Goal: Task Accomplishment & Management: Manage account settings

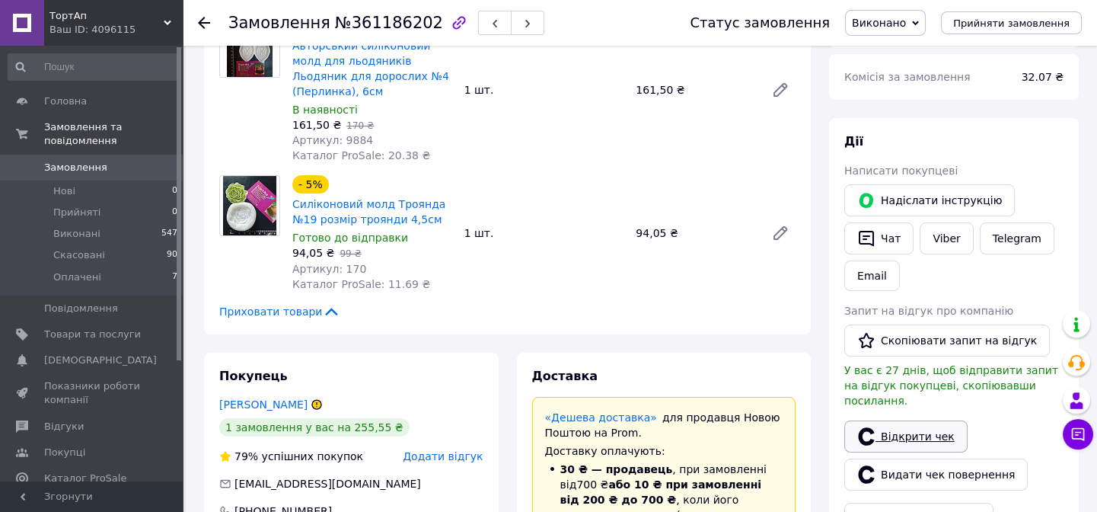
scroll to position [207, 0]
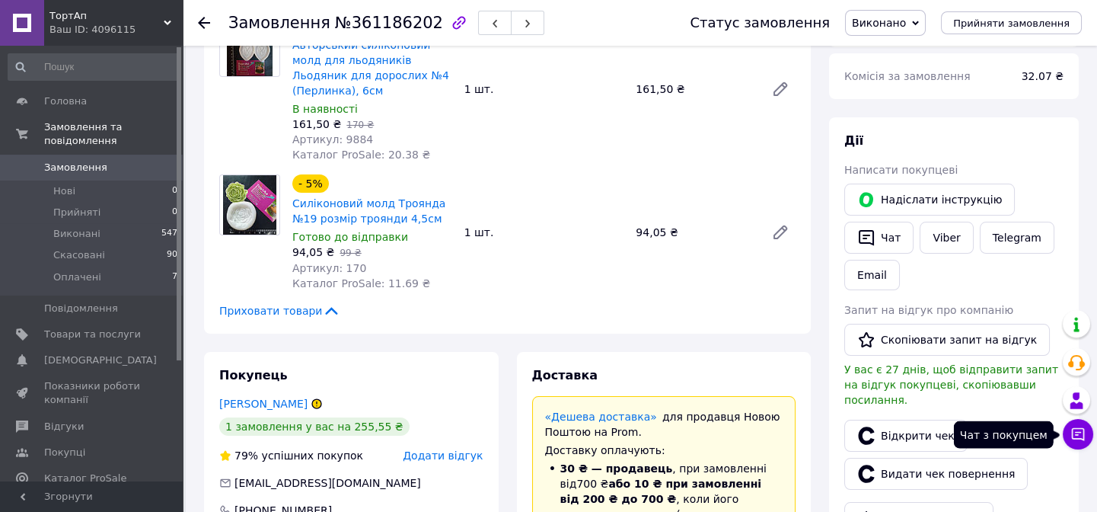
click at [1077, 439] on icon at bounding box center [1078, 433] width 15 height 15
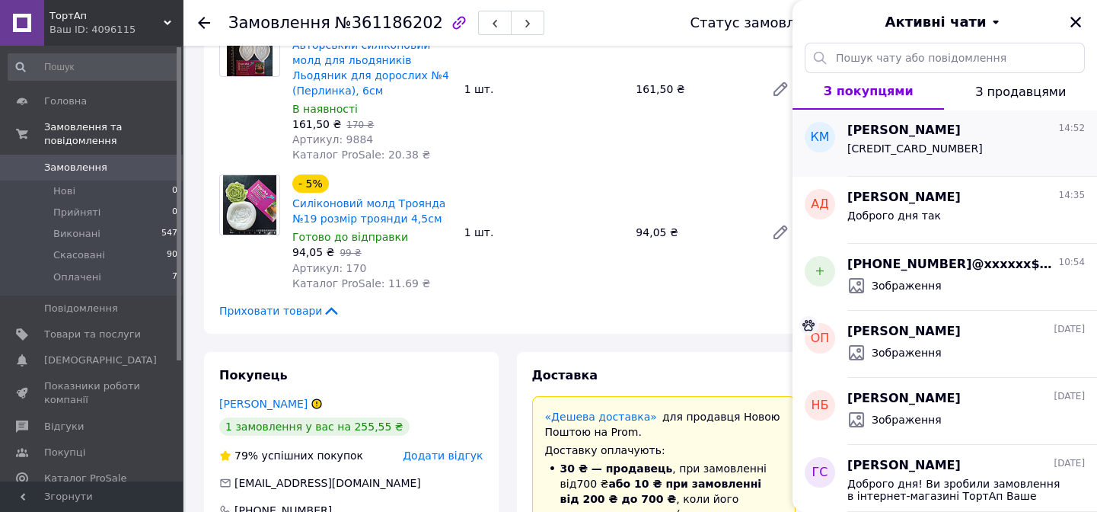
click at [959, 152] on div "[CREDIT_CARD_NUMBER]" at bounding box center [967, 151] width 238 height 24
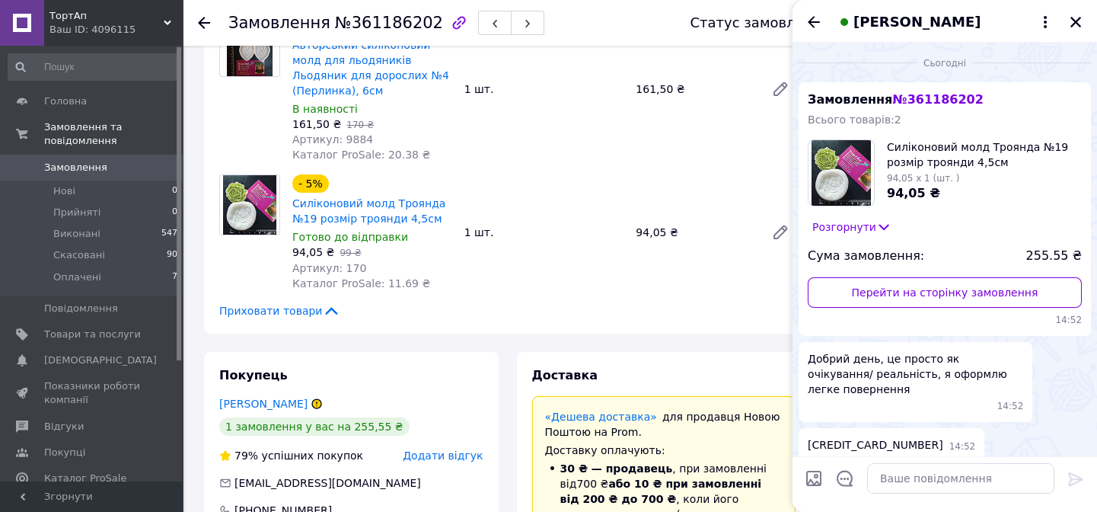
scroll to position [53, 0]
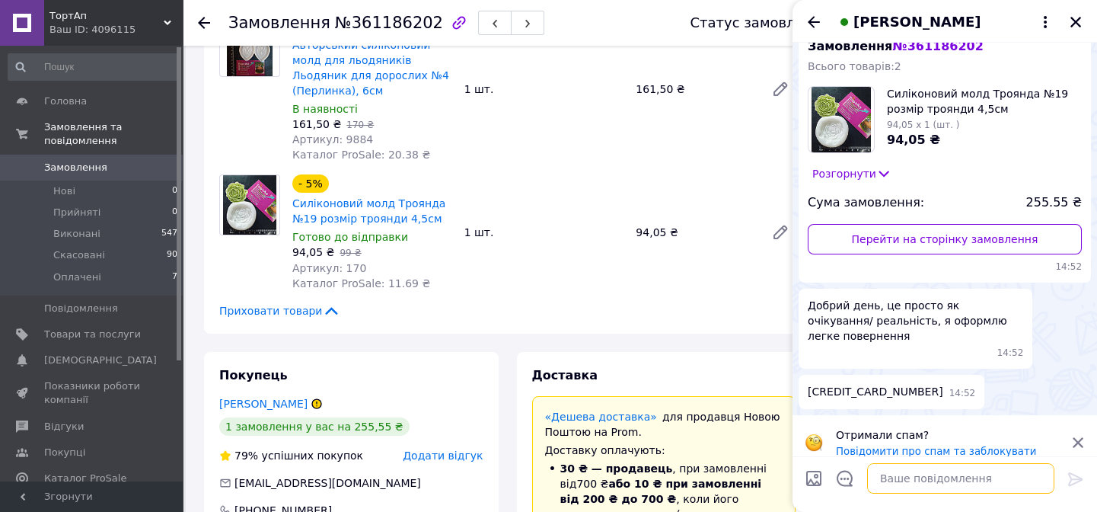
click at [903, 480] on textarea at bounding box center [960, 478] width 187 height 30
paste textarea "Я не зрозуміла вас"
type textarea "Доброго дня Я не зрозуміла вас"
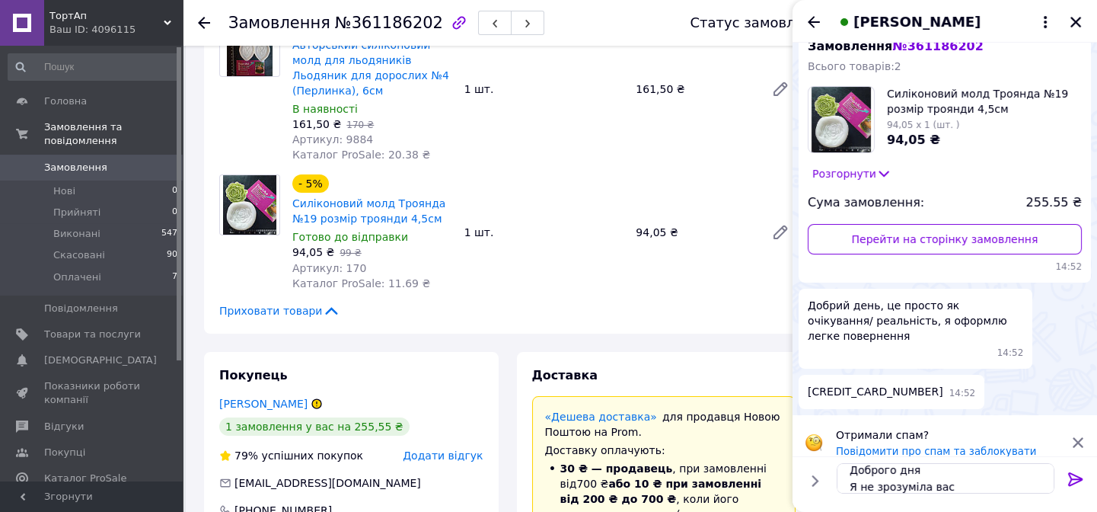
click at [1074, 474] on icon at bounding box center [1075, 479] width 14 height 14
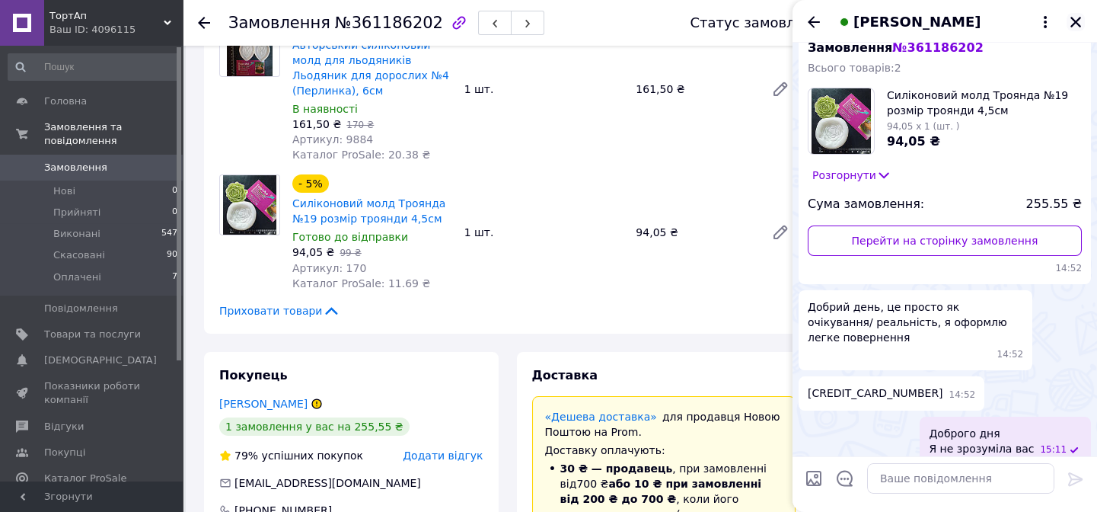
click at [1081, 24] on icon "Закрити" at bounding box center [1076, 22] width 14 height 14
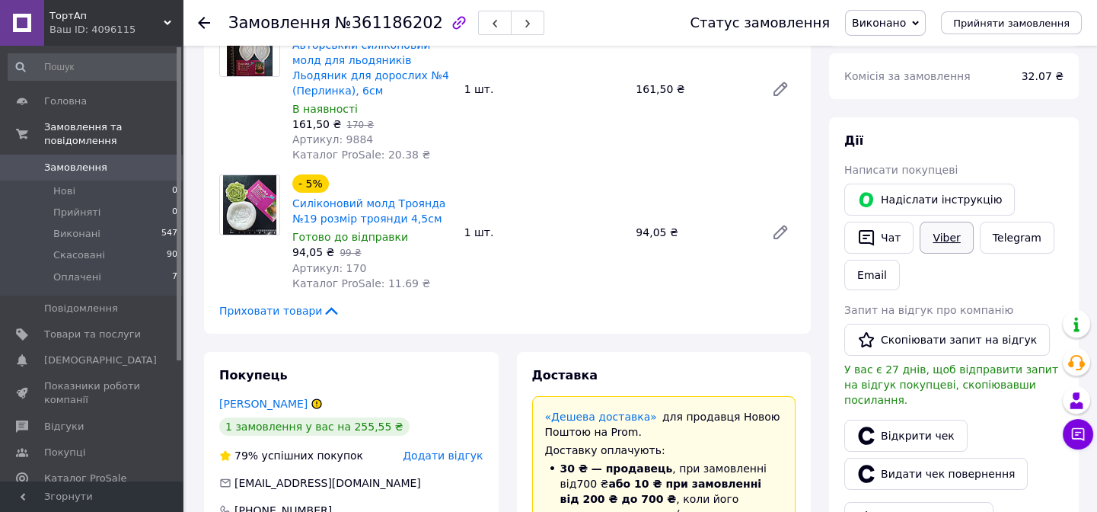
click at [950, 237] on link "Viber" at bounding box center [946, 238] width 53 height 32
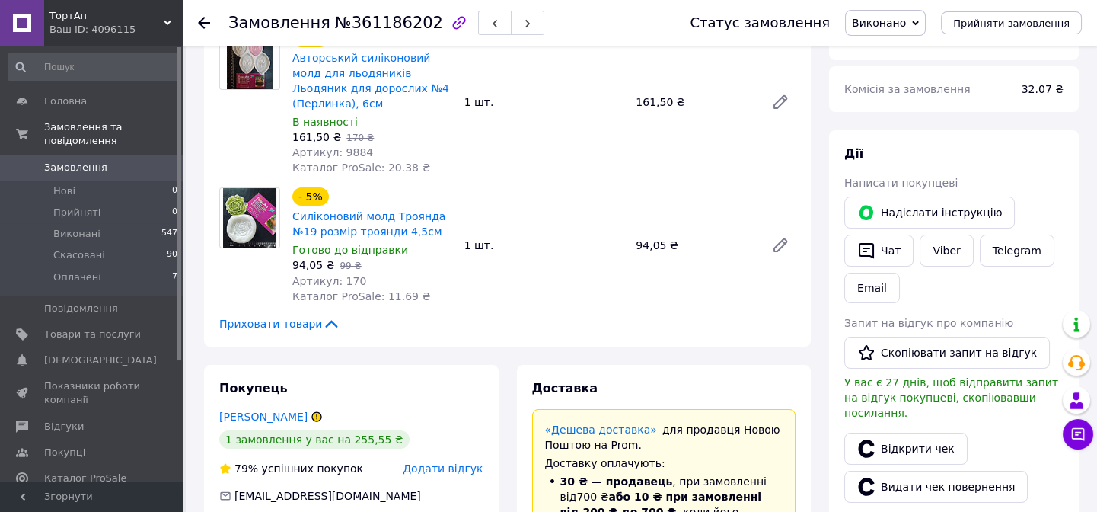
scroll to position [69, 0]
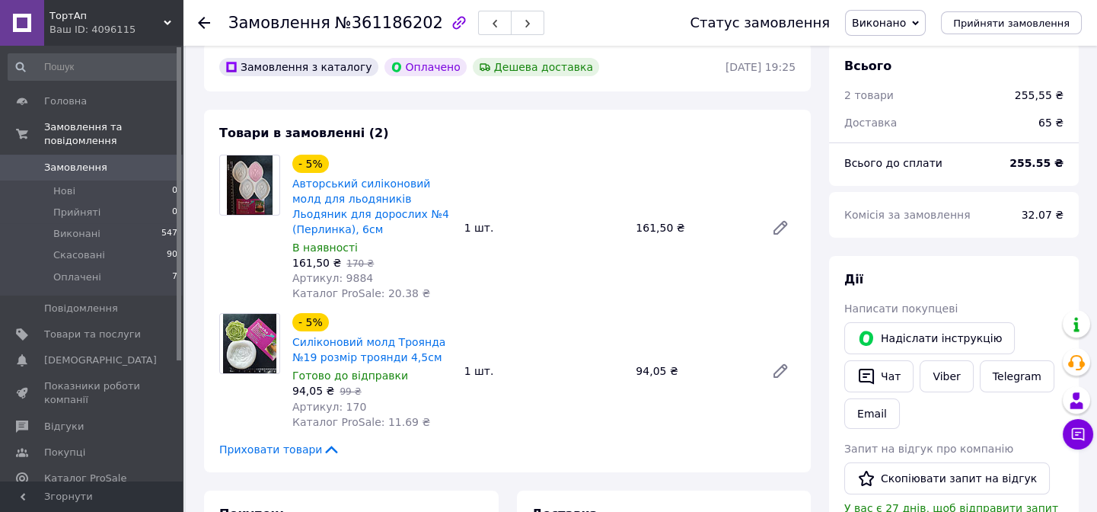
click at [256, 188] on img at bounding box center [249, 184] width 45 height 59
click at [323, 198] on link "Авторський силіконовий молд для льодяників Льодяник для дорослих №4 (Перлинка),…" at bounding box center [370, 206] width 157 height 58
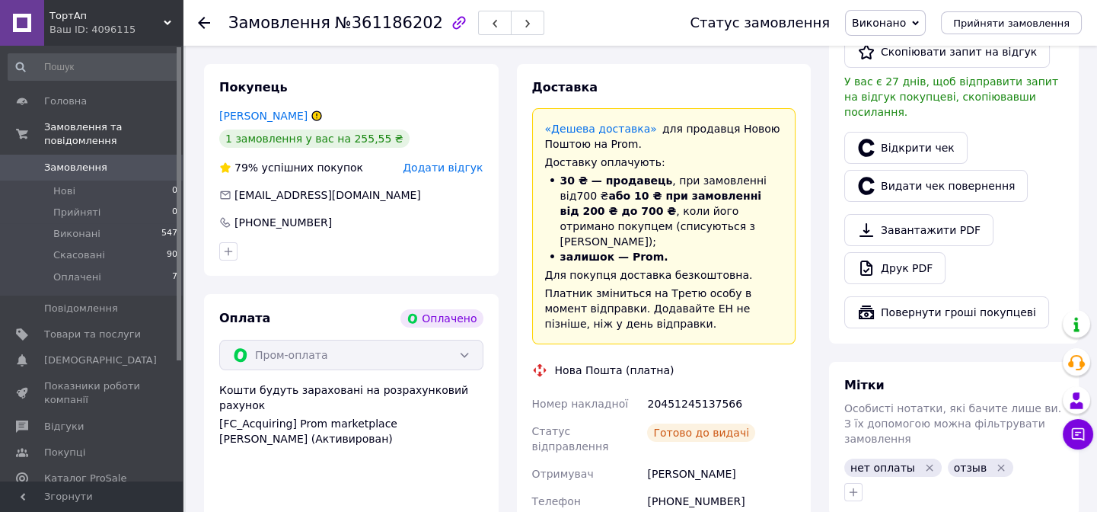
scroll to position [762, 0]
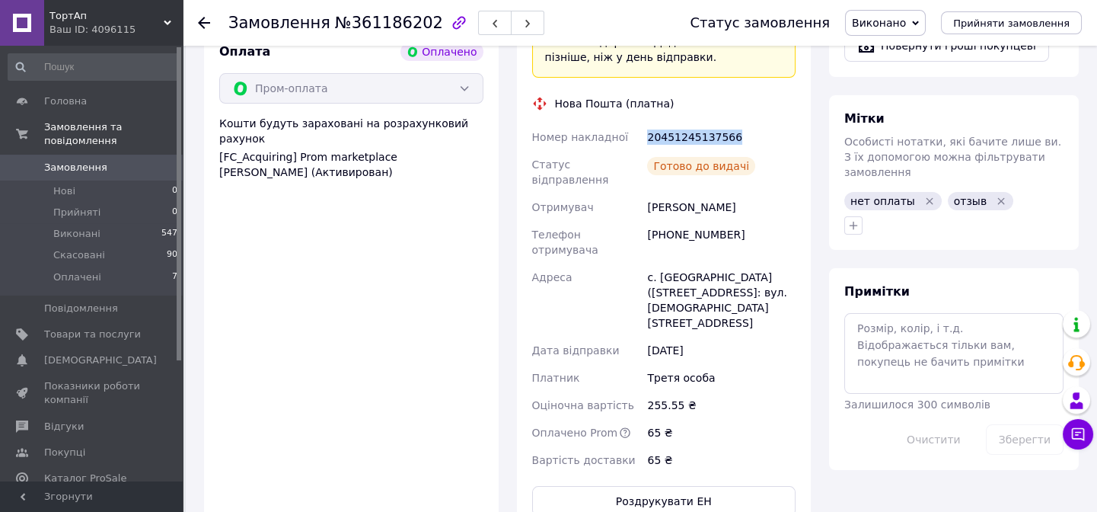
drag, startPoint x: 642, startPoint y: 104, endPoint x: 720, endPoint y: 107, distance: 78.5
click at [761, 123] on div "Номер накладної 20451245137566 Статус відправлення Готово до видачі Отримувач М…" at bounding box center [664, 298] width 270 height 350
copy div "Номер накладної 20451245137566"
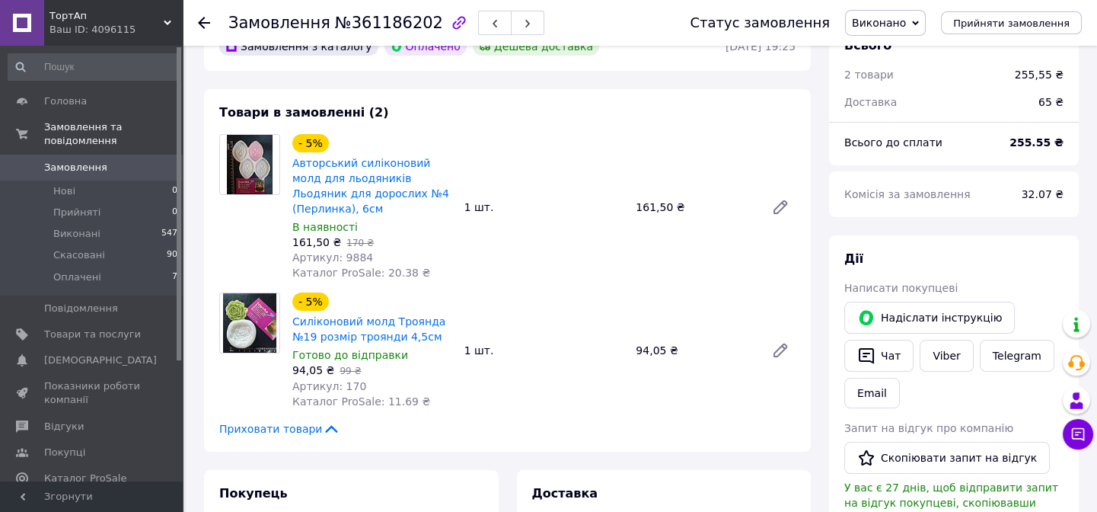
scroll to position [0, 0]
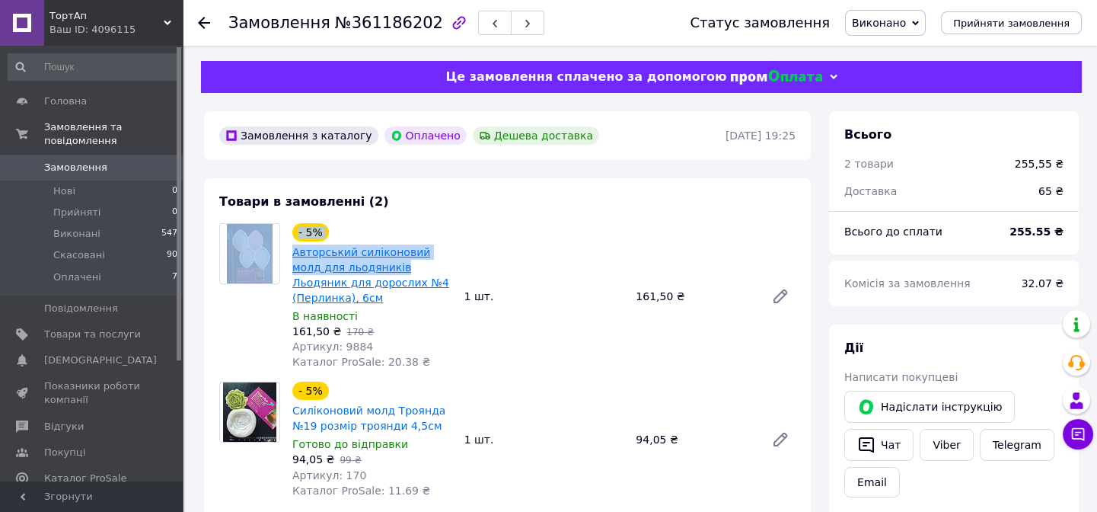
drag, startPoint x: 313, startPoint y: 247, endPoint x: 367, endPoint y: 266, distance: 57.3
click at [367, 266] on div "- 5% Авторський силіконовий молд для льодяників Льодяник для дорослих №4 (Перли…" at bounding box center [507, 296] width 589 height 146
click at [363, 266] on link "Авторський силіконовий молд для льодяників Льодяник для дорослих №4 (Перлинка),…" at bounding box center [370, 275] width 157 height 58
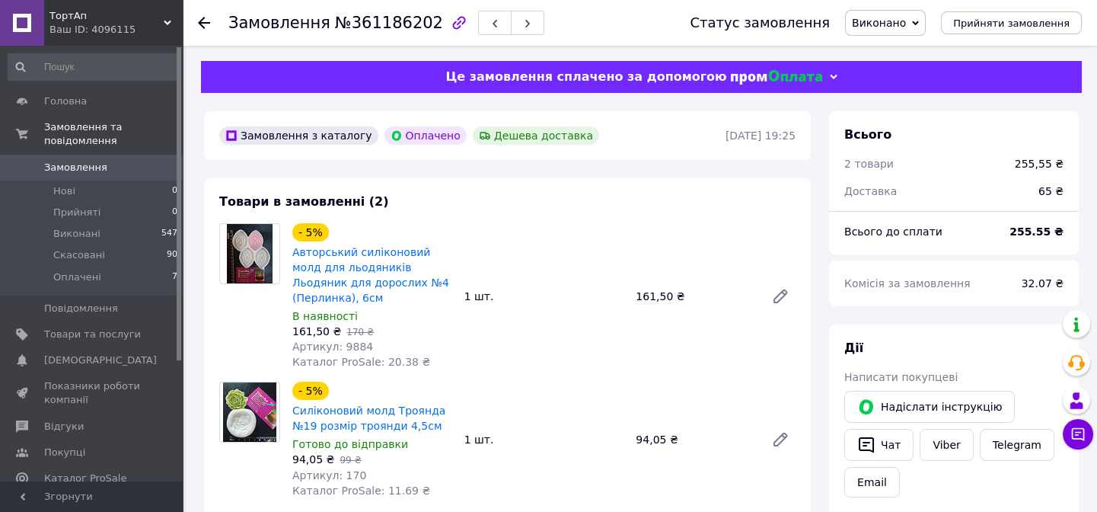
drag, startPoint x: 554, startPoint y: 328, endPoint x: 526, endPoint y: 335, distance: 28.3
click at [554, 327] on div "- 5% Авторський силіконовий молд для льодяників Льодяник для дорослих №4 (Перли…" at bounding box center [544, 296] width 516 height 152
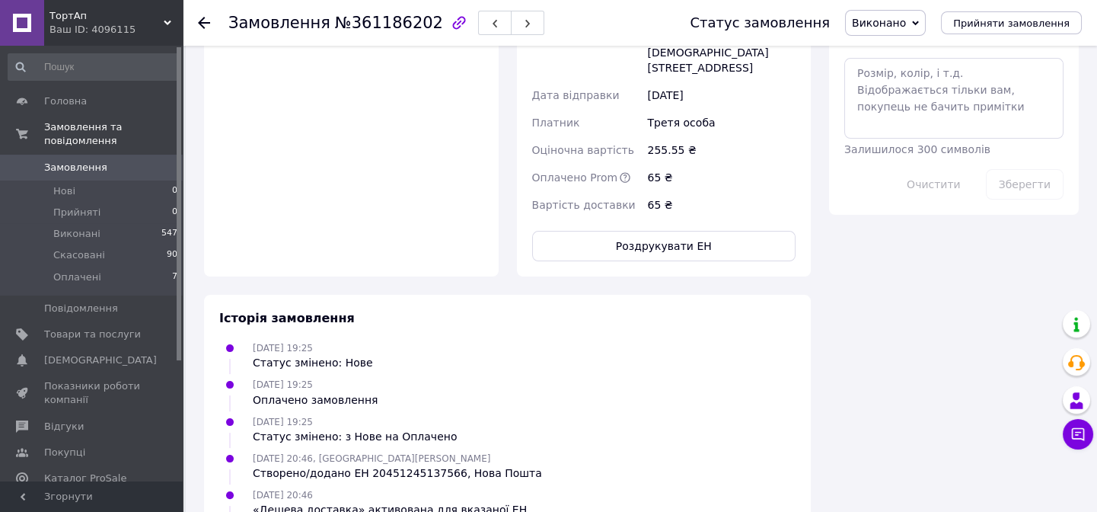
scroll to position [1164, 0]
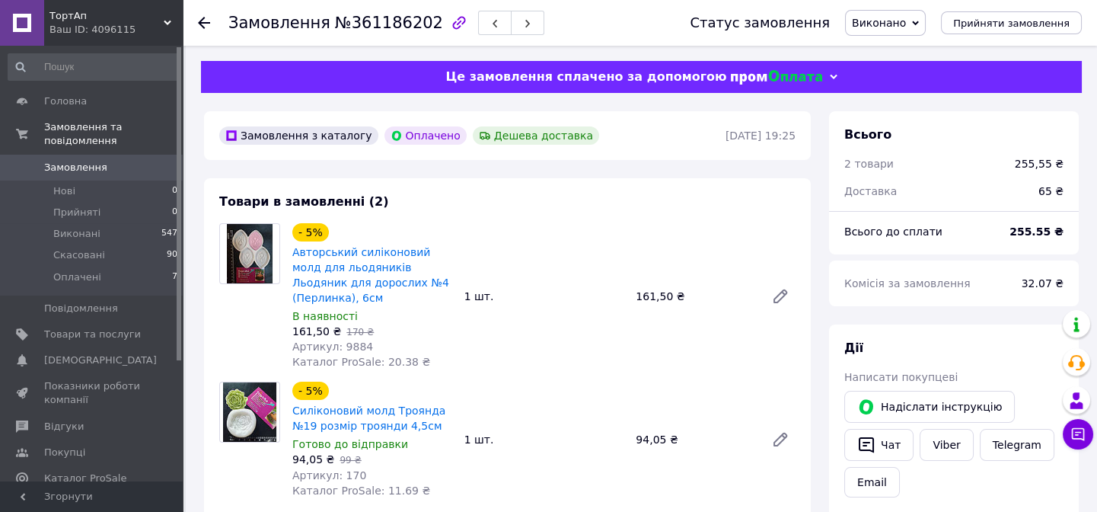
drag, startPoint x: 902, startPoint y: 22, endPoint x: 887, endPoint y: 46, distance: 28.1
click at [902, 22] on span "Виконано" at bounding box center [879, 23] width 54 height 12
click at [902, 78] on li "Скасовано" at bounding box center [885, 76] width 79 height 23
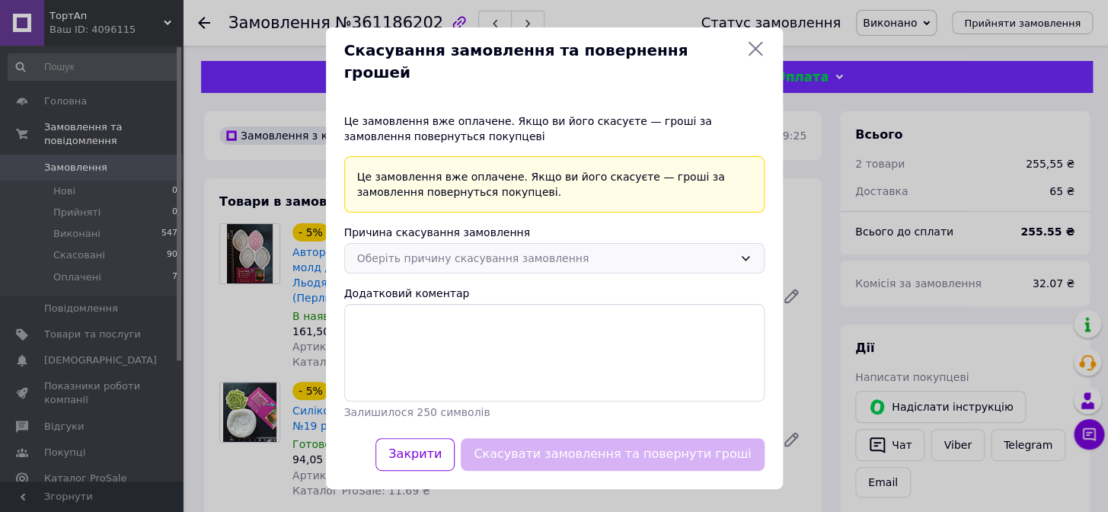
click at [465, 255] on div "Оберіть причину скасування замовлення" at bounding box center [554, 258] width 420 height 30
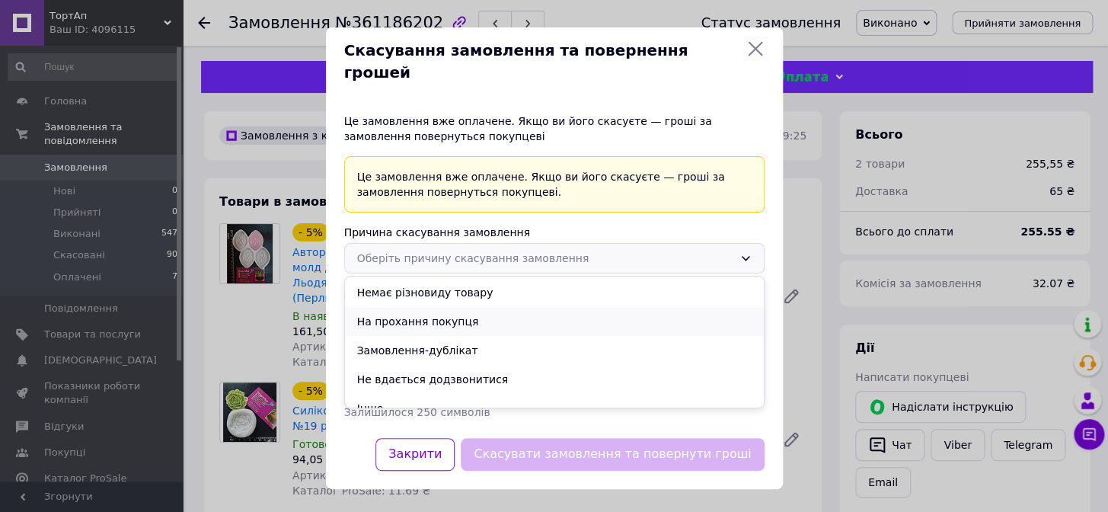
scroll to position [42, 0]
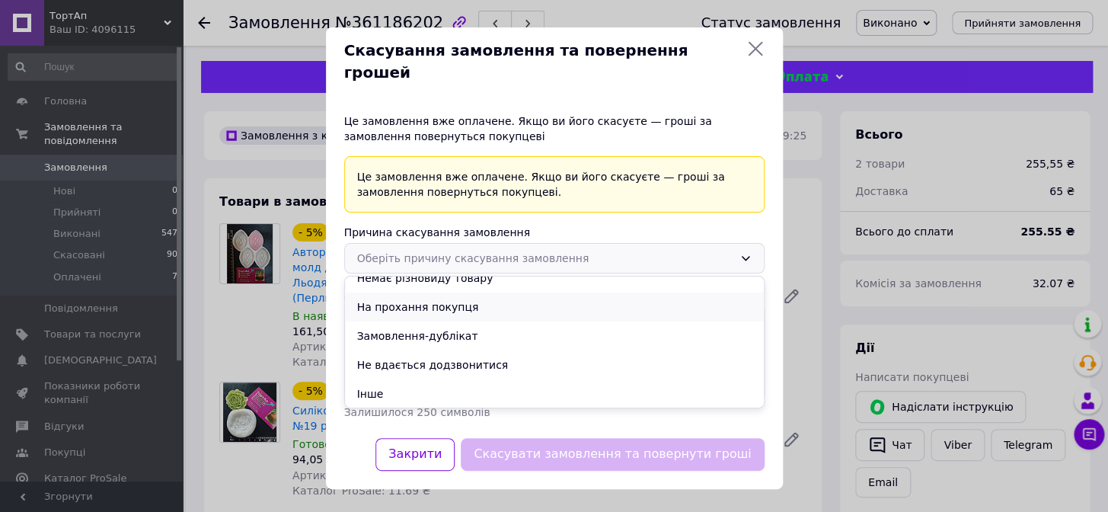
click at [467, 299] on li "На прохання покупця" at bounding box center [554, 306] width 419 height 29
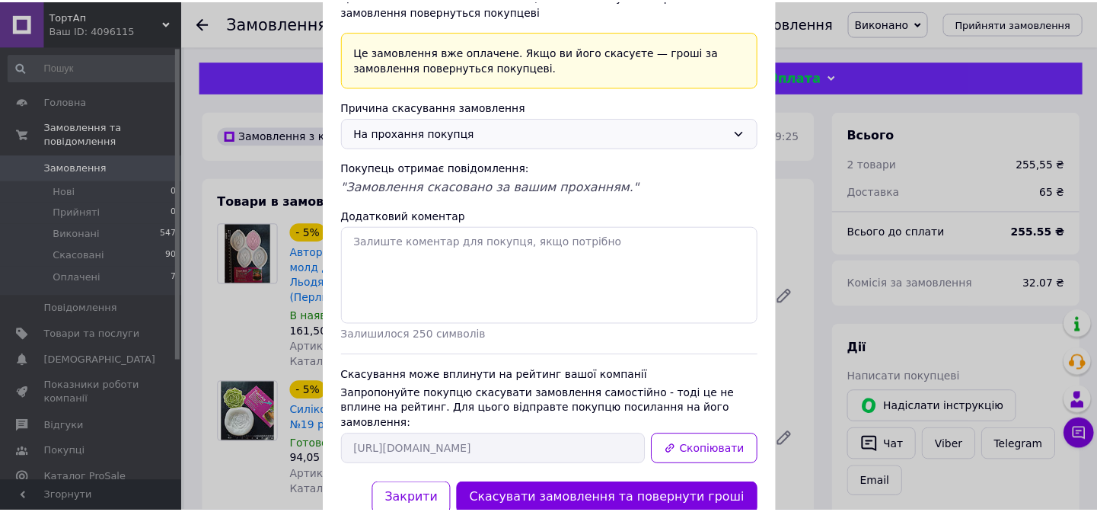
scroll to position [137, 0]
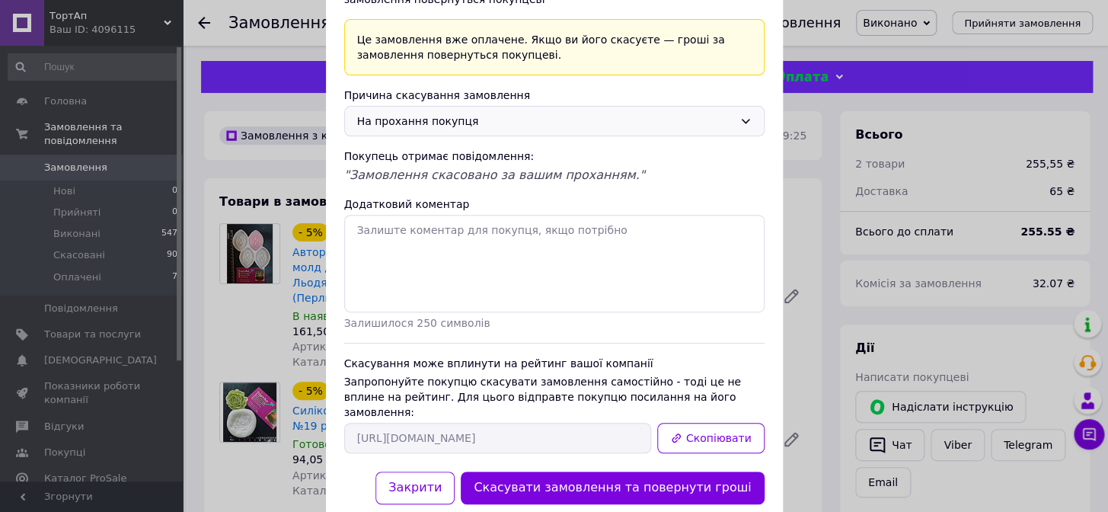
click at [643, 471] on button "Скасувати замовлення та повернути гроші" at bounding box center [612, 487] width 303 height 33
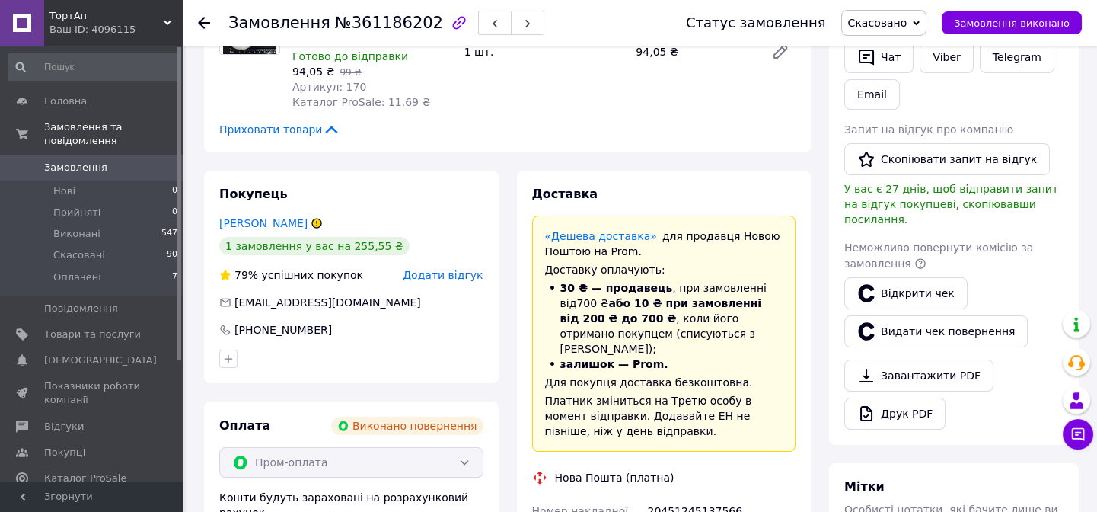
scroll to position [346, 0]
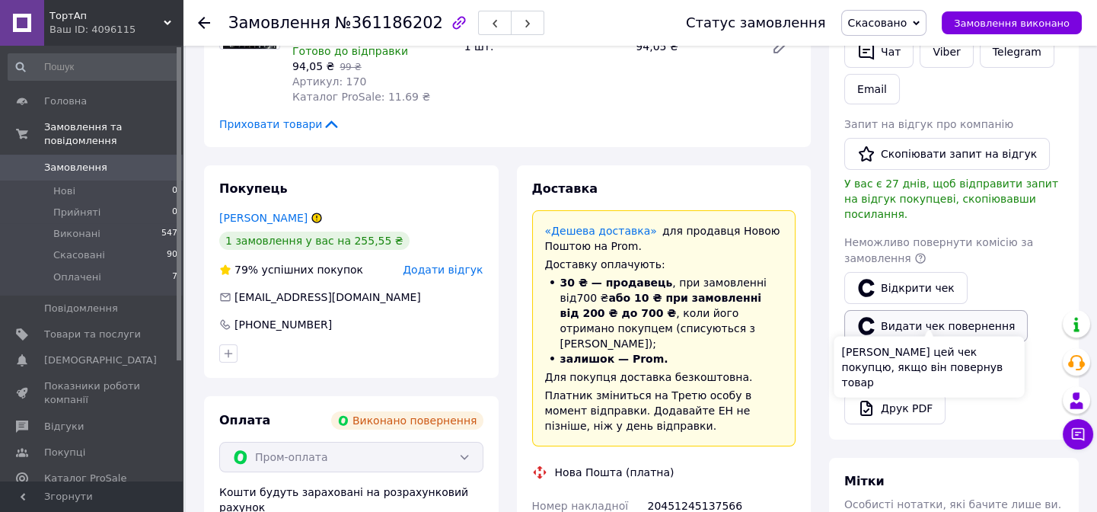
click at [937, 313] on button "Видати чек повернення" at bounding box center [937, 326] width 184 height 32
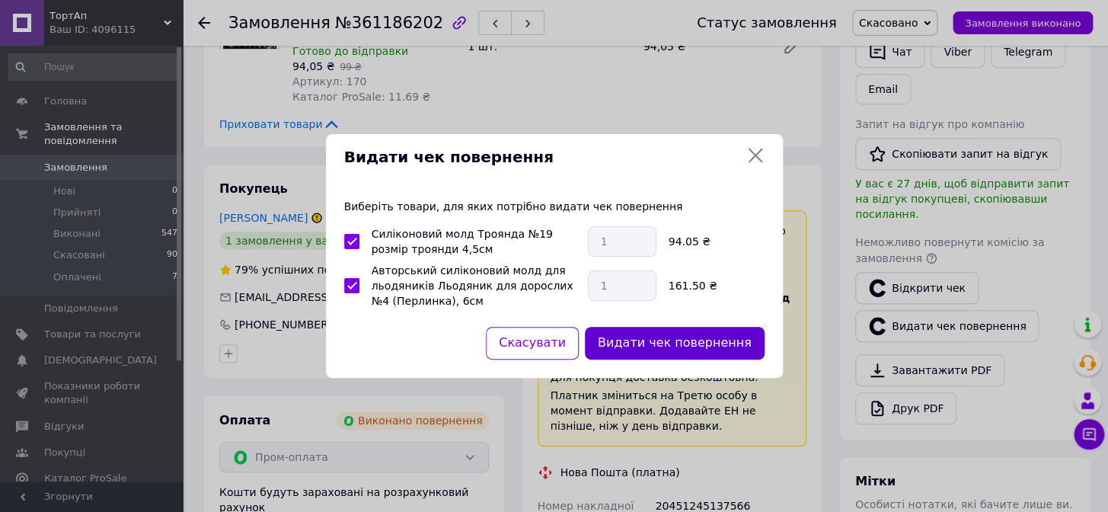
click at [675, 346] on button "Видати чек повернення" at bounding box center [675, 343] width 180 height 33
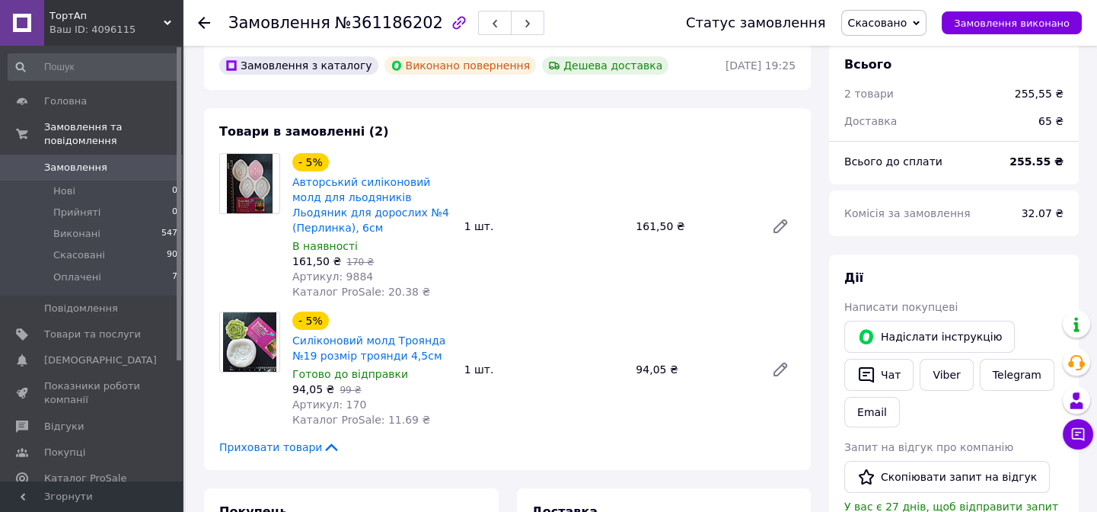
scroll to position [0, 0]
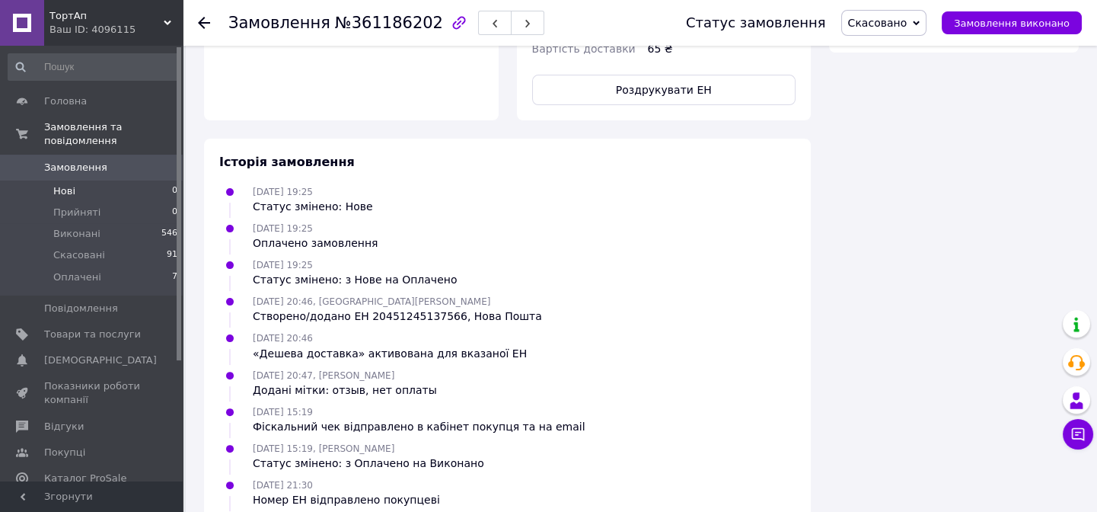
scroll to position [1040, 0]
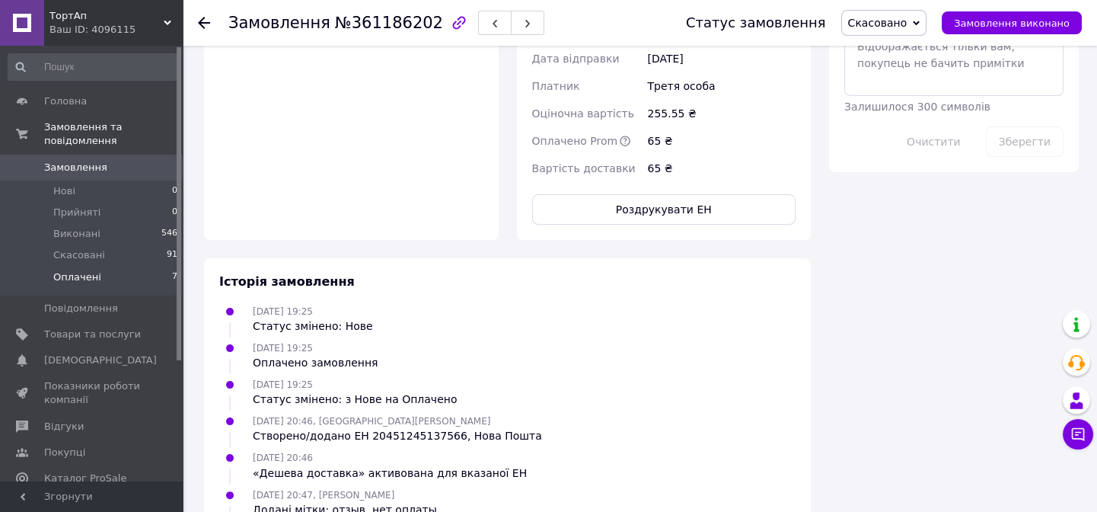
click at [66, 270] on span "Оплачені" at bounding box center [77, 277] width 48 height 14
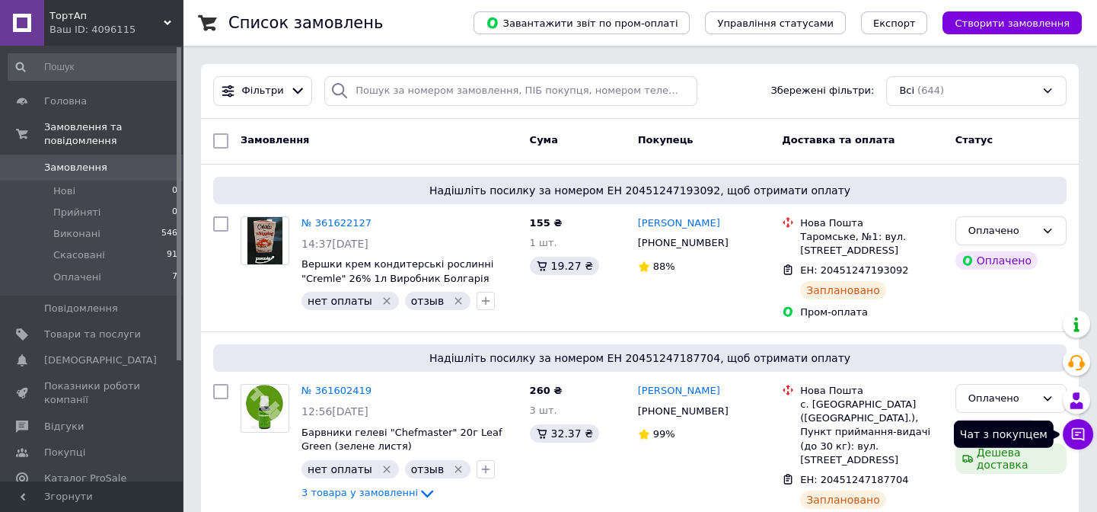
click at [1089, 442] on button "Чат з покупцем" at bounding box center [1078, 434] width 30 height 30
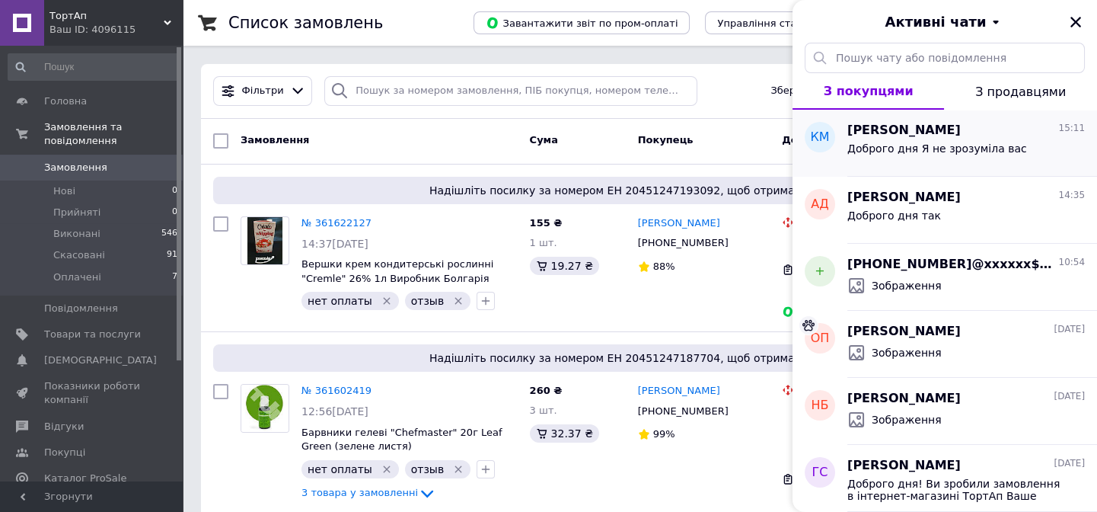
click at [941, 164] on div "Катерина Матюша 15:11 Доброго дня Я не зрозуміла вас" at bounding box center [973, 143] width 250 height 67
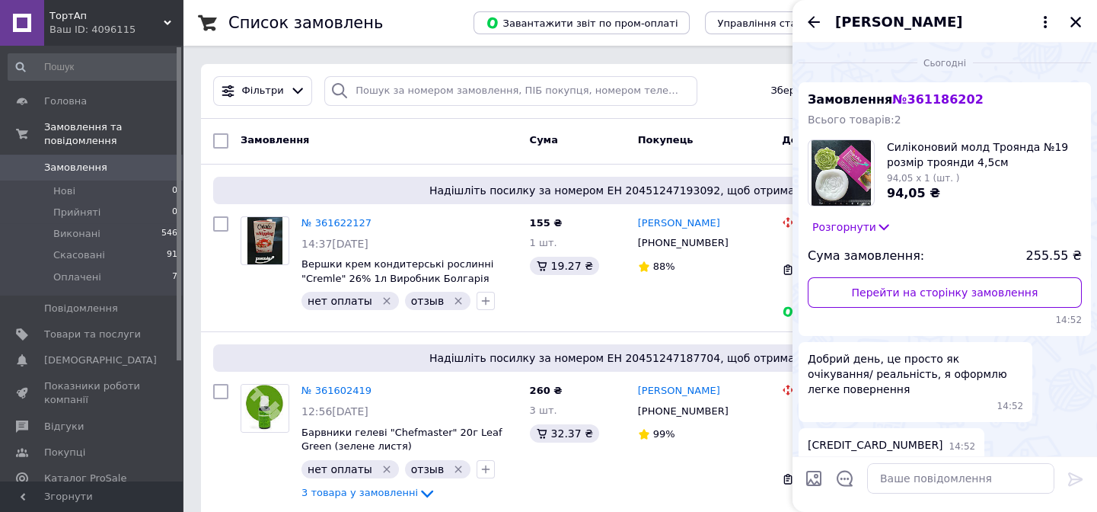
scroll to position [52, 0]
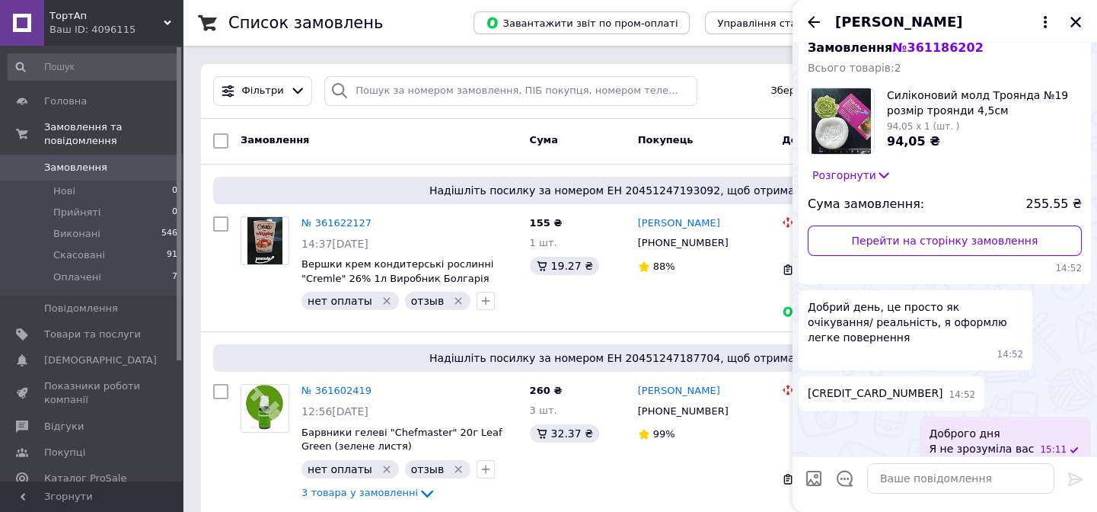
click at [1075, 20] on icon "Закрити" at bounding box center [1076, 22] width 11 height 11
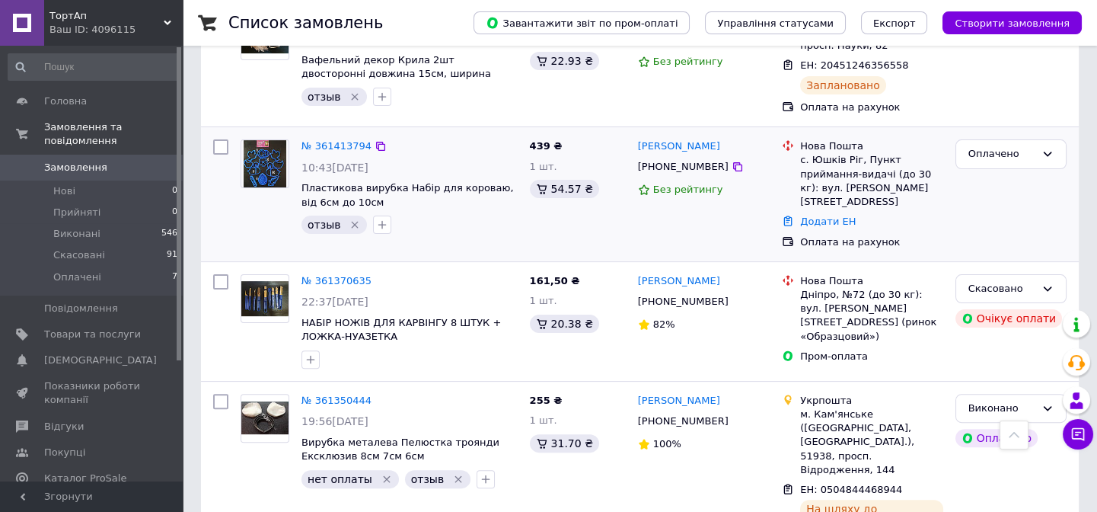
scroll to position [1107, 0]
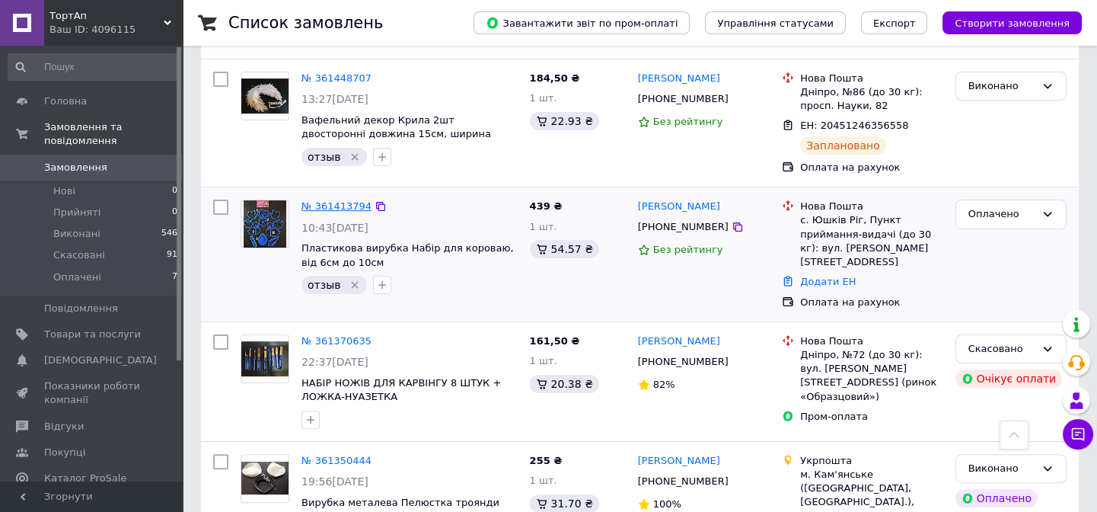
click at [334, 200] on link "№ 361413794" at bounding box center [337, 205] width 70 height 11
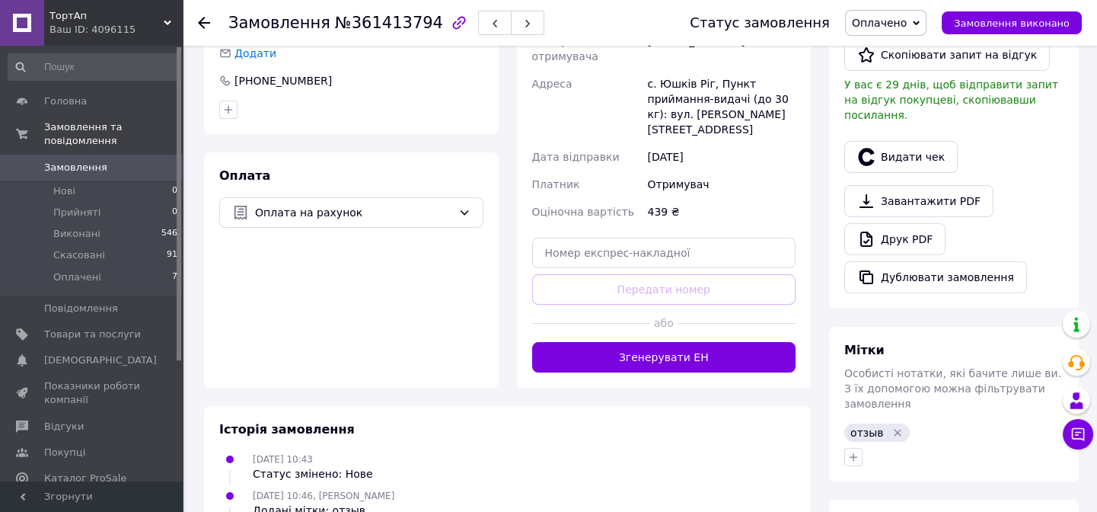
scroll to position [415, 0]
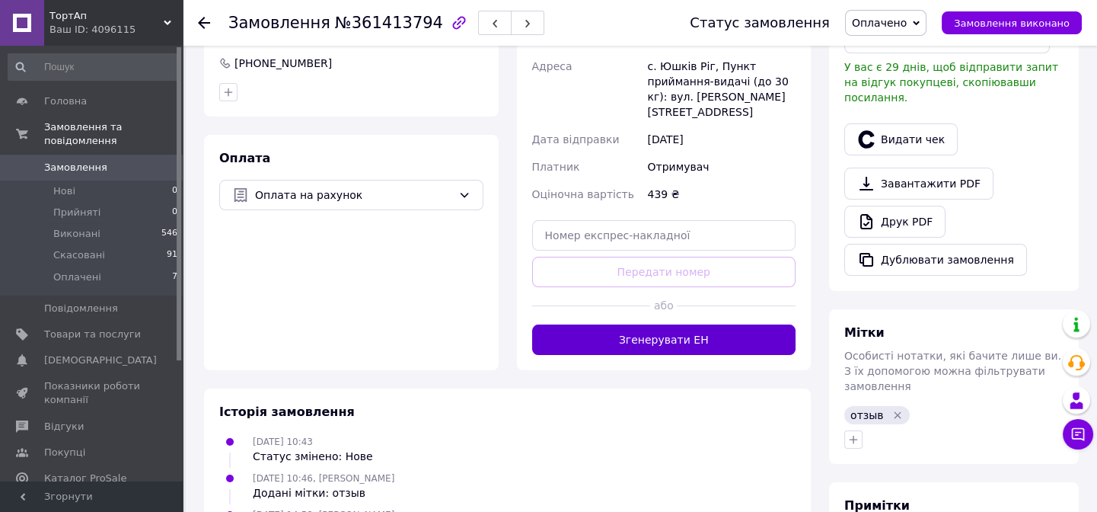
click at [701, 324] on button "Згенерувати ЕН" at bounding box center [664, 339] width 264 height 30
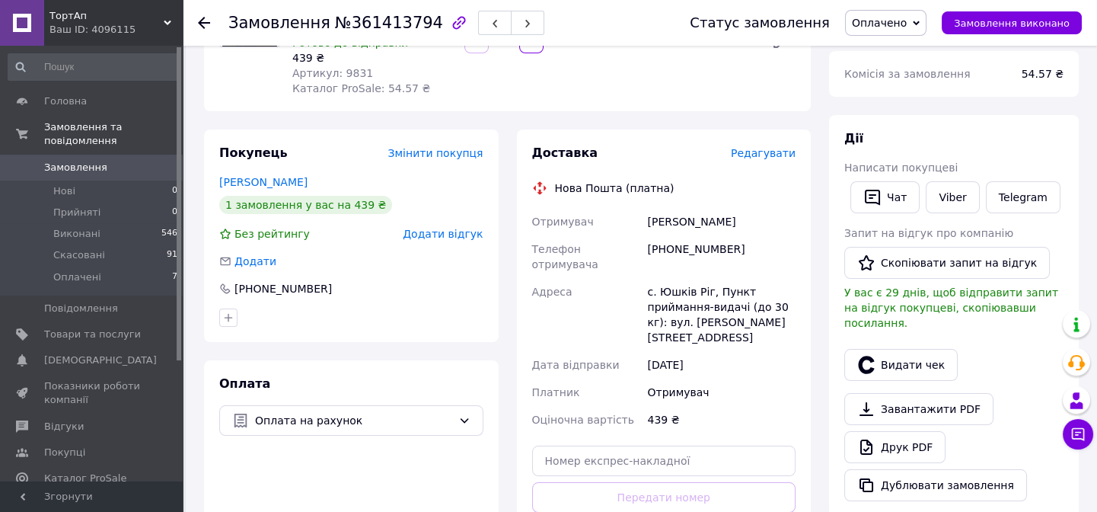
scroll to position [69, 0]
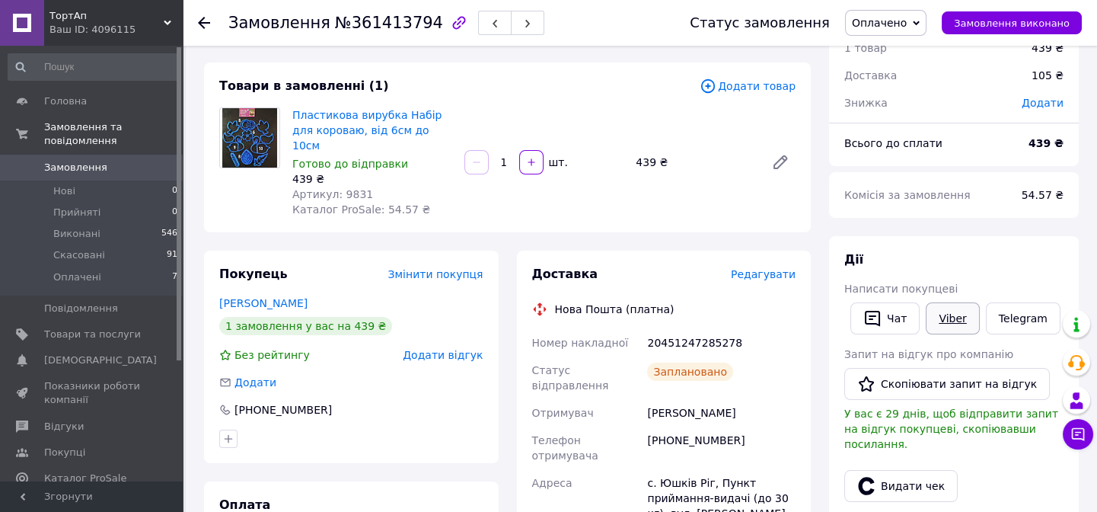
click at [957, 322] on link "Viber" at bounding box center [952, 318] width 53 height 32
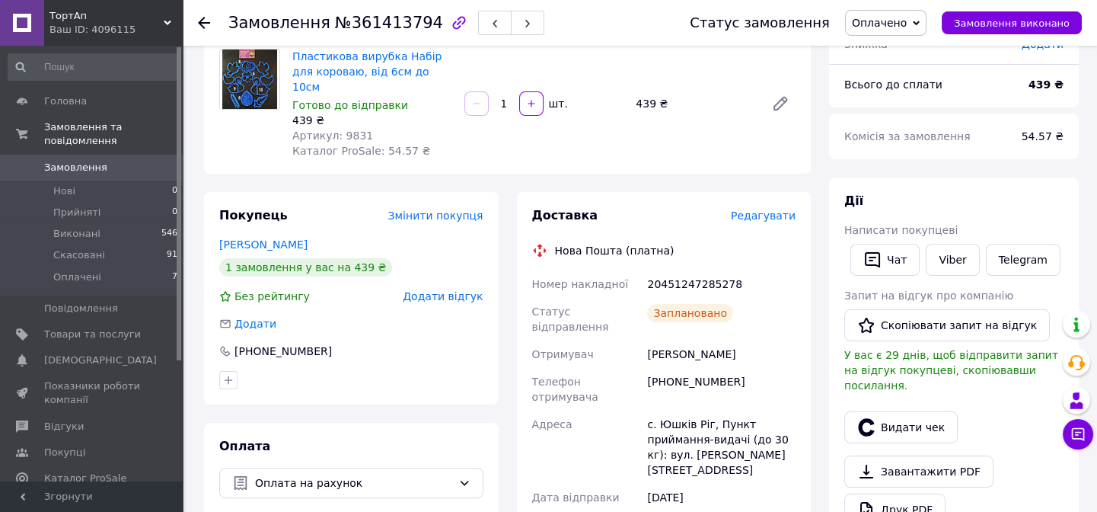
scroll to position [138, 0]
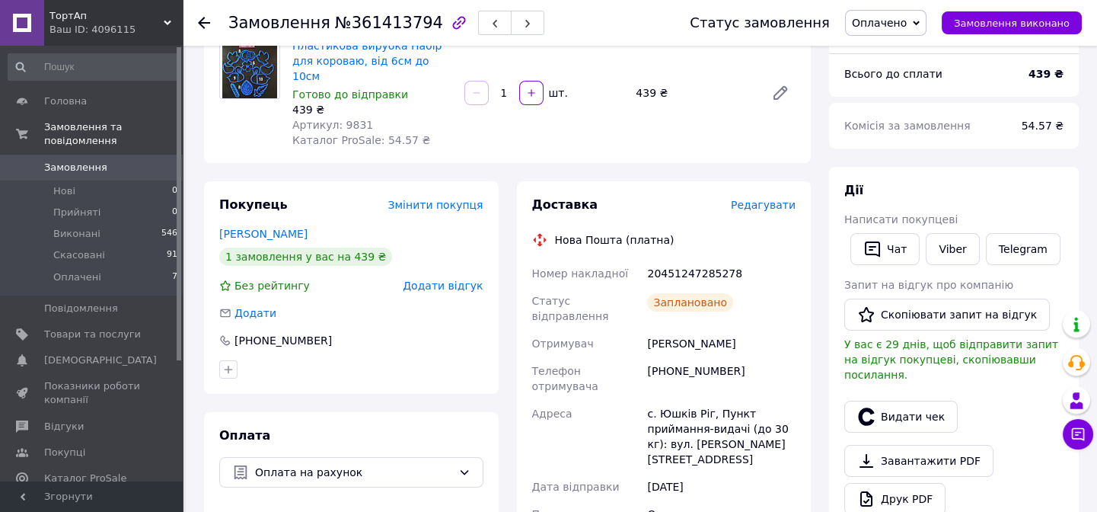
drag, startPoint x: 1001, startPoint y: 23, endPoint x: 986, endPoint y: 57, distance: 37.2
click at [1000, 22] on span "Замовлення виконано" at bounding box center [1012, 23] width 116 height 11
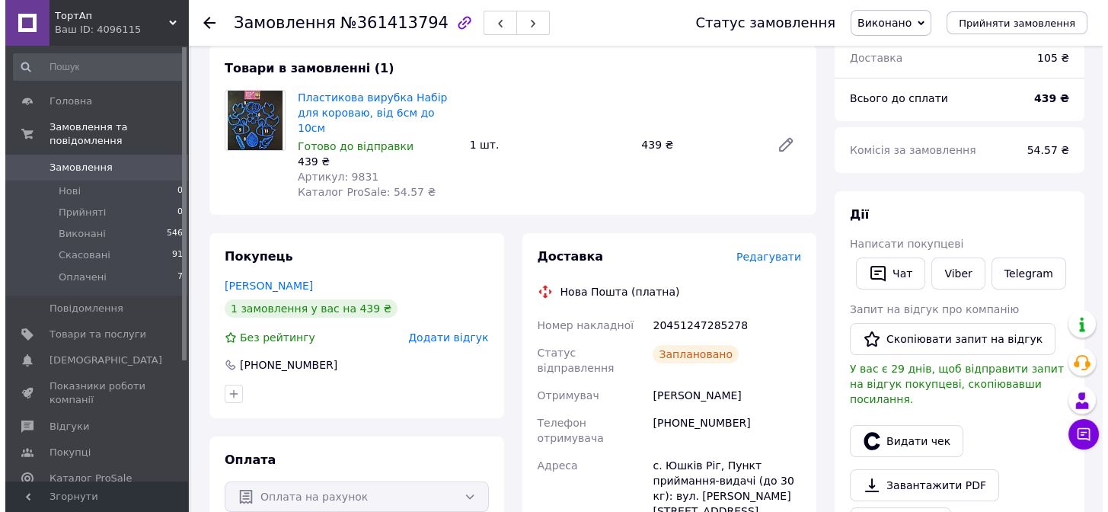
scroll to position [0, 0]
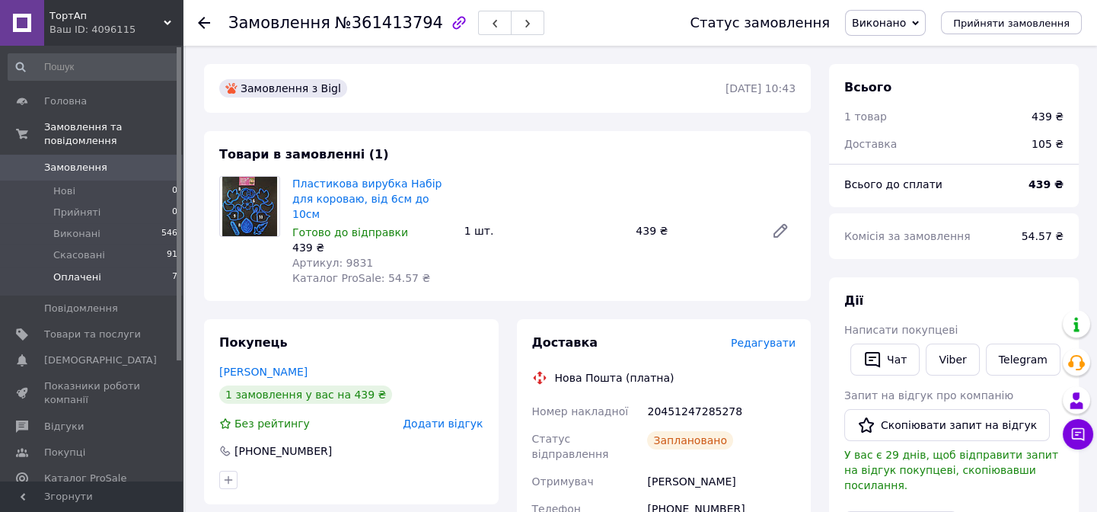
click at [101, 267] on li "Оплачені 7" at bounding box center [93, 281] width 187 height 29
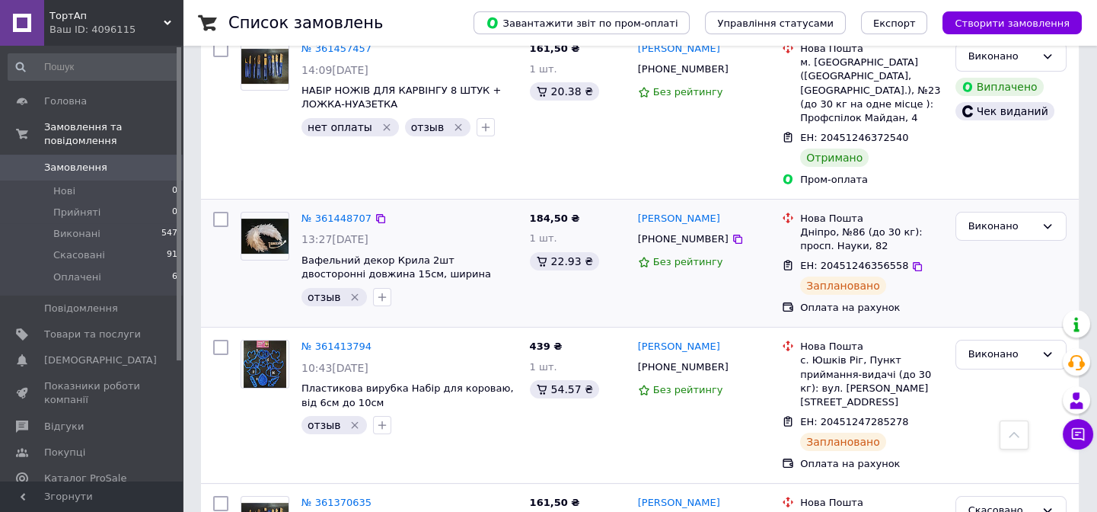
scroll to position [1107, 0]
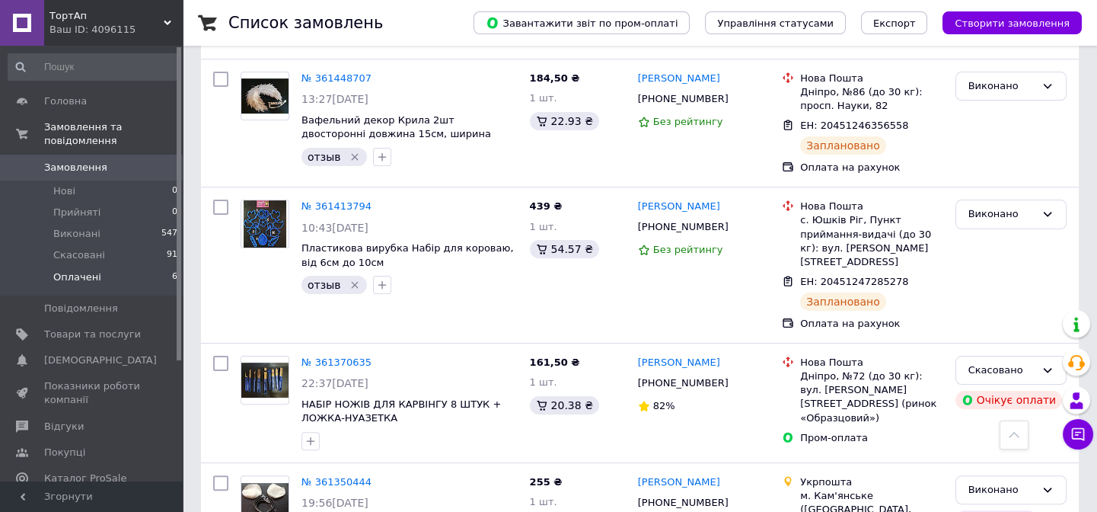
click at [99, 267] on li "Оплачені 6" at bounding box center [93, 281] width 187 height 29
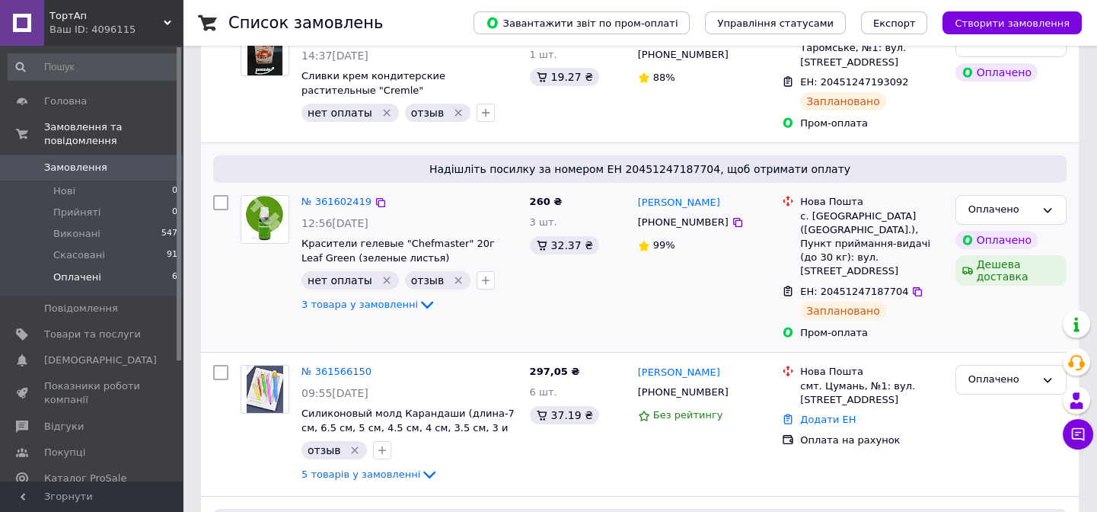
scroll to position [138, 0]
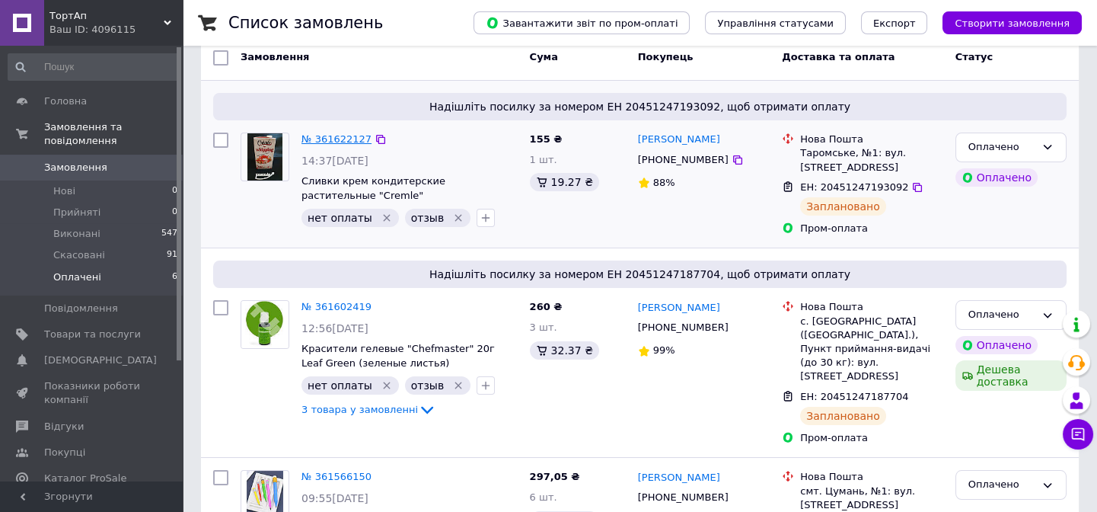
click at [338, 139] on link "№ 361622127" at bounding box center [337, 138] width 70 height 11
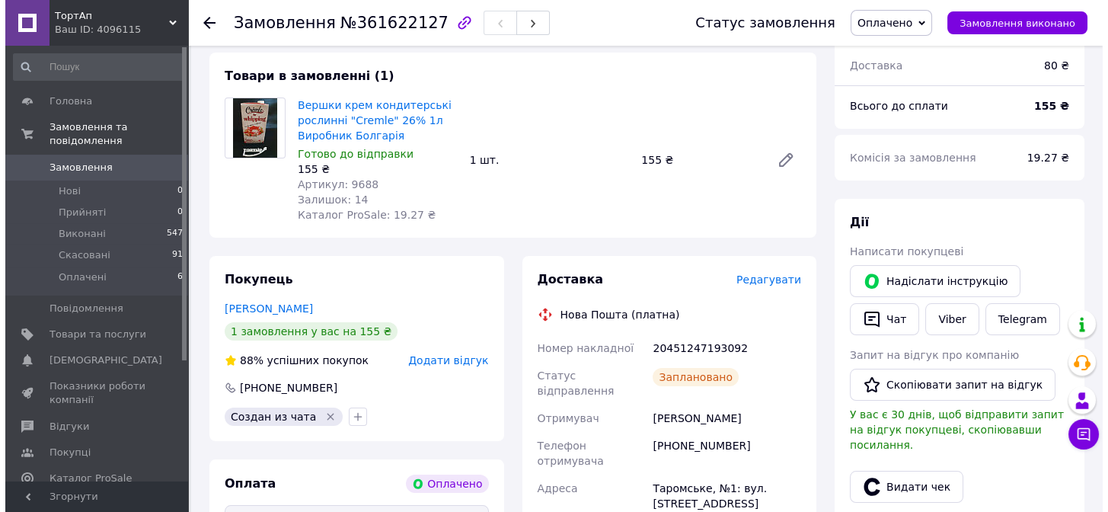
scroll to position [346, 0]
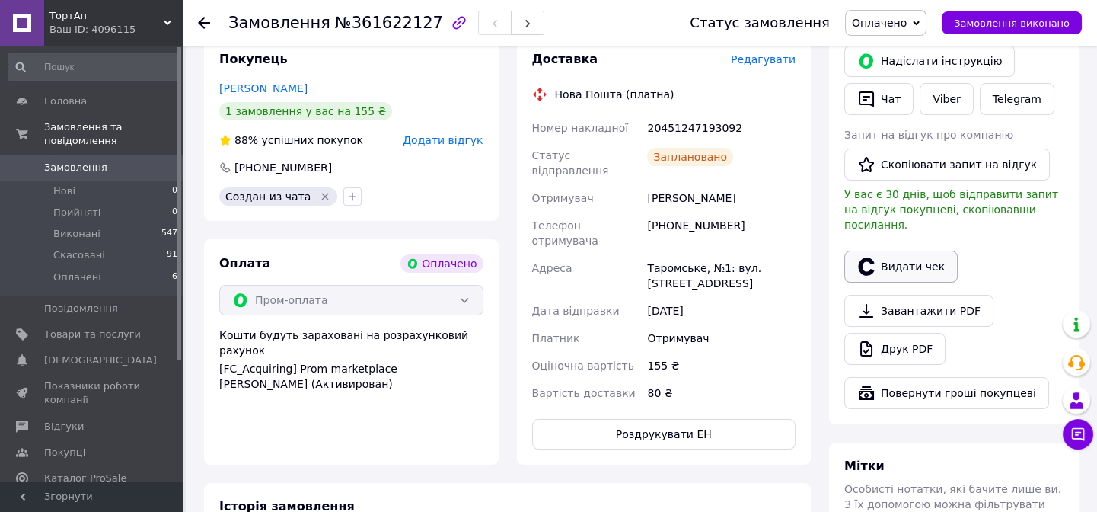
click at [893, 251] on button "Видати чек" at bounding box center [901, 267] width 113 height 32
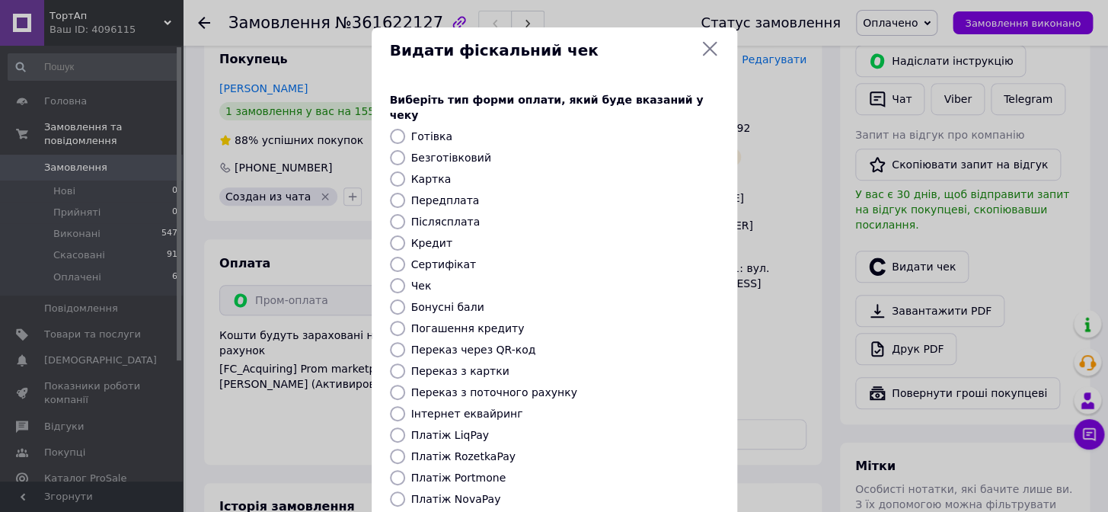
click at [471, 450] on label "Платіж RozetkaPay" at bounding box center [463, 456] width 104 height 12
click at [405, 449] on input "Платіж RozetkaPay" at bounding box center [397, 456] width 15 height 15
radio input "true"
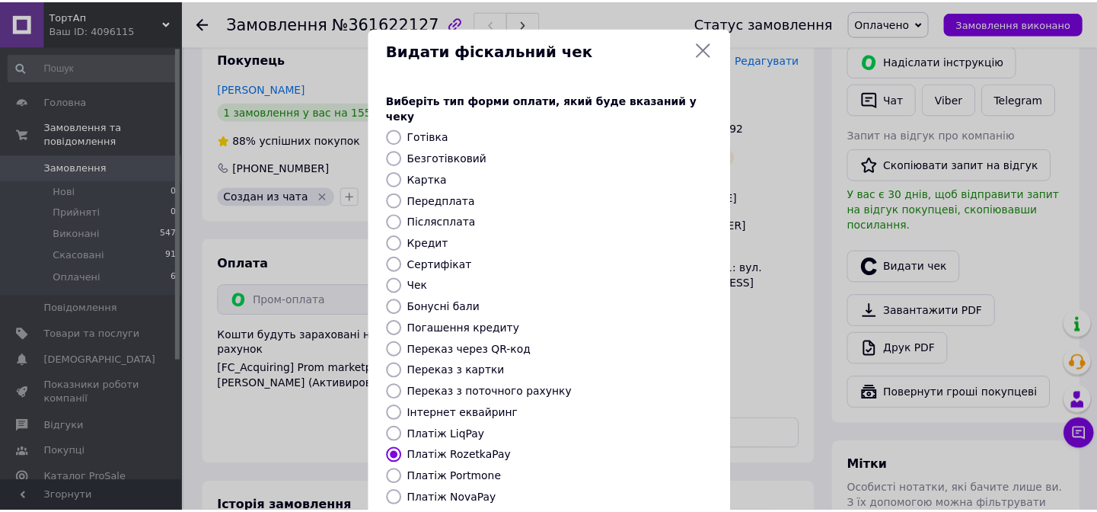
scroll to position [138, 0]
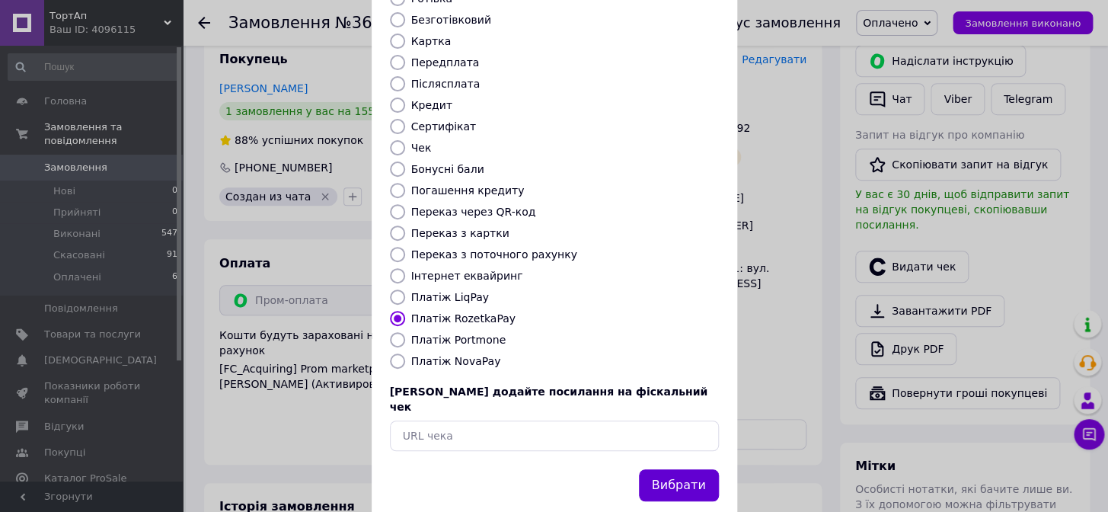
click at [685, 469] on button "Вибрати" at bounding box center [679, 485] width 80 height 33
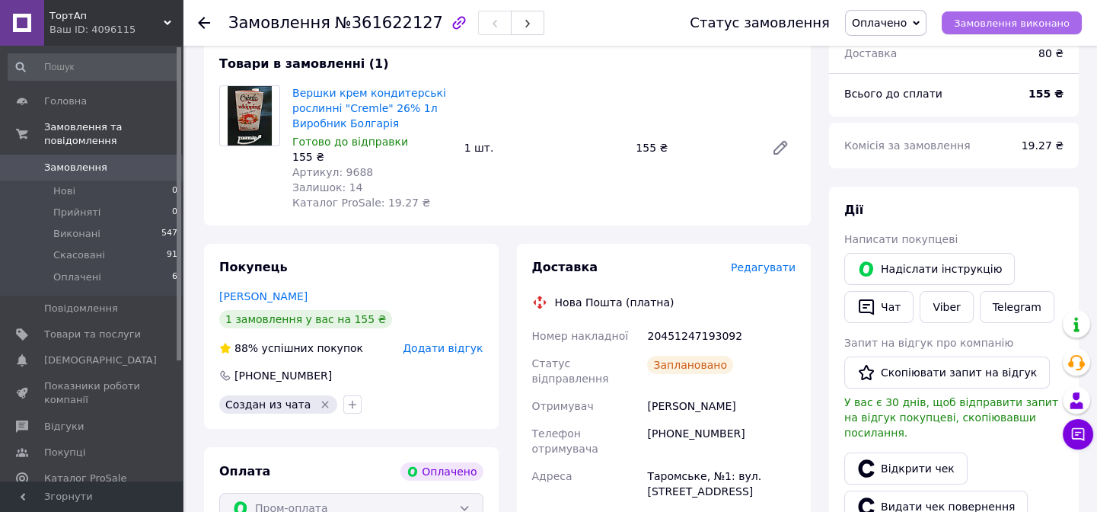
click at [1021, 25] on span "Замовлення виконано" at bounding box center [1012, 23] width 116 height 11
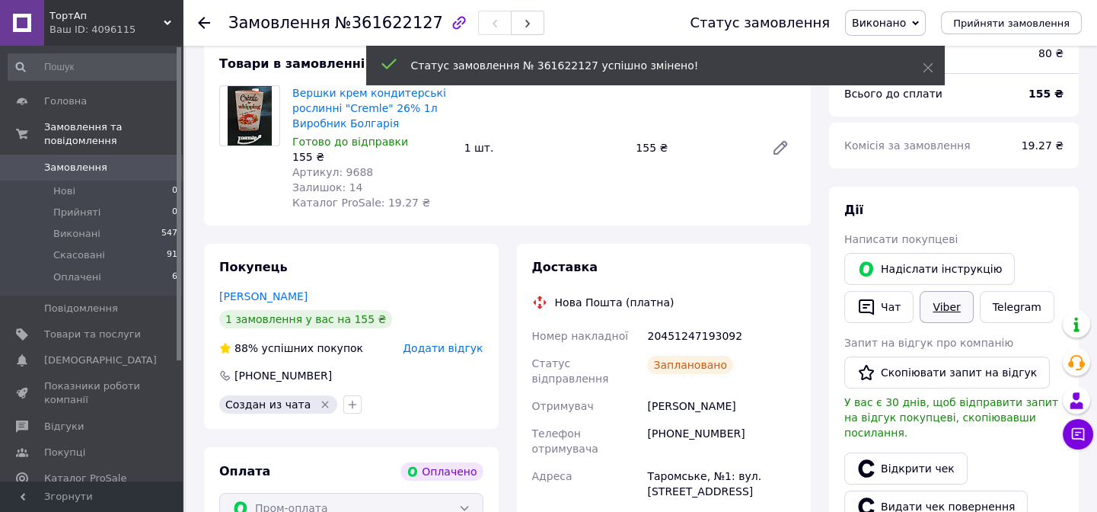
click at [943, 311] on link "Viber" at bounding box center [946, 307] width 53 height 32
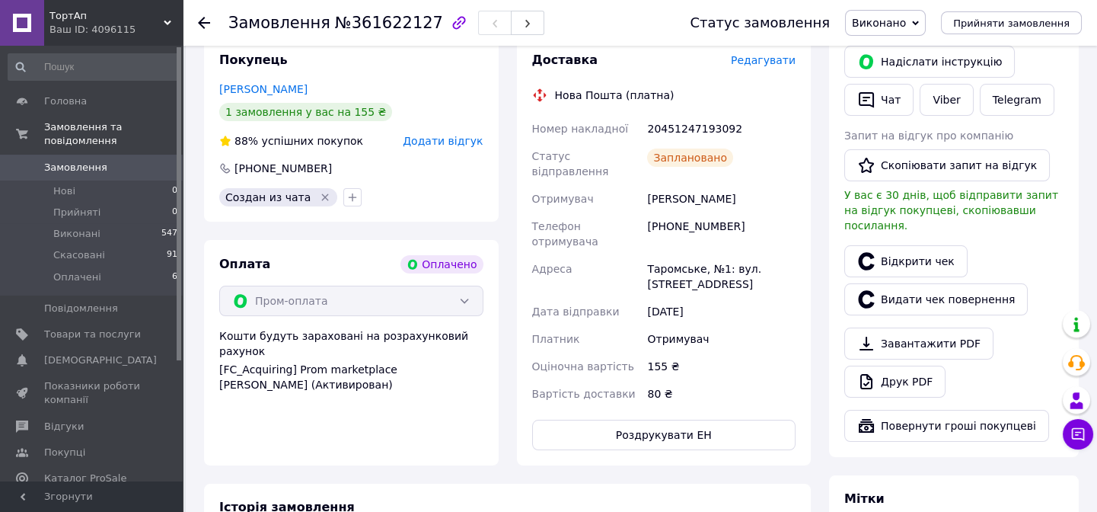
scroll to position [346, 0]
click at [61, 270] on span "Оплачені" at bounding box center [77, 277] width 48 height 14
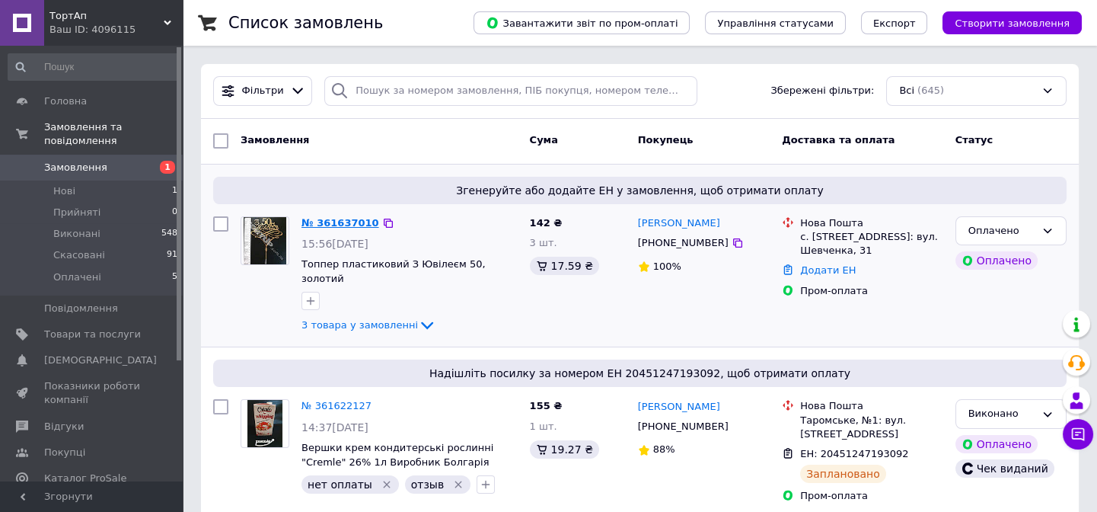
click at [334, 223] on link "№ 361637010" at bounding box center [341, 222] width 78 height 11
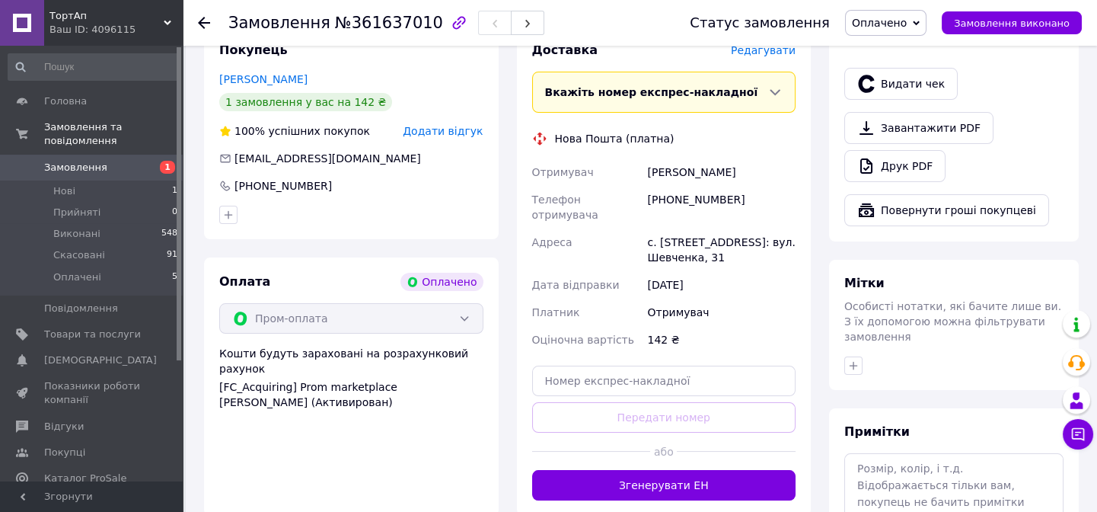
scroll to position [692, 0]
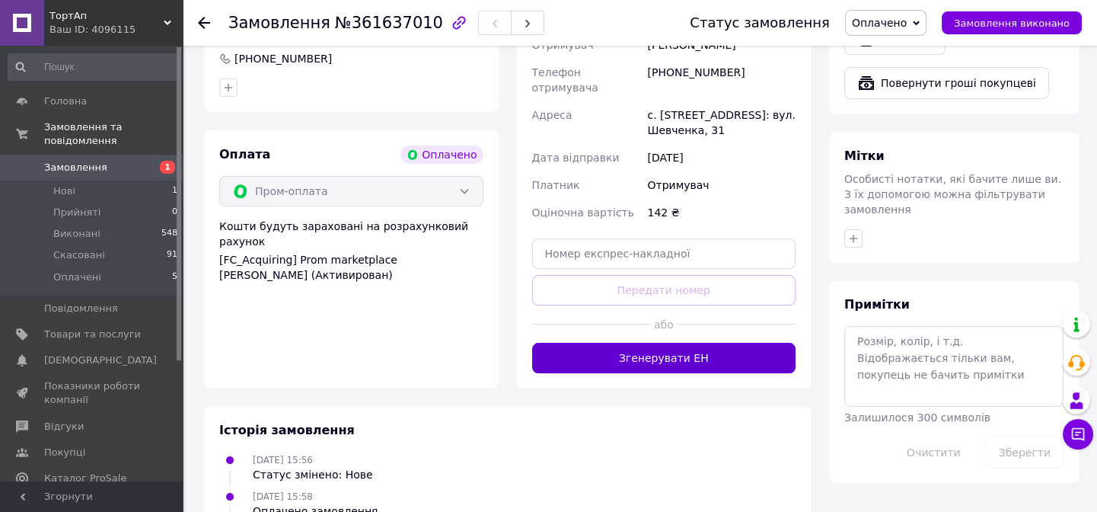
click at [718, 343] on button "Згенерувати ЕН" at bounding box center [664, 358] width 264 height 30
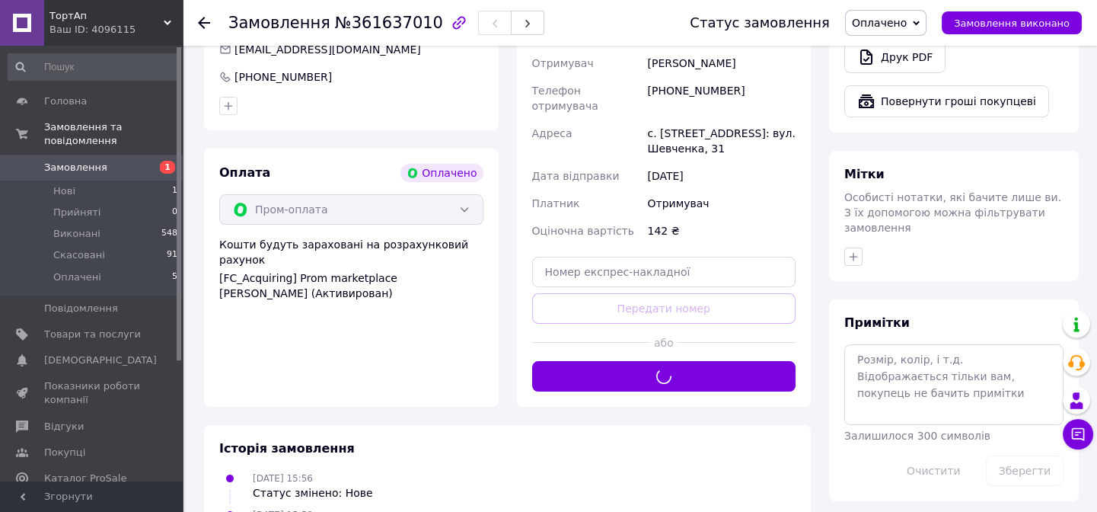
scroll to position [346, 0]
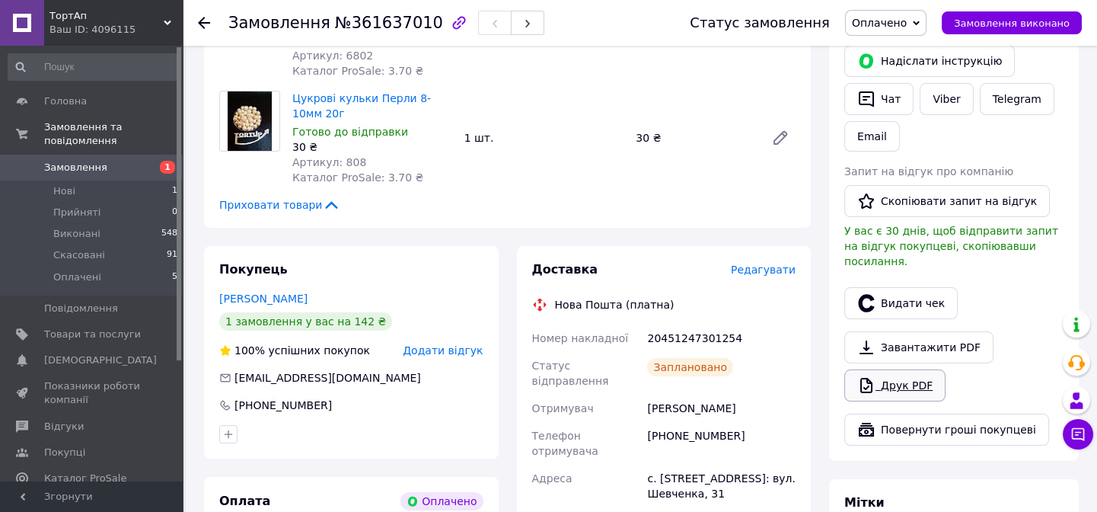
click at [907, 369] on link "Друк PDF" at bounding box center [895, 385] width 101 height 32
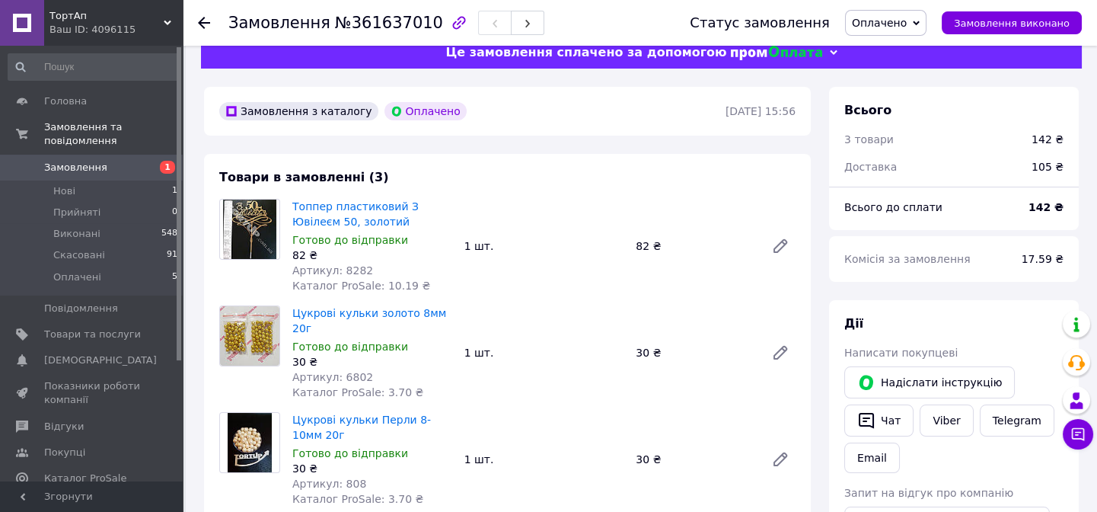
scroll to position [0, 0]
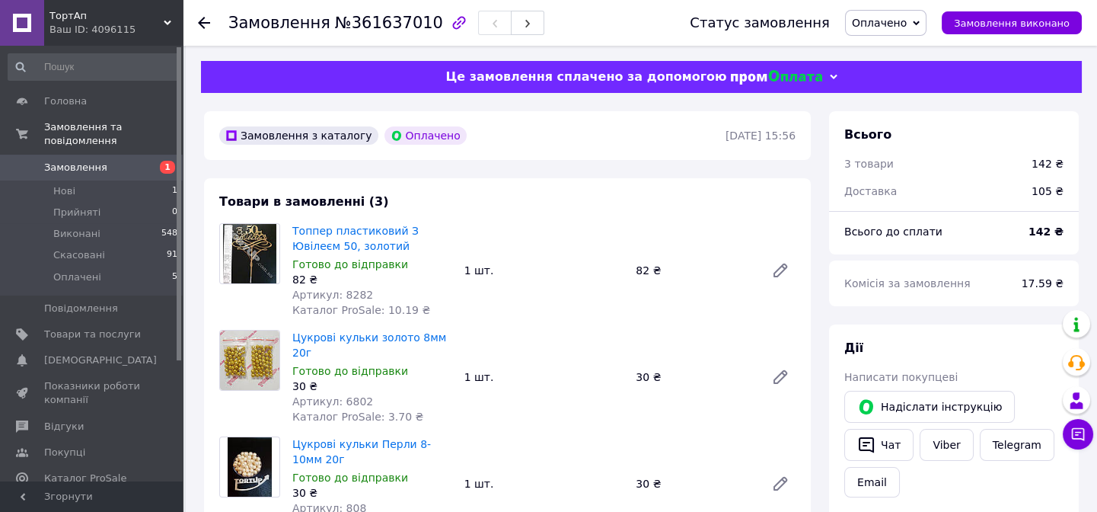
click at [933, 449] on link "Viber" at bounding box center [946, 445] width 53 height 32
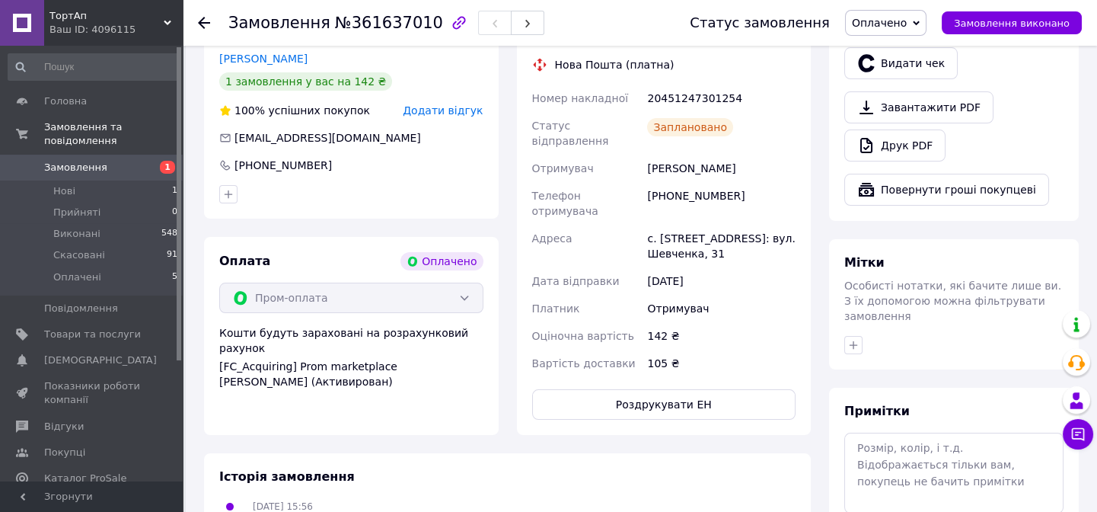
scroll to position [484, 0]
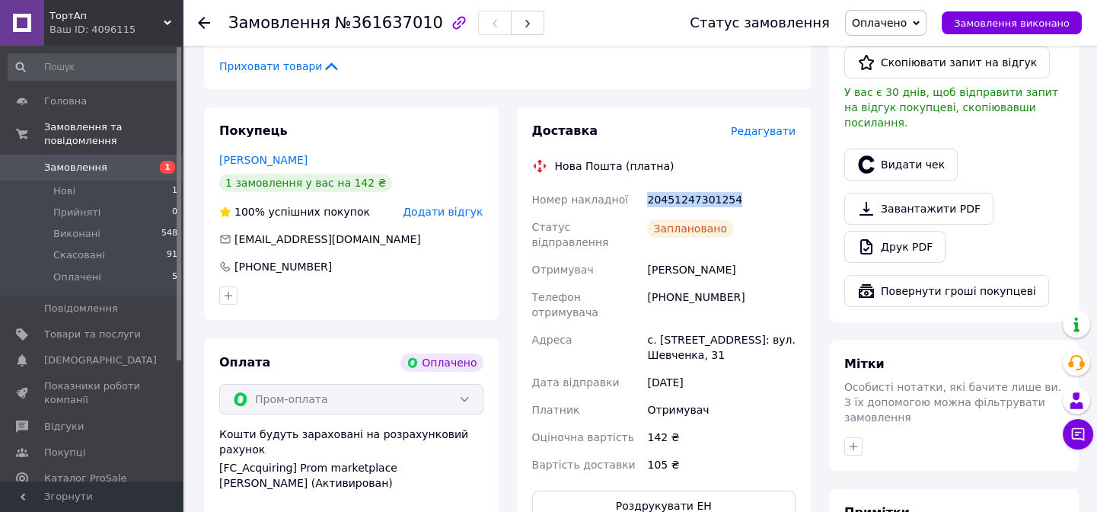
drag, startPoint x: 644, startPoint y: 183, endPoint x: 752, endPoint y: 183, distance: 107.4
click at [760, 186] on div "20451247301254" at bounding box center [721, 199] width 155 height 27
copy div "20451247301254"
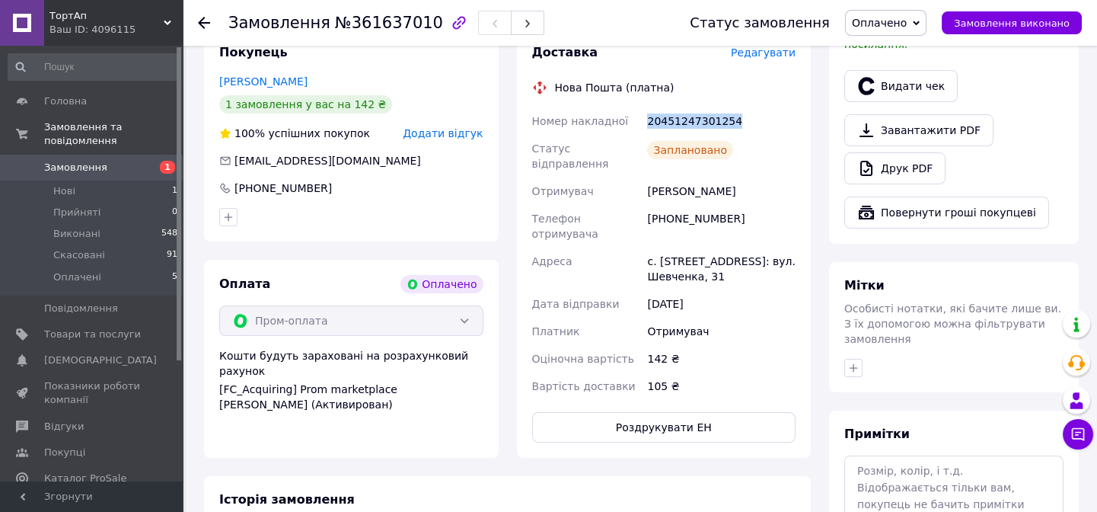
scroll to position [692, 0]
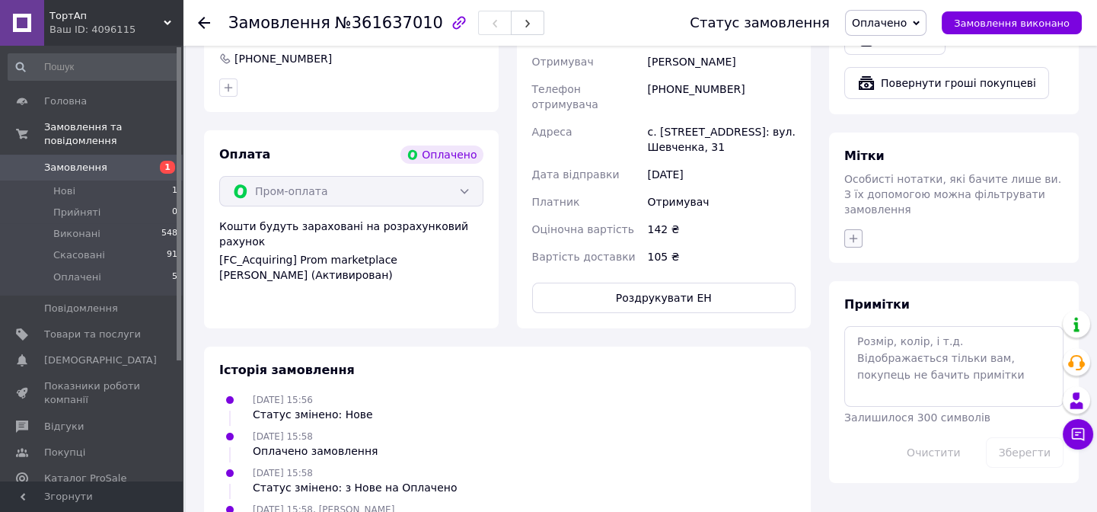
click at [858, 232] on icon "button" at bounding box center [854, 238] width 12 height 12
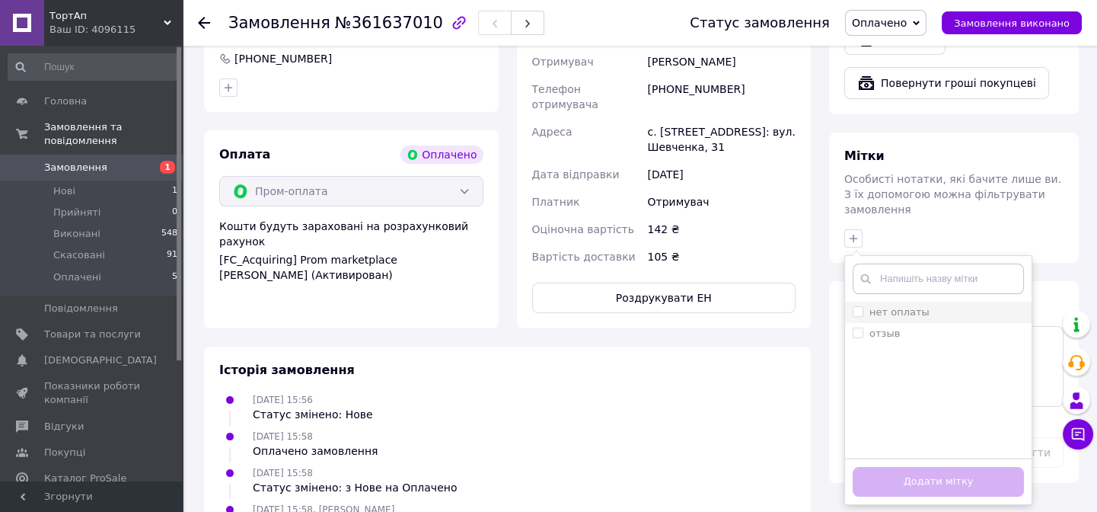
click at [878, 306] on label "нет оплаты" at bounding box center [900, 311] width 60 height 11
checkbox input "true"
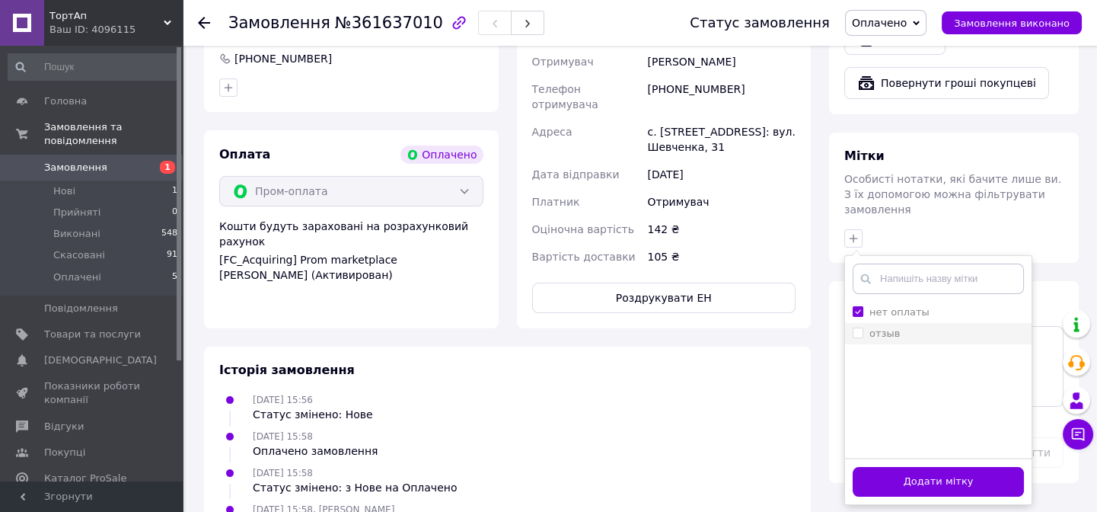
click at [879, 327] on label "отзыв" at bounding box center [885, 332] width 30 height 11
checkbox input "true"
click at [955, 467] on button "Додати мітку" at bounding box center [938, 482] width 171 height 30
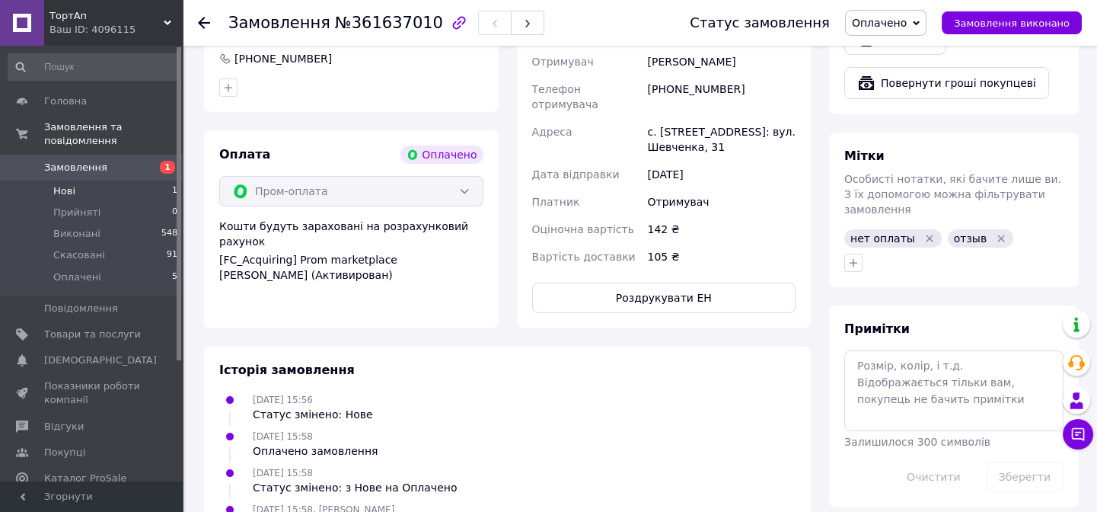
click at [65, 184] on span "Нові" at bounding box center [64, 191] width 22 height 14
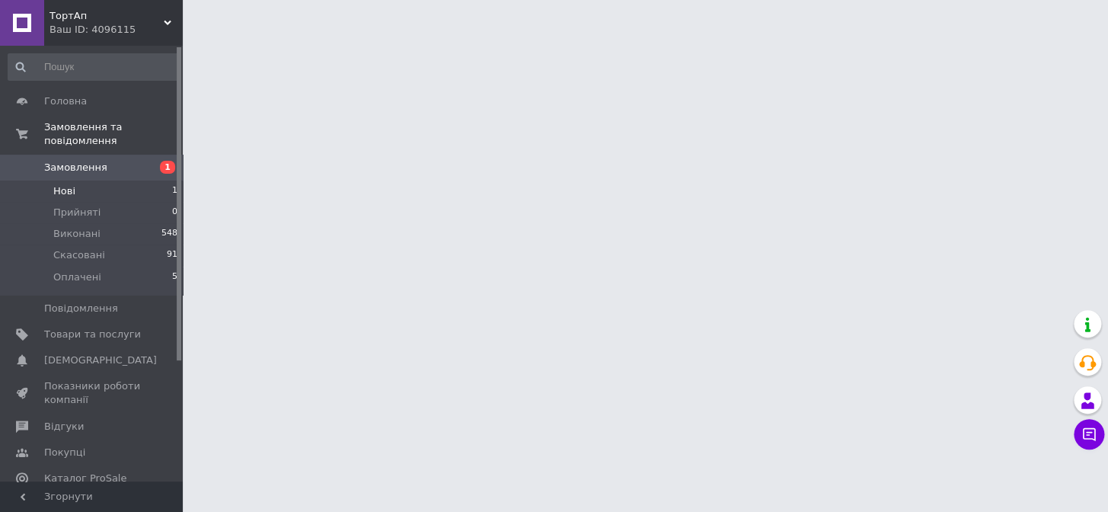
click at [59, 184] on span "Нові" at bounding box center [64, 191] width 22 height 14
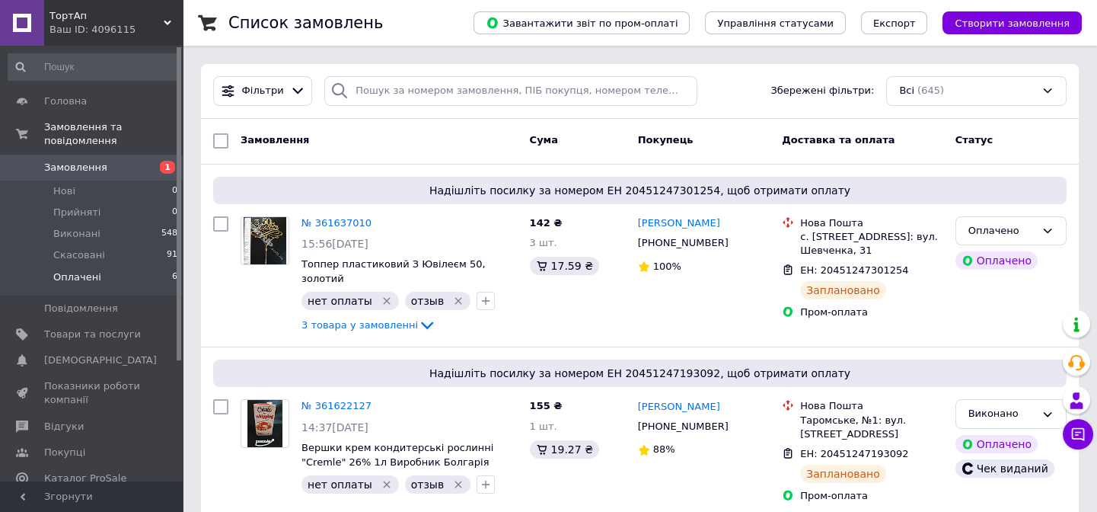
click at [77, 270] on span "Оплачені" at bounding box center [77, 277] width 48 height 14
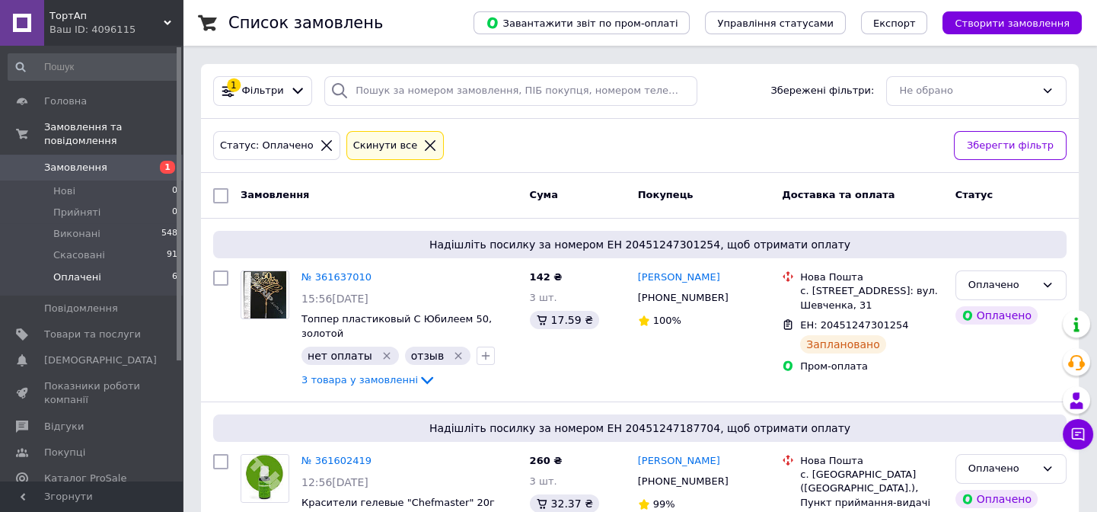
click at [95, 270] on span "Оплачені" at bounding box center [77, 277] width 48 height 14
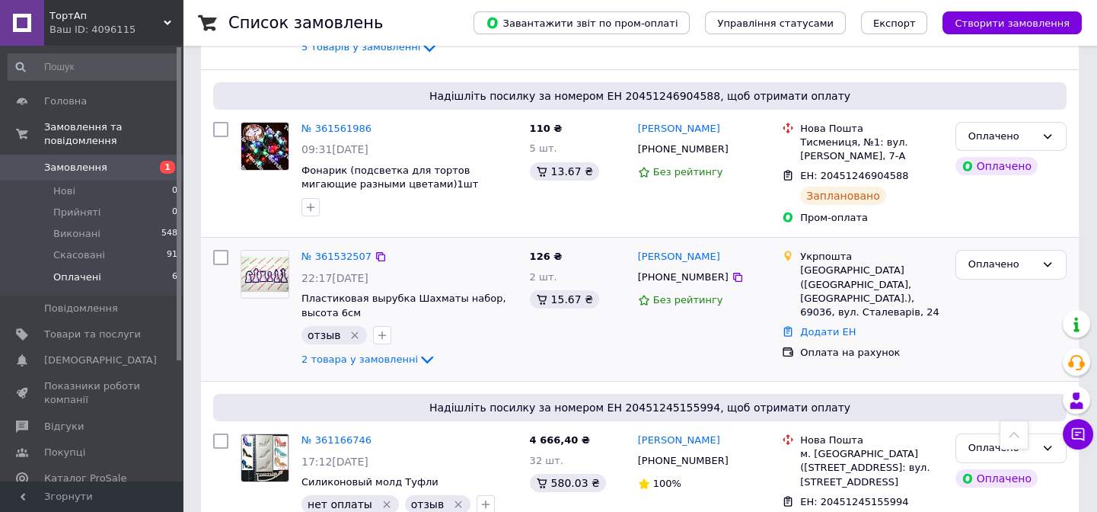
scroll to position [692, 0]
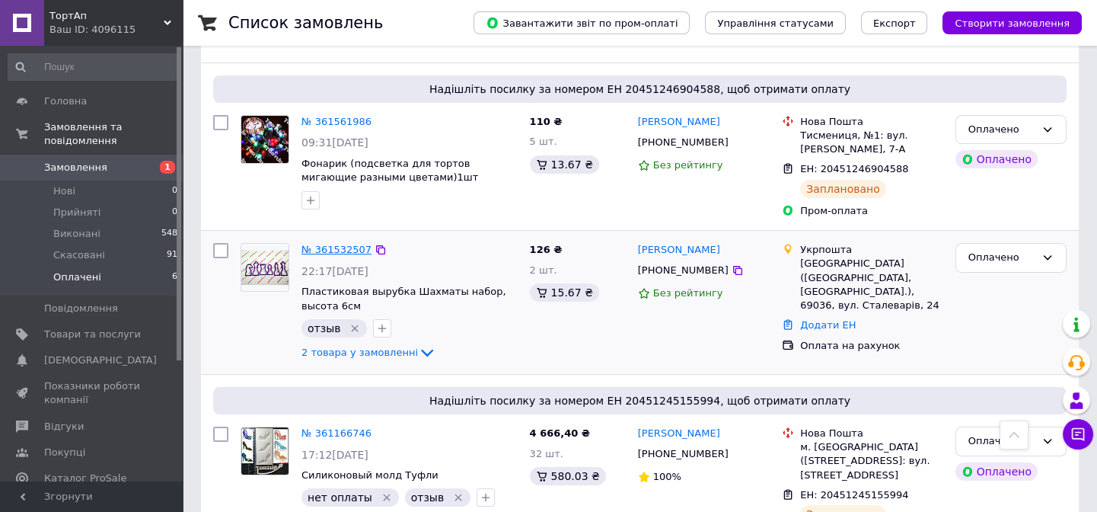
click at [336, 244] on link "№ 361532507" at bounding box center [337, 249] width 70 height 11
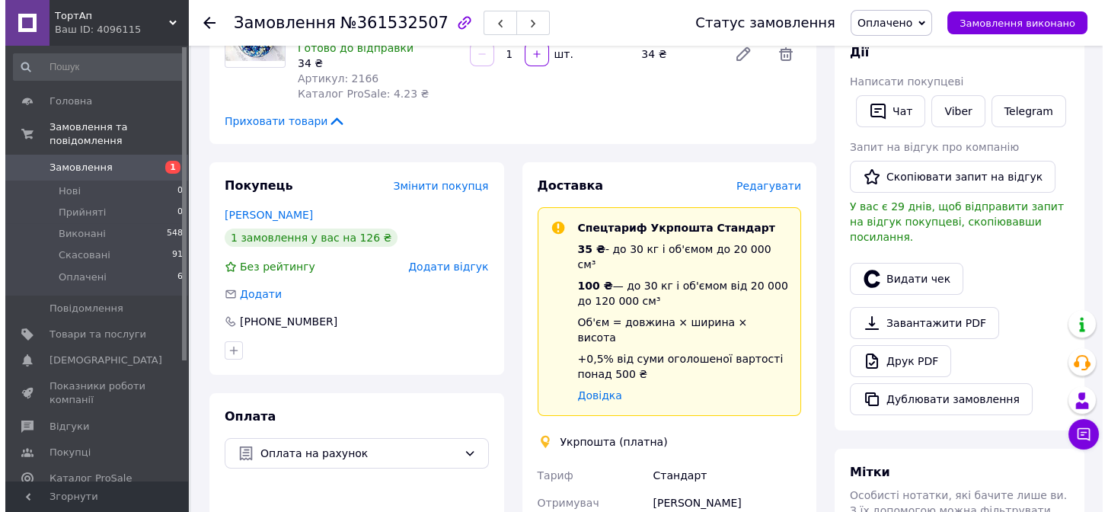
scroll to position [276, 0]
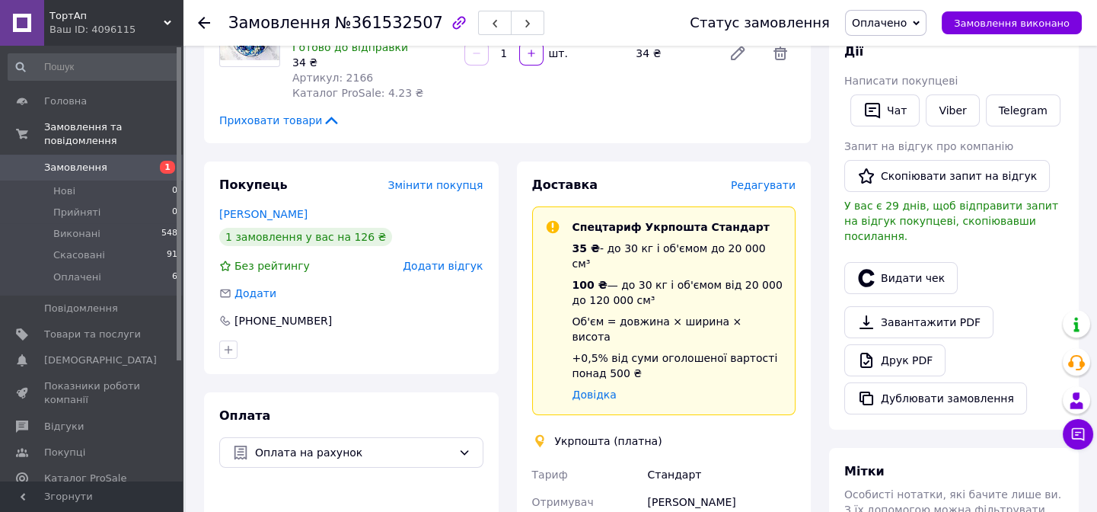
click at [772, 189] on span "Редагувати" at bounding box center [763, 185] width 65 height 12
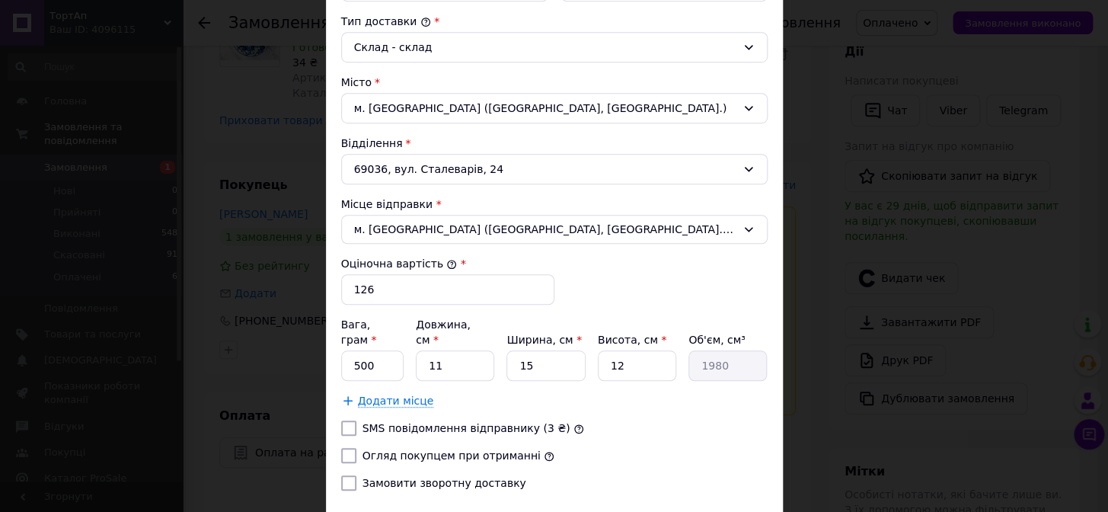
scroll to position [415, 0]
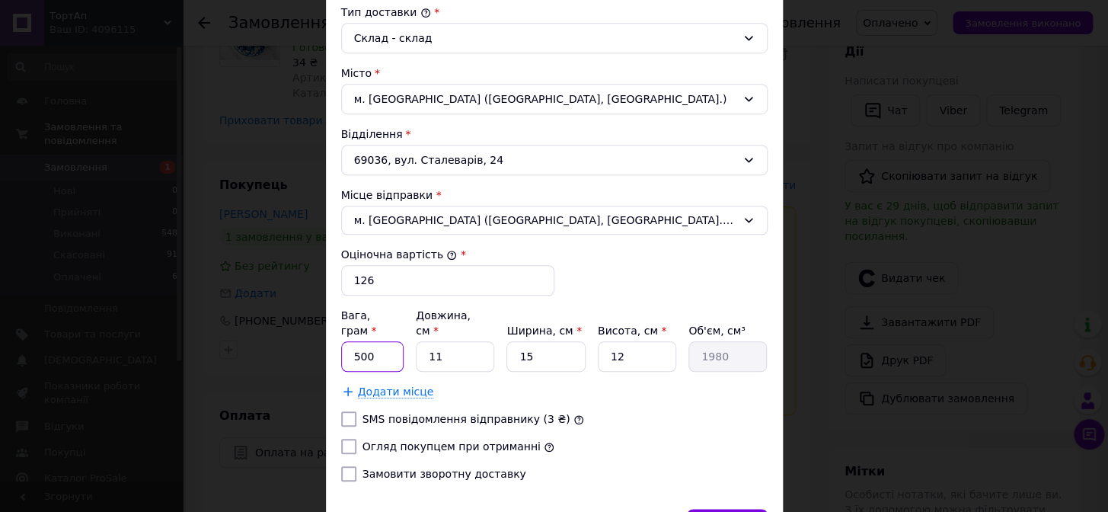
click at [353, 341] on input "500" at bounding box center [372, 356] width 63 height 30
click at [356, 341] on input "500" at bounding box center [372, 356] width 63 height 30
type input "100"
drag, startPoint x: 625, startPoint y: 342, endPoint x: 642, endPoint y: 337, distance: 17.4
click at [642, 341] on input "12" at bounding box center [637, 356] width 78 height 30
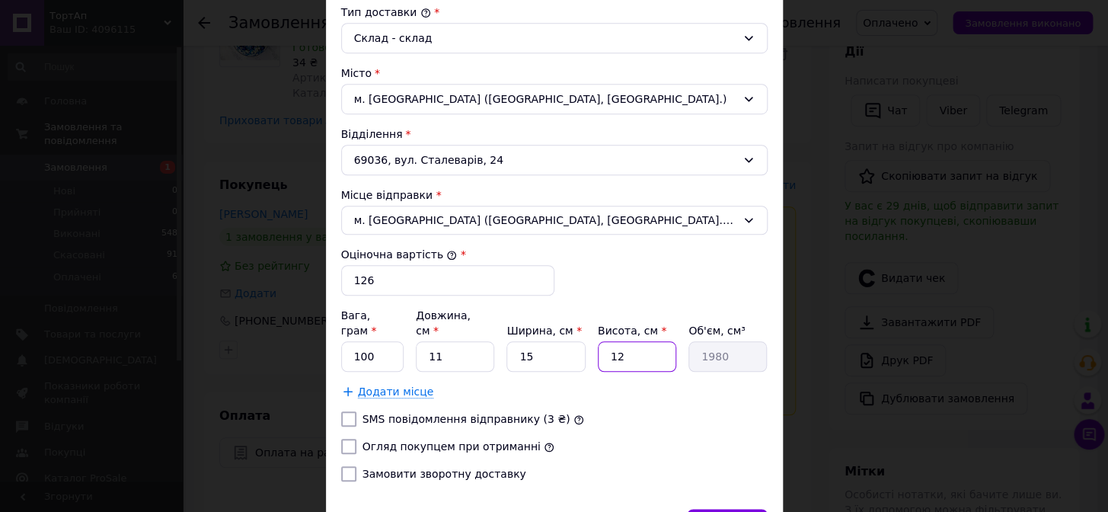
drag, startPoint x: 635, startPoint y: 340, endPoint x: 602, endPoint y: 338, distance: 32.8
click at [602, 341] on input "12" at bounding box center [637, 356] width 78 height 30
type input "5"
type input "825"
type input "5"
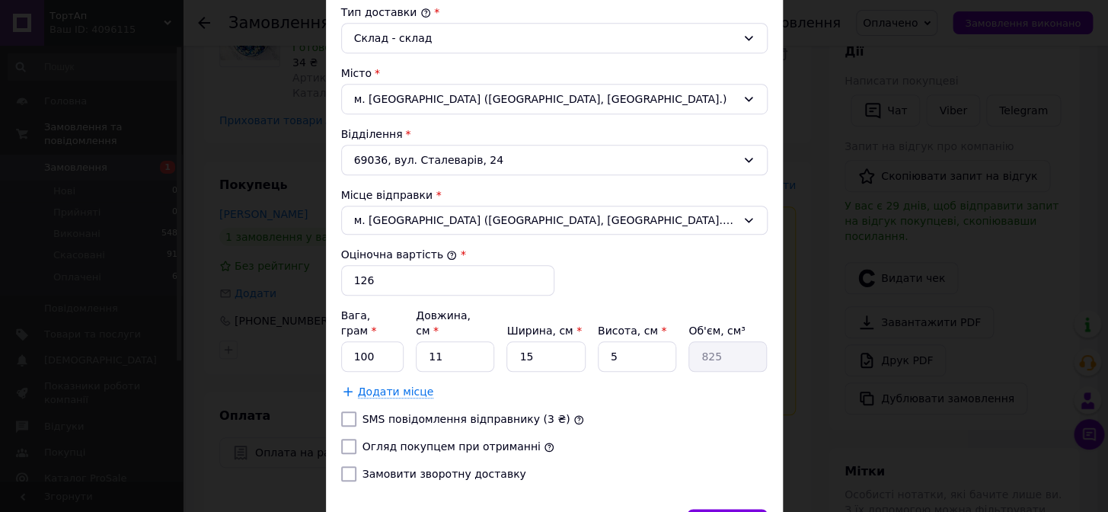
drag, startPoint x: 343, startPoint y: 426, endPoint x: 361, endPoint y: 435, distance: 19.4
click at [345, 439] on input "Огляд покупцем при отриманні" at bounding box center [348, 446] width 15 height 15
checkbox input "true"
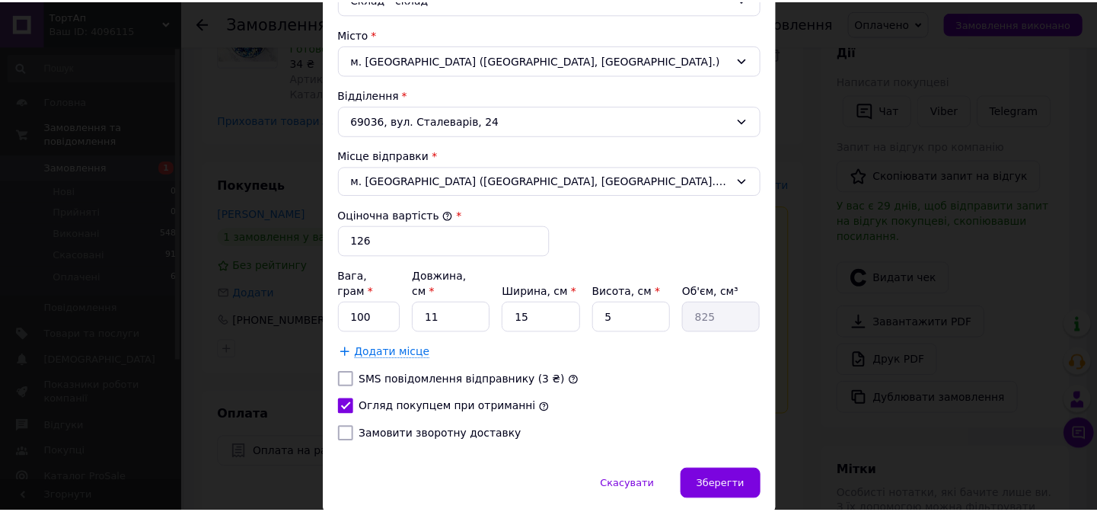
scroll to position [494, 0]
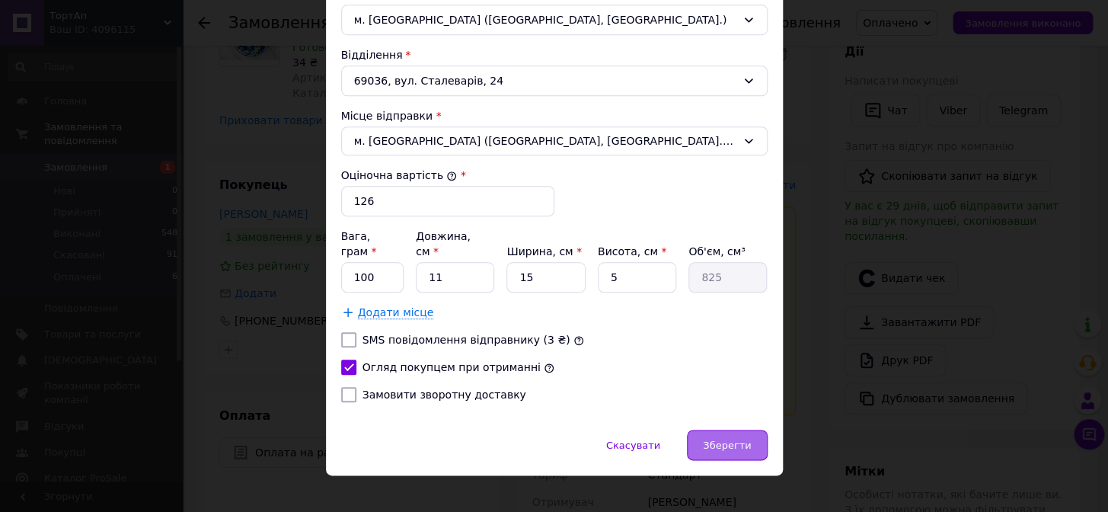
click at [727, 439] on span "Зберегти" at bounding box center [727, 444] width 48 height 11
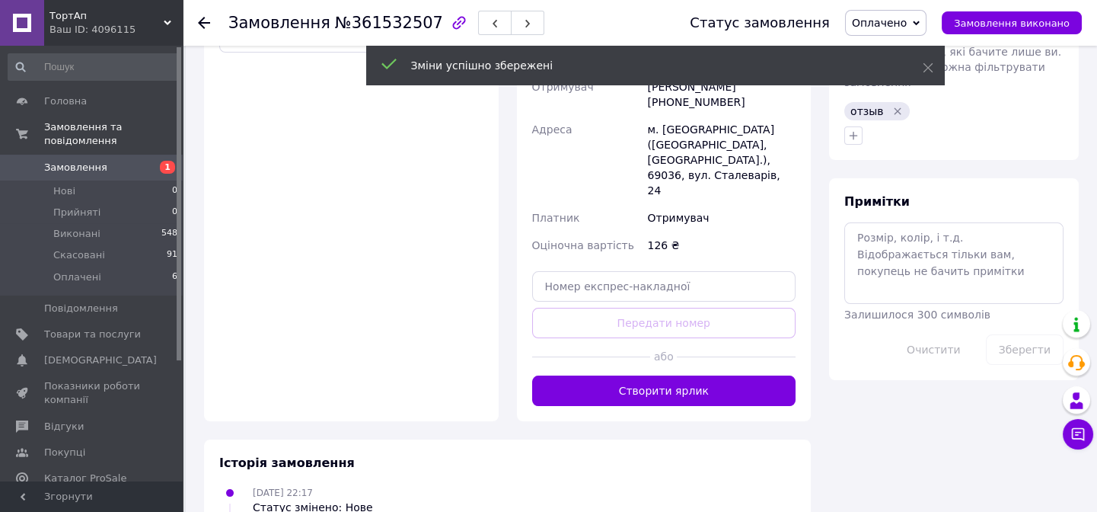
scroll to position [692, 0]
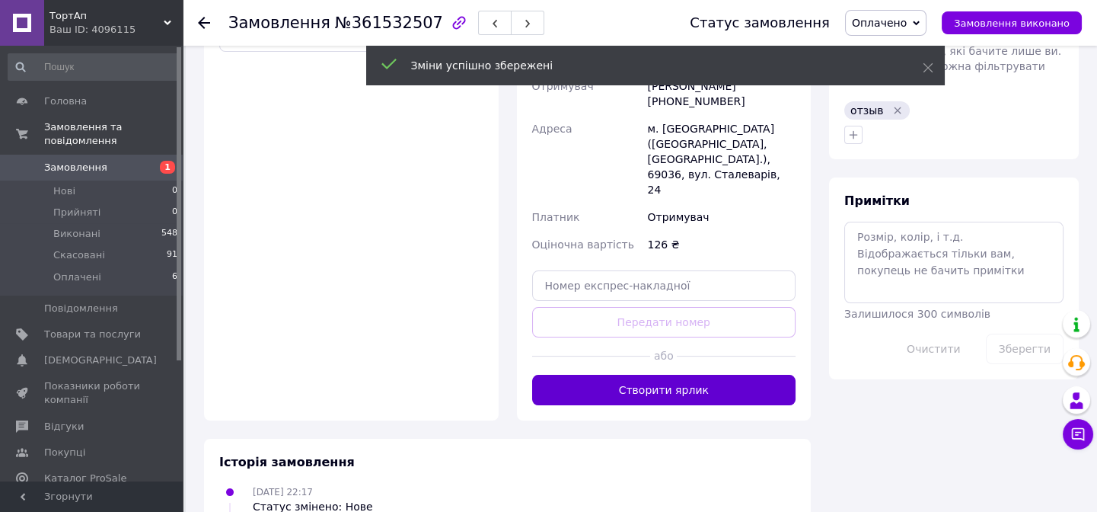
click at [704, 375] on button "Створити ярлик" at bounding box center [664, 390] width 264 height 30
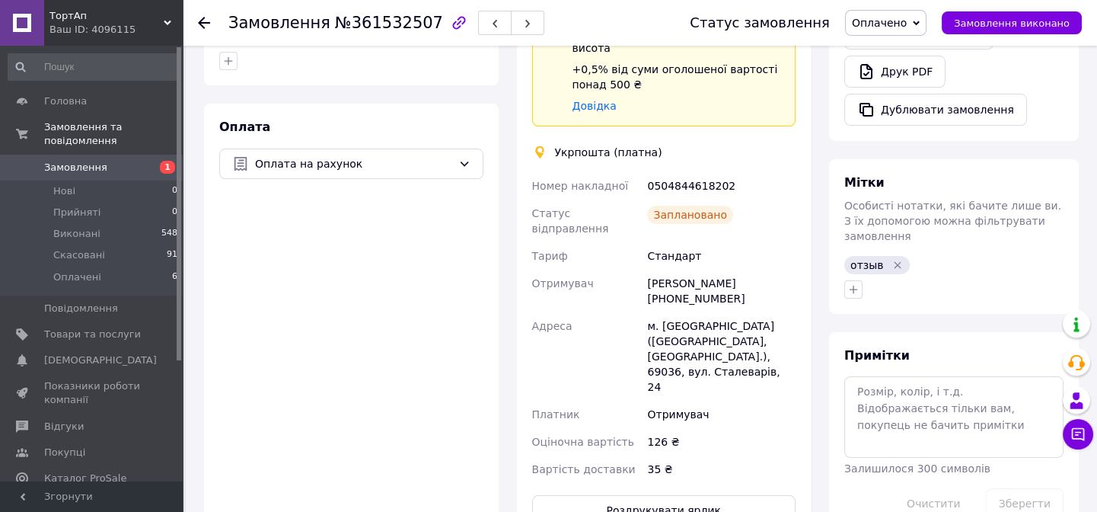
scroll to position [415, 0]
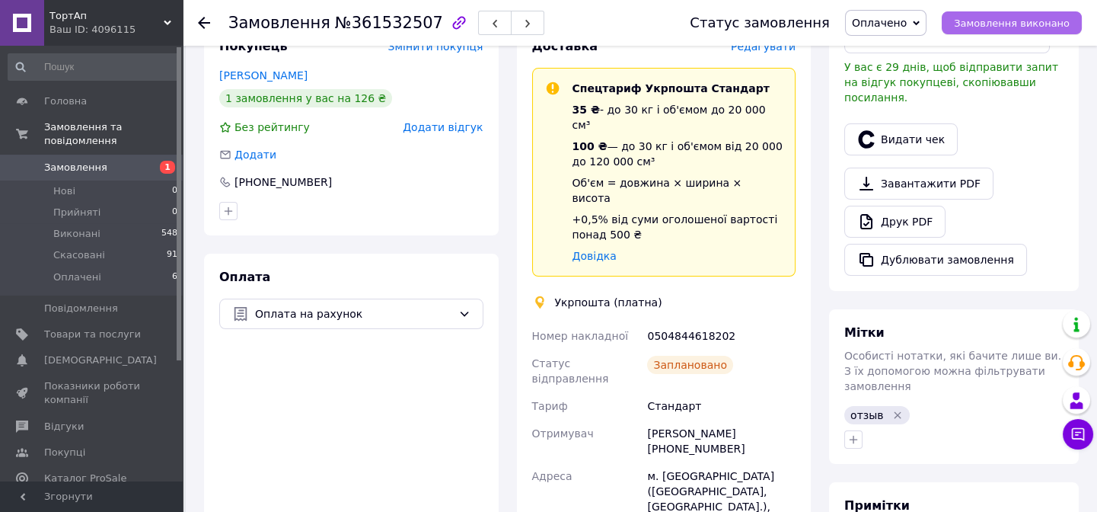
click at [1027, 18] on span "Замовлення виконано" at bounding box center [1012, 23] width 116 height 11
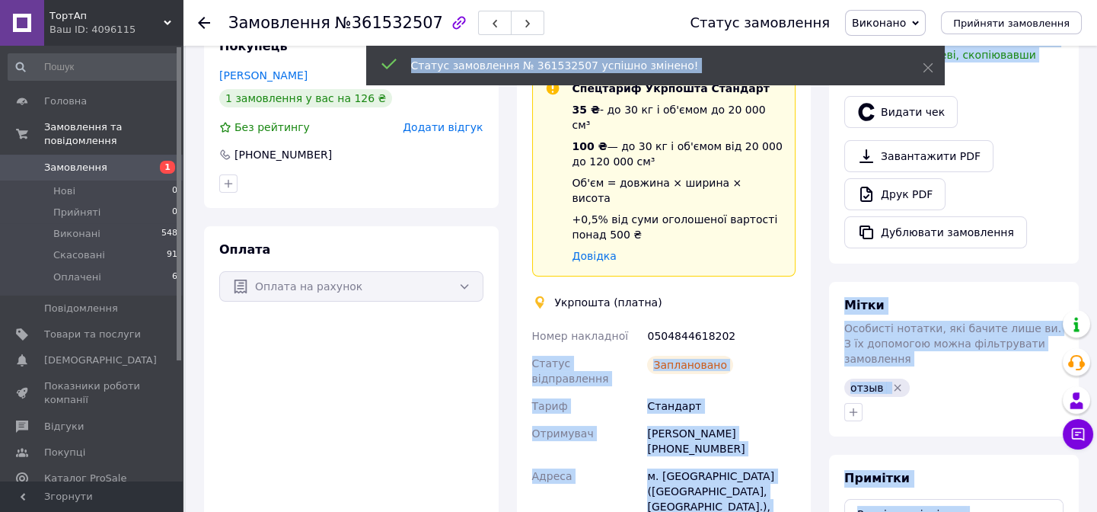
drag, startPoint x: 646, startPoint y: 306, endPoint x: 720, endPoint y: 300, distance: 74.9
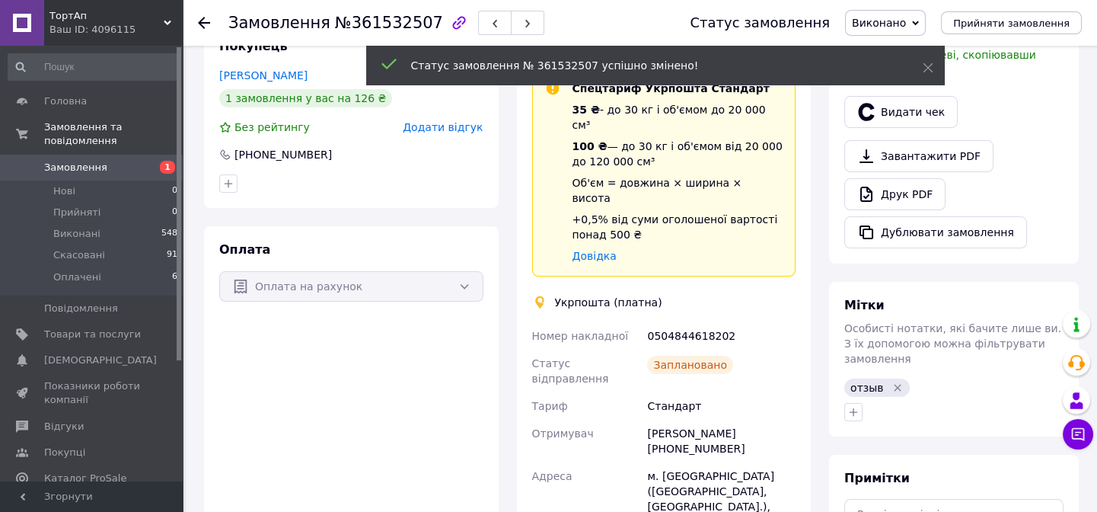
click at [446, 356] on div "Оплата Оплата на рахунок" at bounding box center [351, 458] width 295 height 465
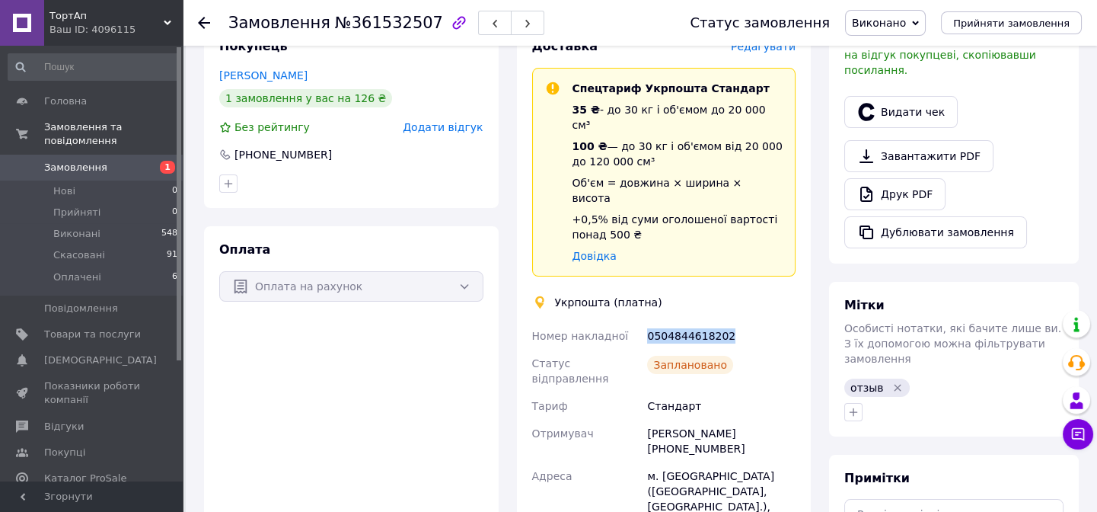
drag, startPoint x: 645, startPoint y: 302, endPoint x: 735, endPoint y: 302, distance: 89.9
click at [735, 322] on div "0504844618202" at bounding box center [721, 335] width 155 height 27
copy div "0504844618202"
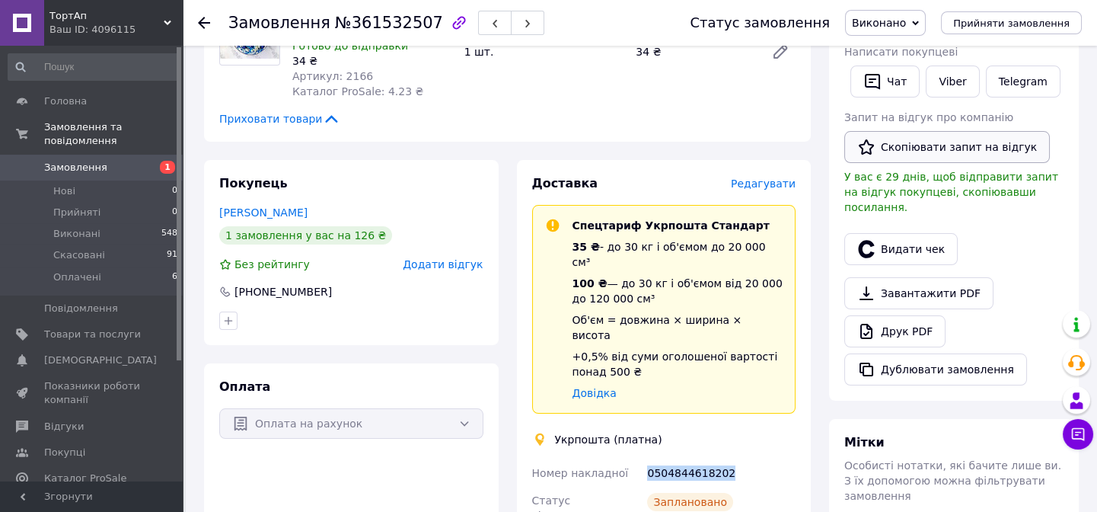
scroll to position [276, 0]
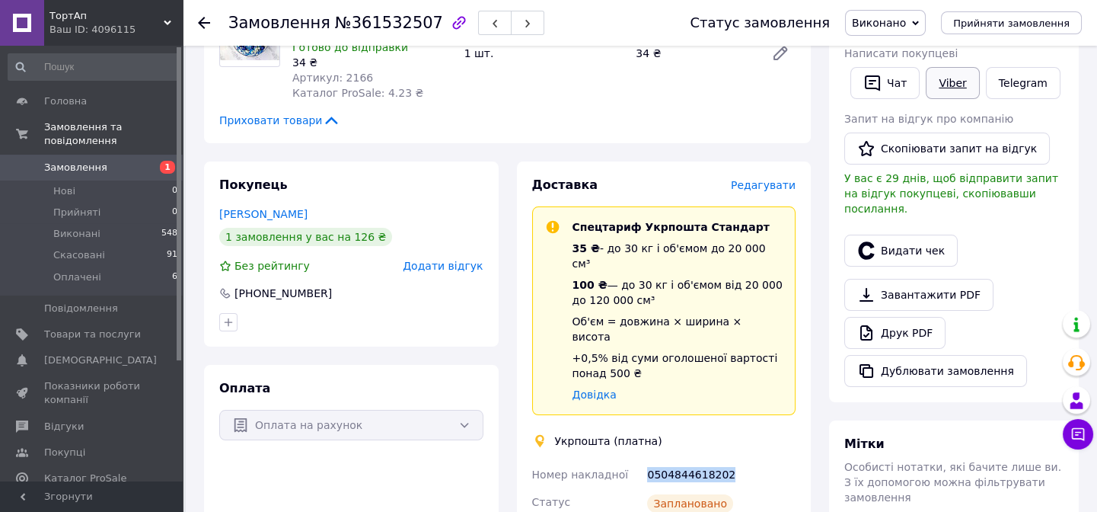
click at [955, 81] on link "Viber" at bounding box center [952, 83] width 53 height 32
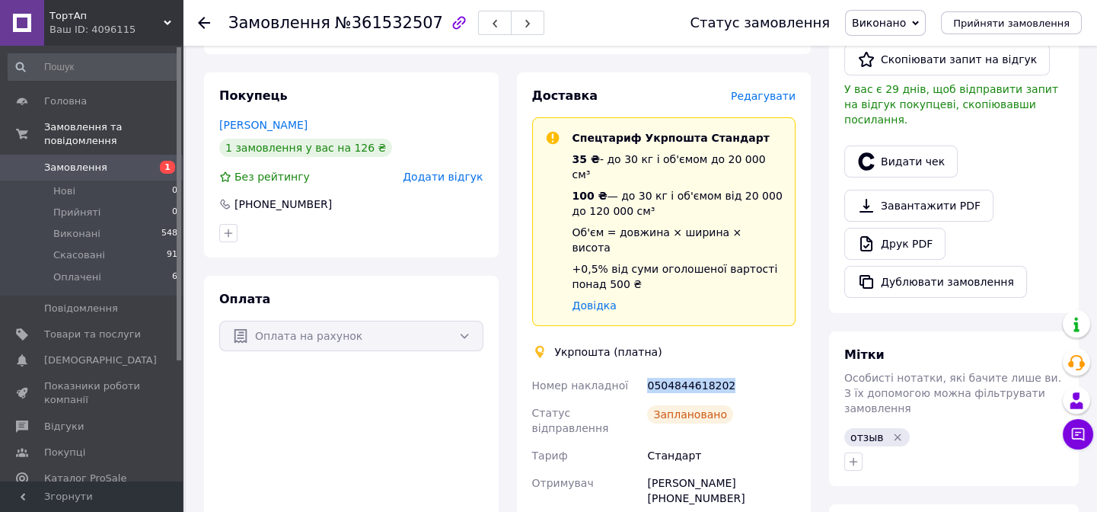
scroll to position [554, 0]
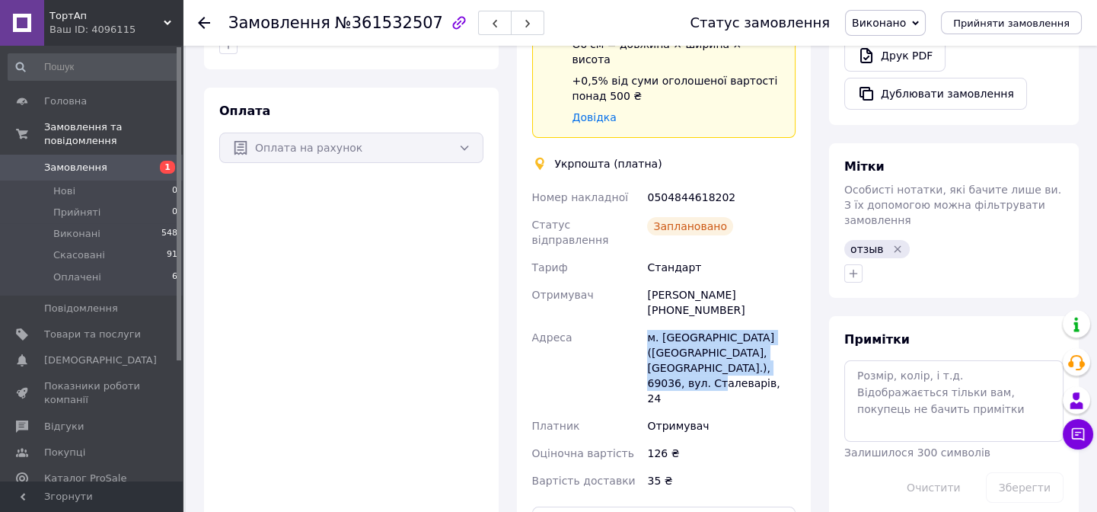
drag, startPoint x: 644, startPoint y: 295, endPoint x: 724, endPoint y: 315, distance: 83.1
click at [757, 330] on div "Номер накладної 0504844618202 Статус відправлення Заплановано Тариф Стандарт От…" at bounding box center [664, 339] width 270 height 311
copy div "Адреса м. Запоріжжя (Запорізька обл., Запорізький р-н.), 69036, вул. Сталеварів…"
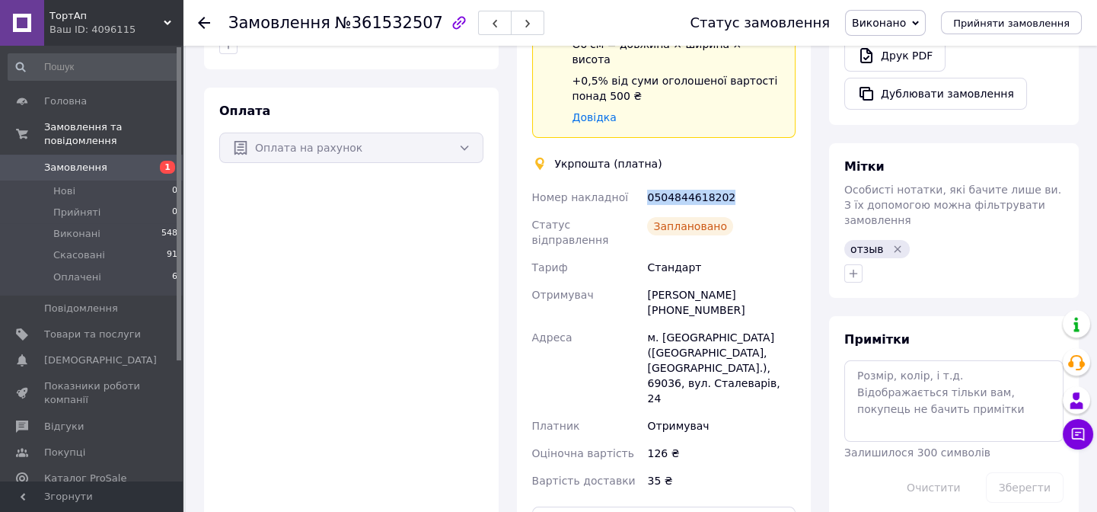
drag, startPoint x: 648, startPoint y: 164, endPoint x: 742, endPoint y: 161, distance: 93.7
click at [742, 184] on div "0504844618202" at bounding box center [721, 197] width 155 height 27
copy div "0504844618202"
drag, startPoint x: 647, startPoint y: 251, endPoint x: 754, endPoint y: 250, distance: 106.6
click at [754, 281] on div "Наталія Донець +380677150903" at bounding box center [721, 302] width 155 height 43
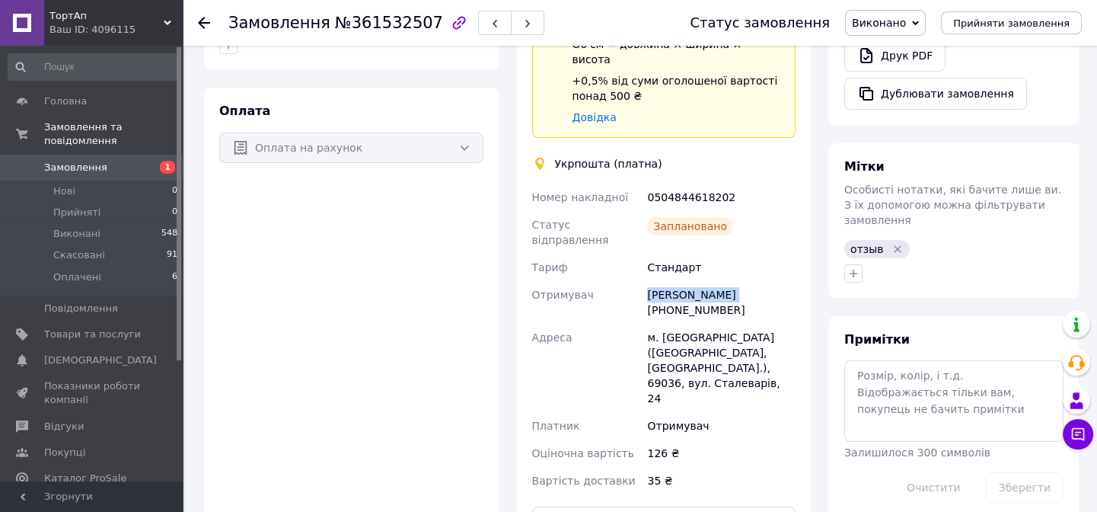
copy div "[PERSON_NAME]"
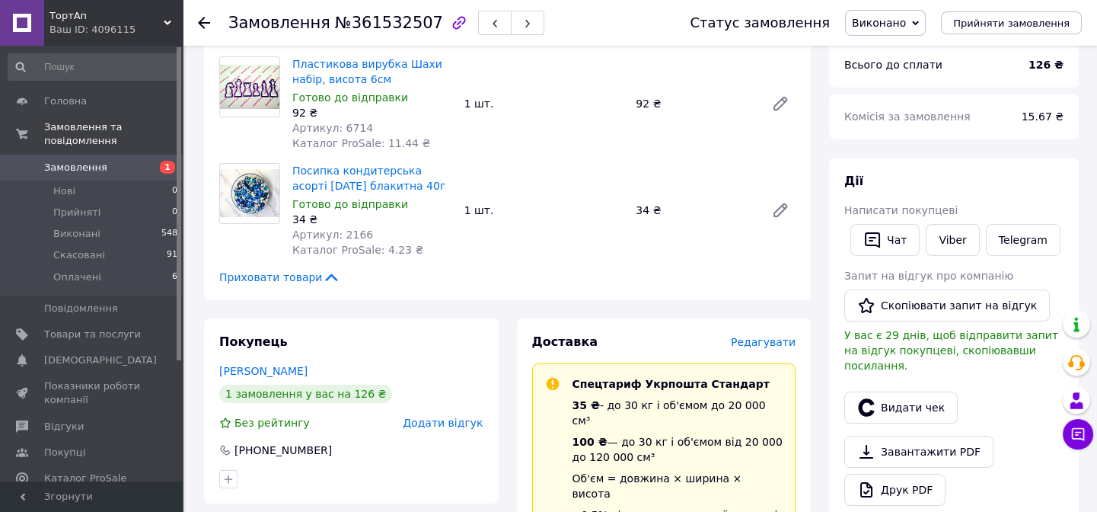
scroll to position [0, 0]
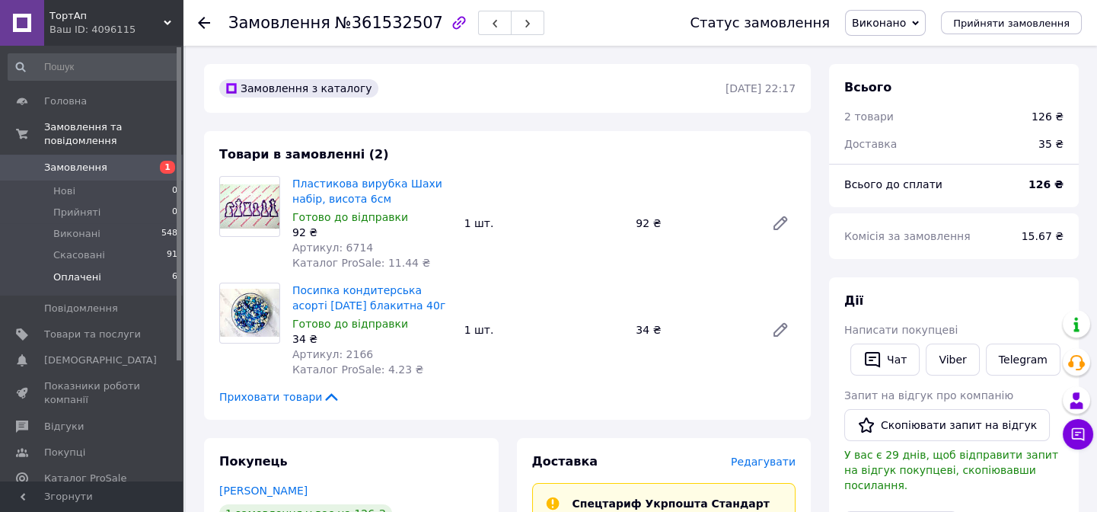
click at [85, 270] on span "Оплачені" at bounding box center [77, 277] width 48 height 14
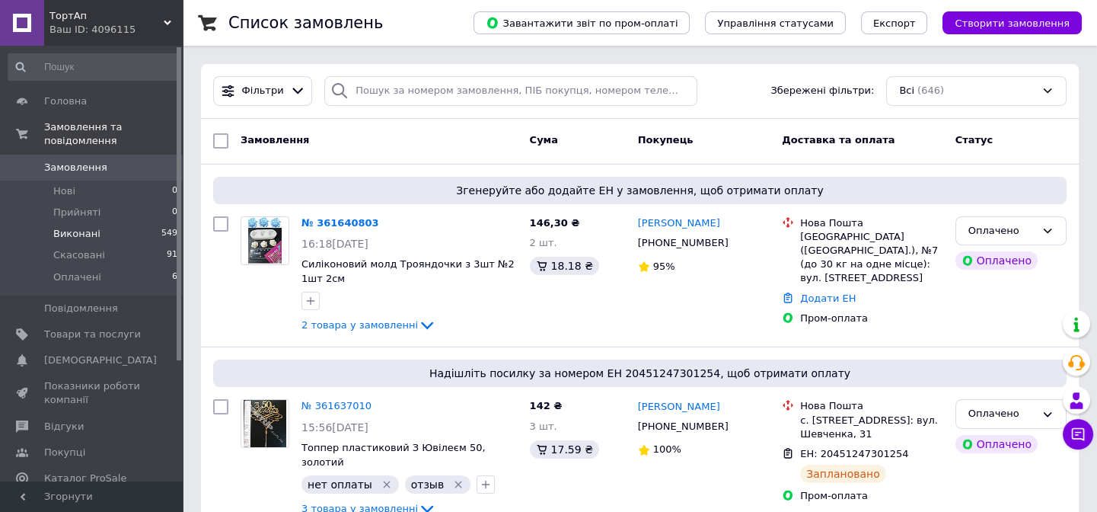
click at [76, 227] on span "Виконані" at bounding box center [76, 234] width 47 height 14
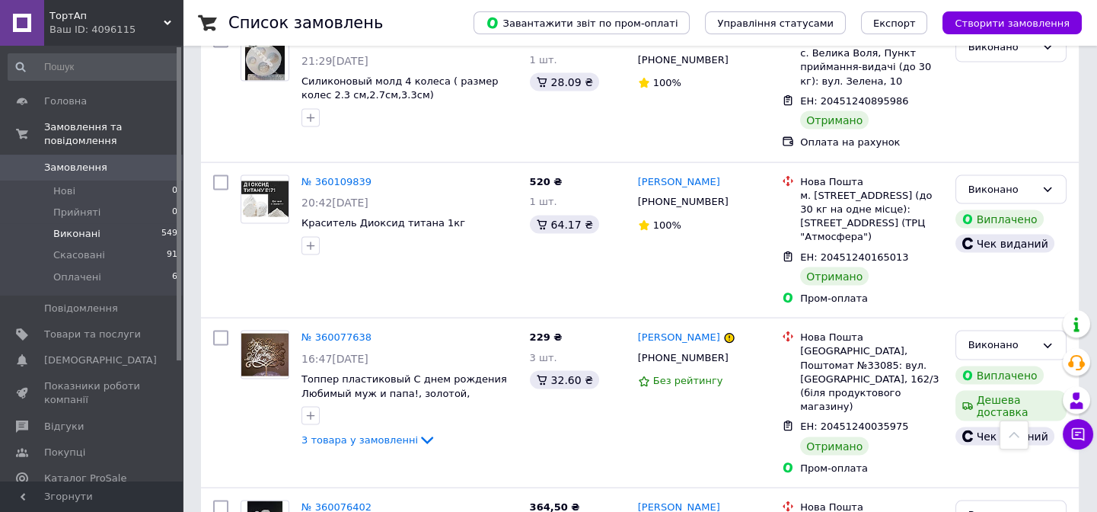
scroll to position [6953, 0]
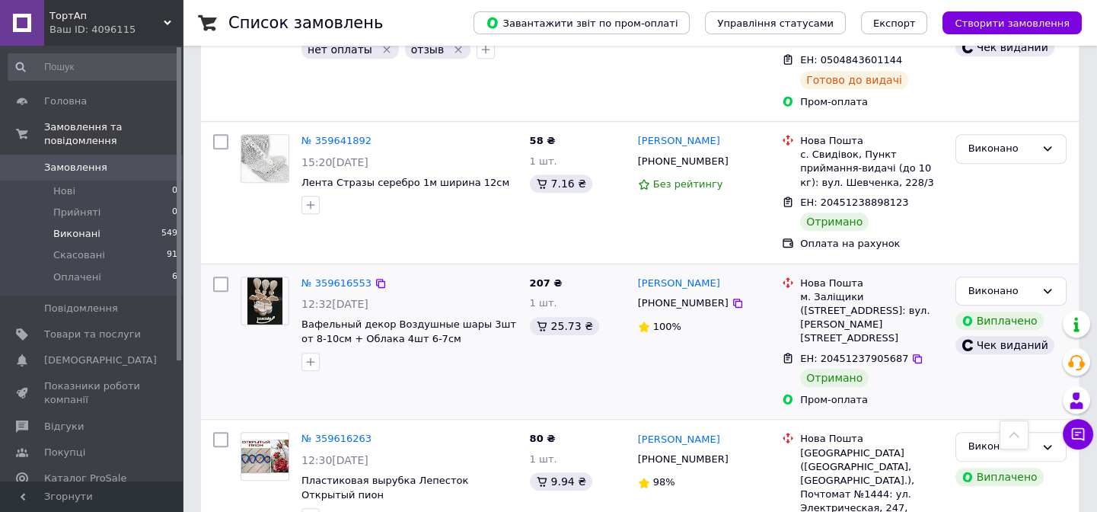
scroll to position [1523, 0]
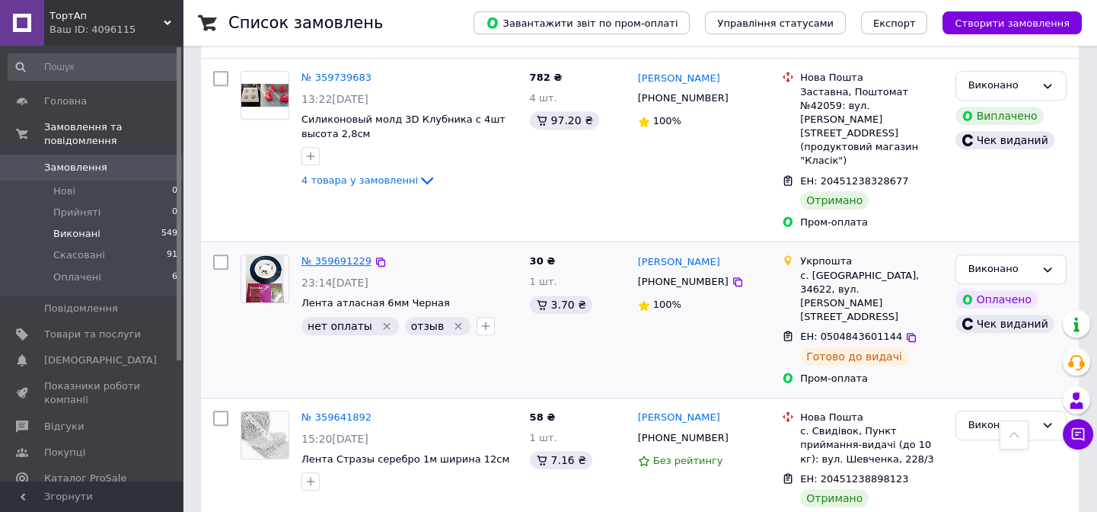
click at [331, 255] on link "№ 359691229" at bounding box center [337, 260] width 70 height 11
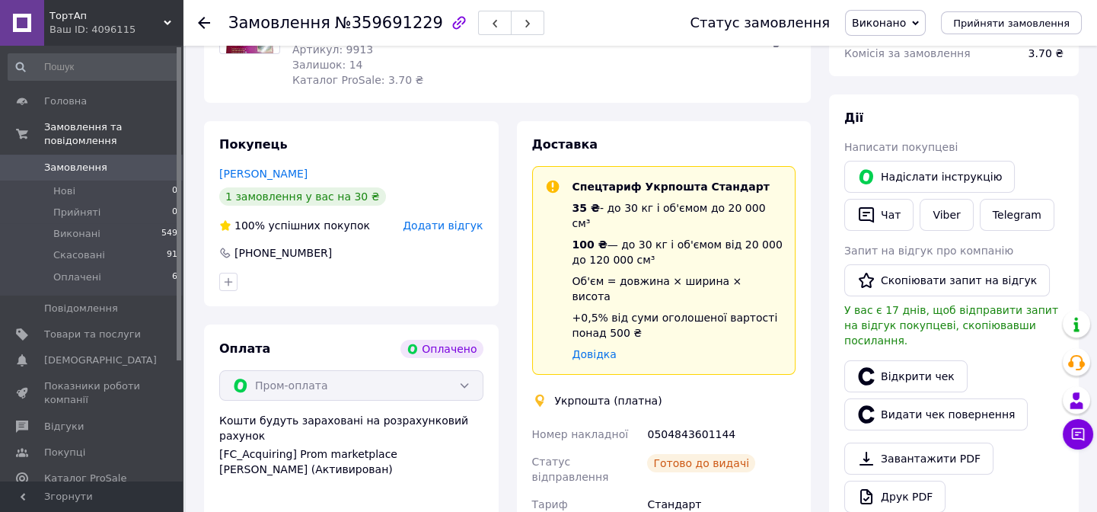
scroll to position [235, 0]
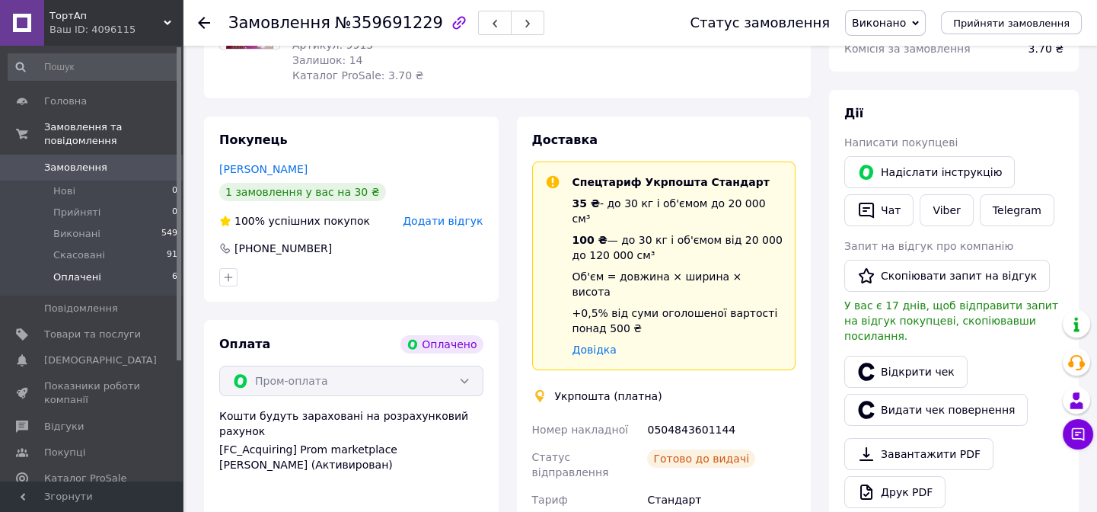
click at [85, 270] on span "Оплачені" at bounding box center [77, 277] width 48 height 14
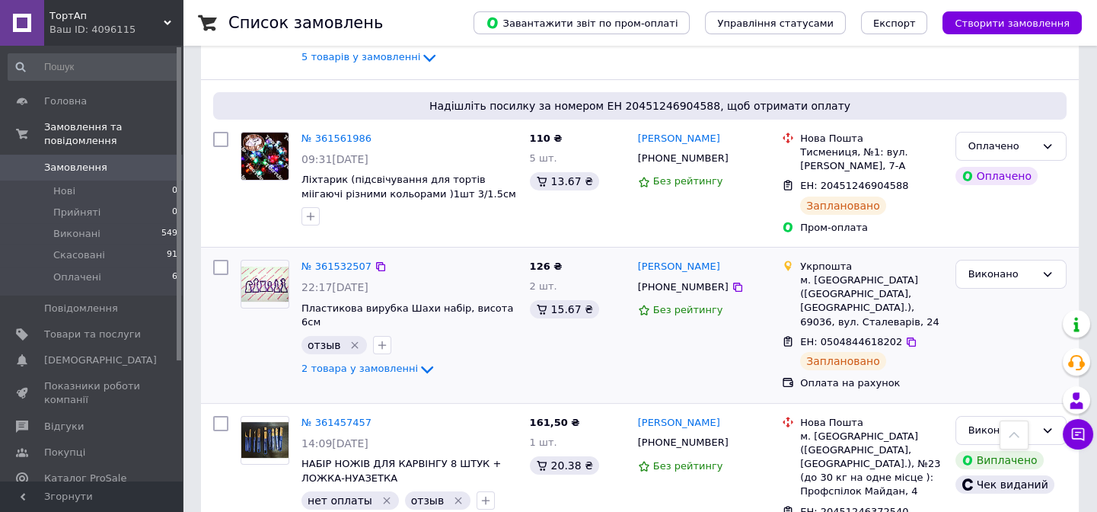
scroll to position [1107, 0]
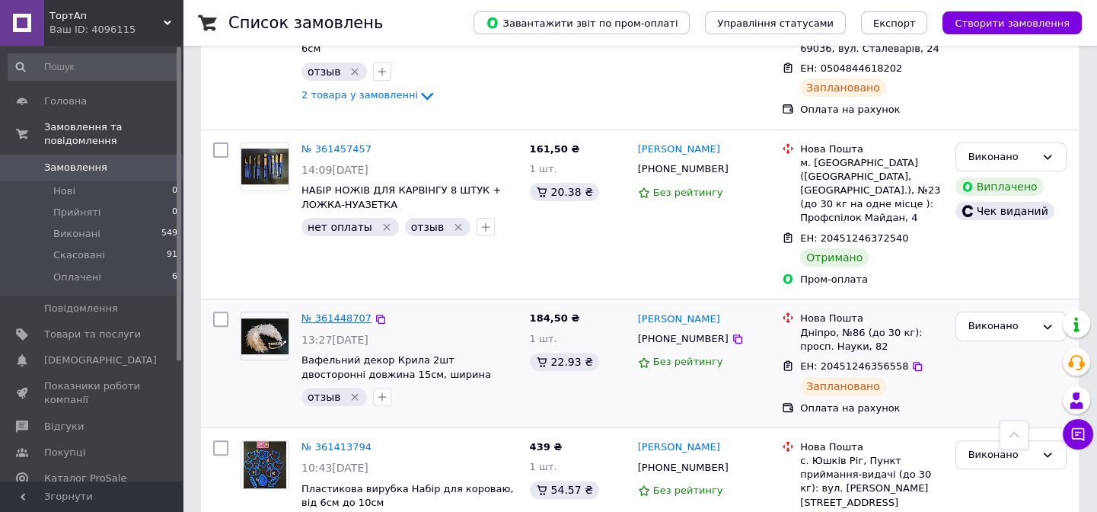
click at [332, 312] on link "№ 361448707" at bounding box center [337, 317] width 70 height 11
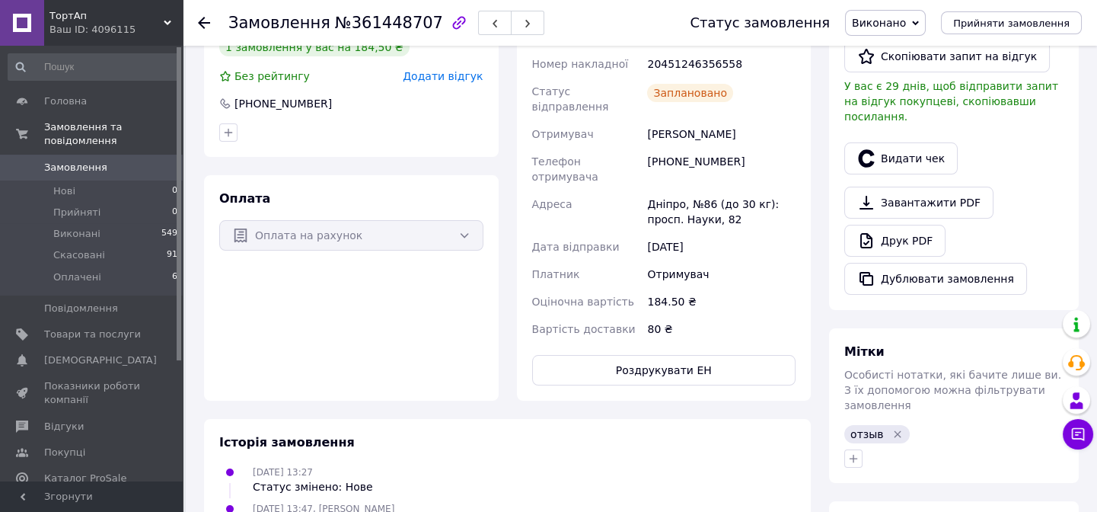
scroll to position [269, 0]
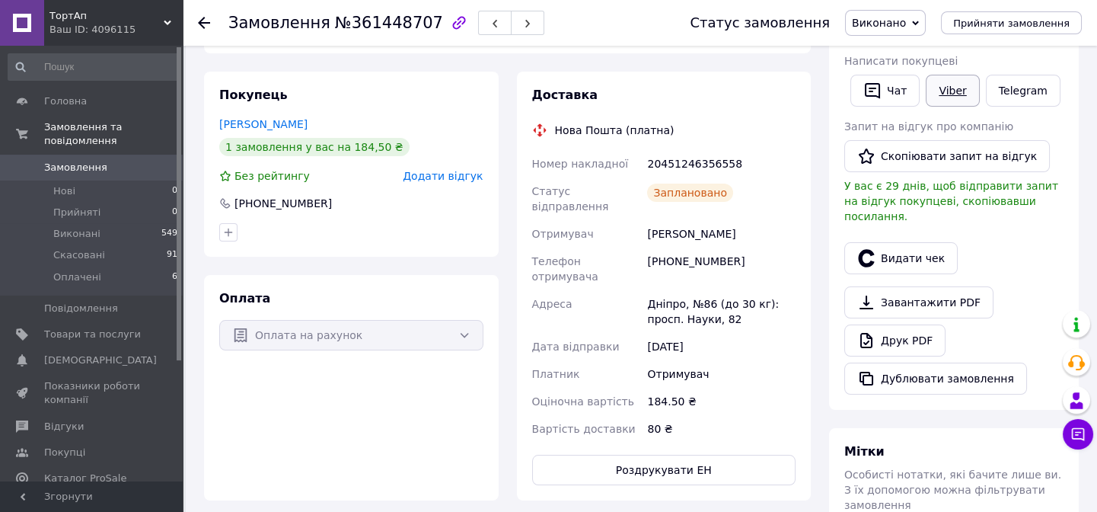
click at [960, 91] on link "Viber" at bounding box center [952, 91] width 53 height 32
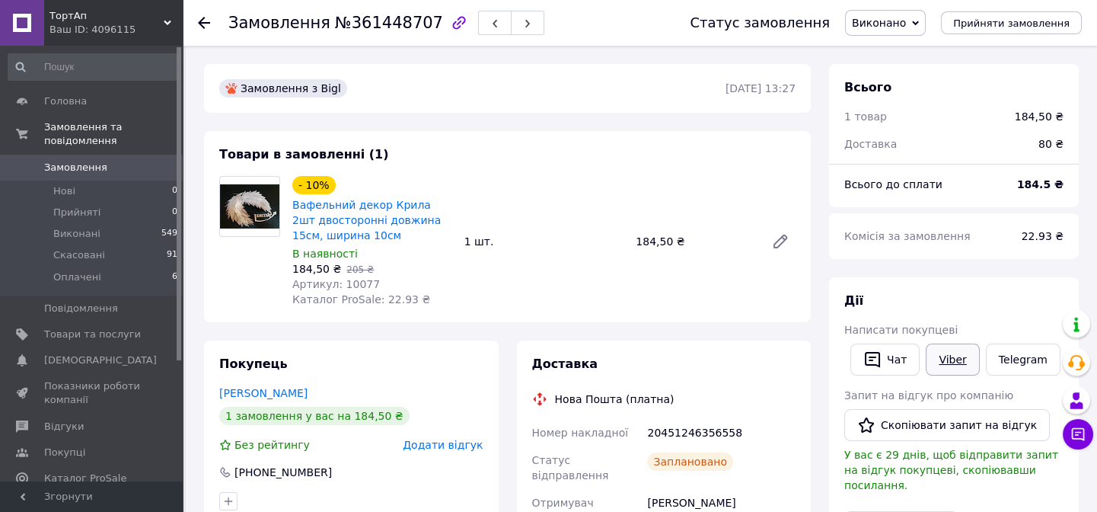
click at [962, 368] on link "Viber" at bounding box center [952, 359] width 53 height 32
drag, startPoint x: 912, startPoint y: 30, endPoint x: 945, endPoint y: 114, distance: 90.2
click at [79, 270] on span "Оплачені" at bounding box center [77, 277] width 48 height 14
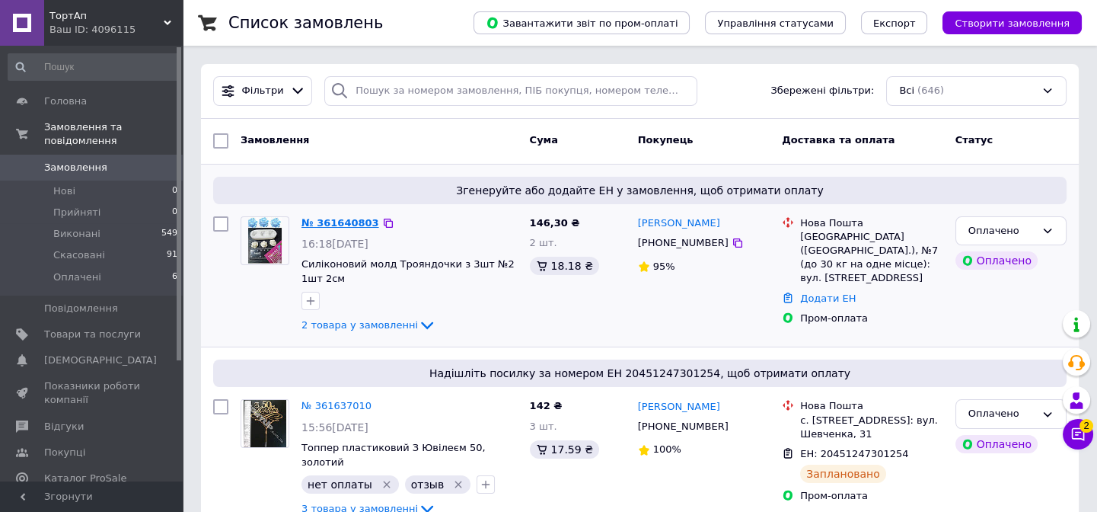
click at [330, 227] on link "№ 361640803" at bounding box center [341, 222] width 78 height 11
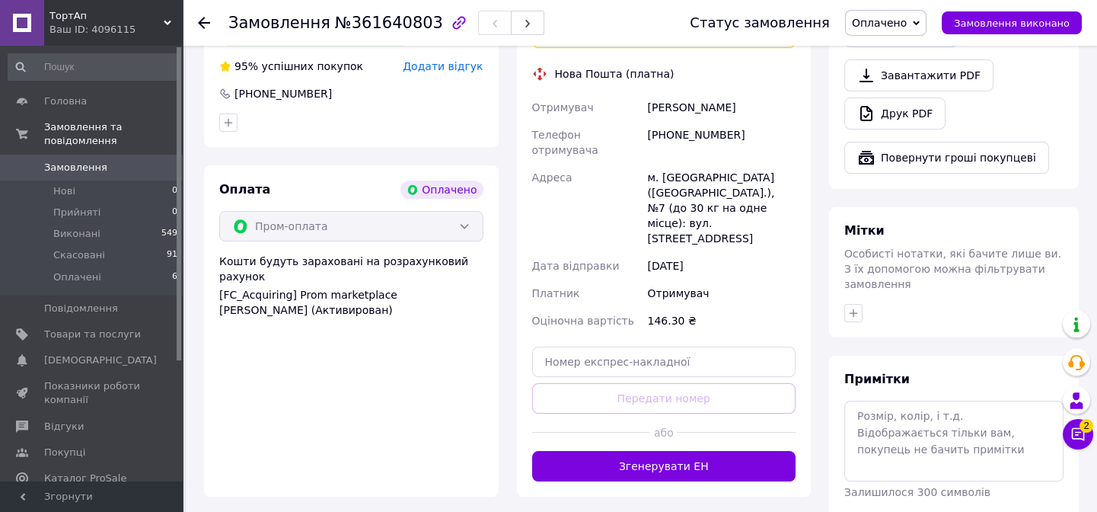
scroll to position [623, 0]
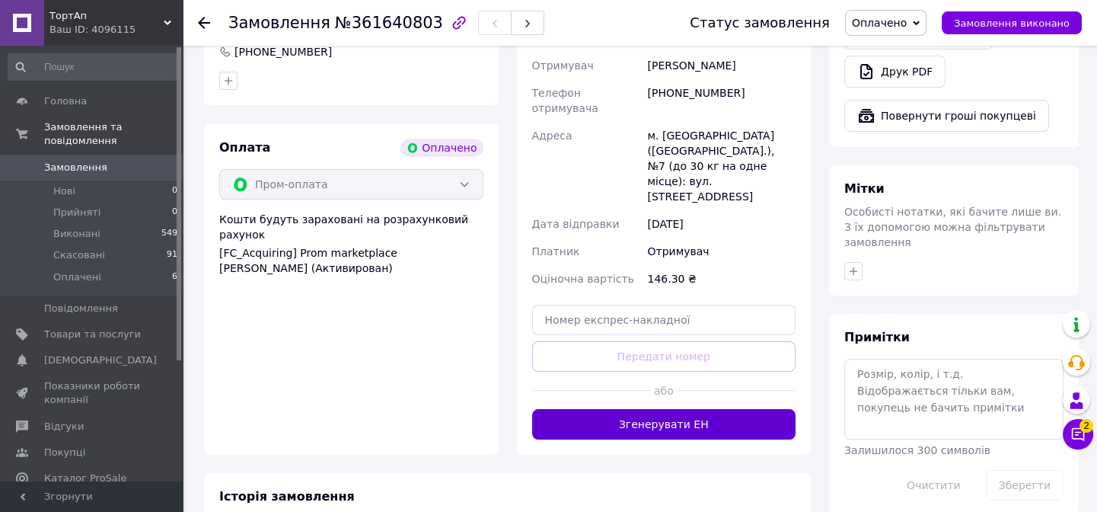
click at [720, 409] on button "Згенерувати ЕН" at bounding box center [664, 424] width 264 height 30
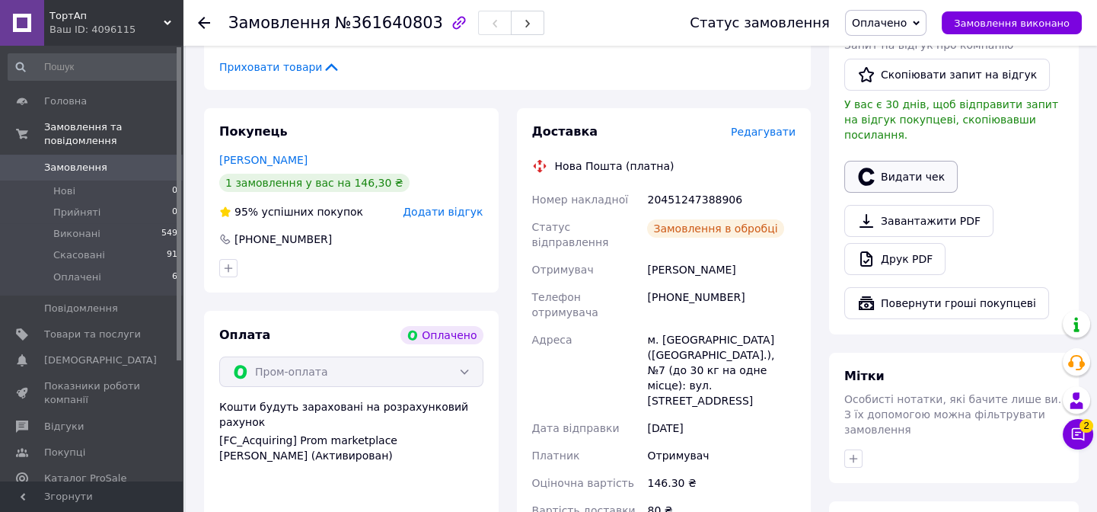
scroll to position [276, 0]
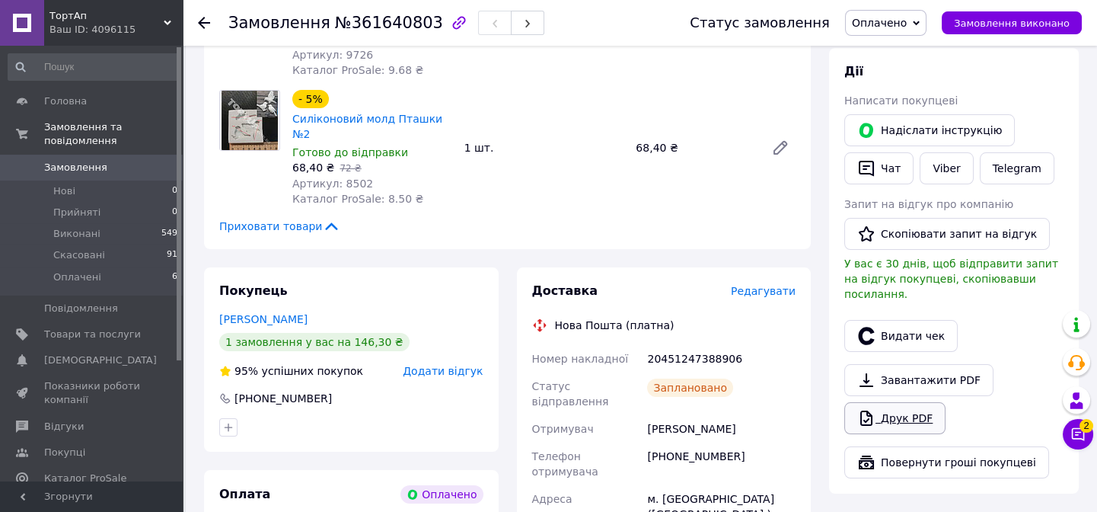
click at [911, 409] on link "Друк PDF" at bounding box center [895, 418] width 101 height 32
click at [1083, 424] on span "2" at bounding box center [1087, 426] width 14 height 14
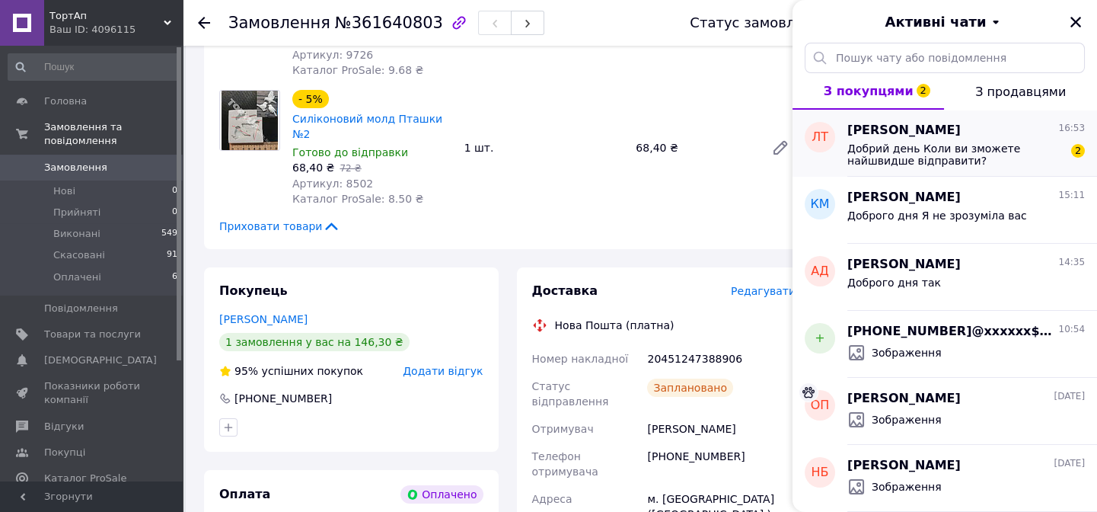
click at [921, 156] on span "Добрий день Коли ви зможете найшвидше відправити?" at bounding box center [956, 154] width 216 height 24
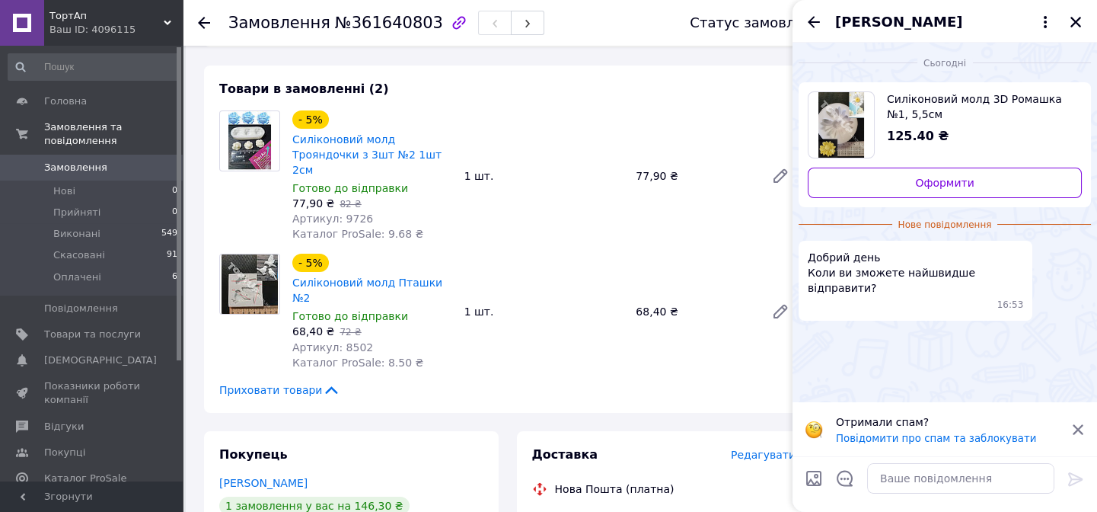
scroll to position [0, 0]
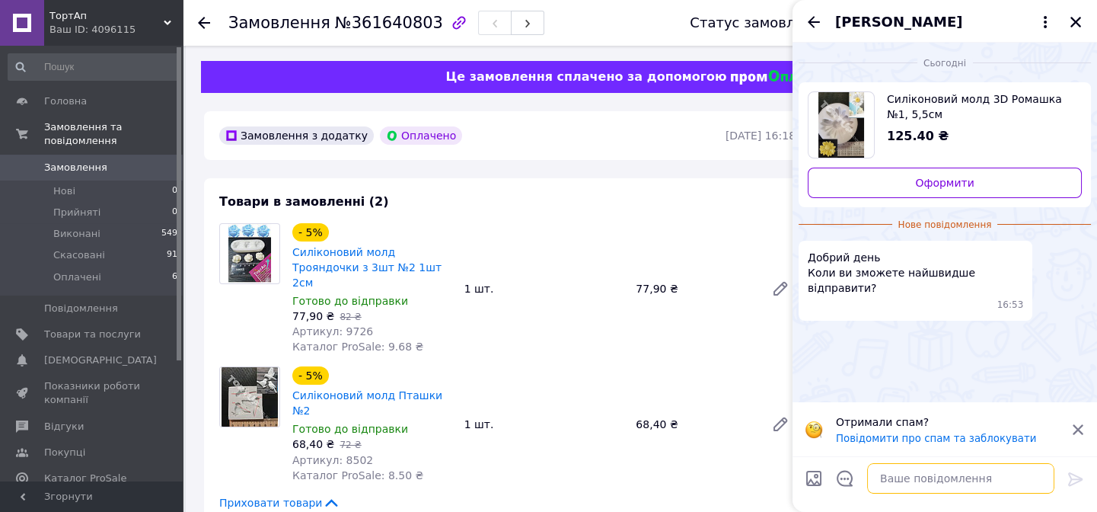
click at [927, 480] on textarea at bounding box center [960, 478] width 187 height 30
type textarea "Доброго дня. завтра"
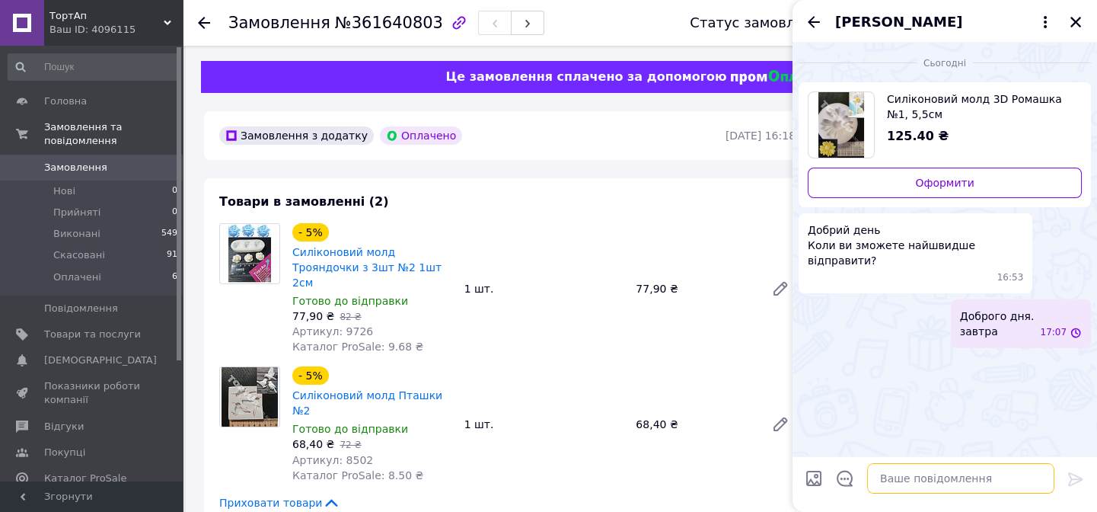
scroll to position [0, 0]
click at [1075, 18] on icon "Закрити" at bounding box center [1076, 22] width 14 height 14
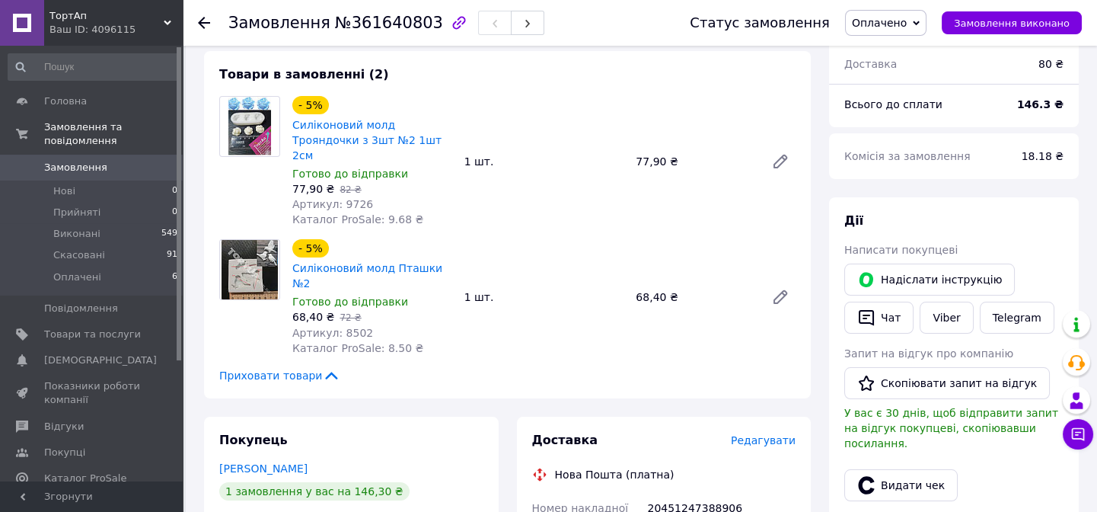
scroll to position [276, 0]
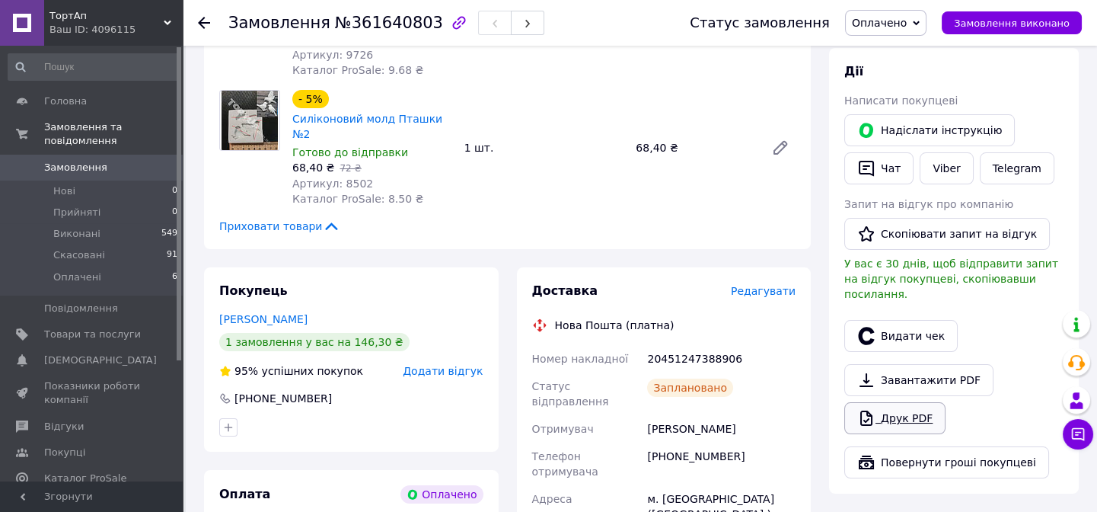
click at [916, 402] on link "Друк PDF" at bounding box center [895, 418] width 101 height 32
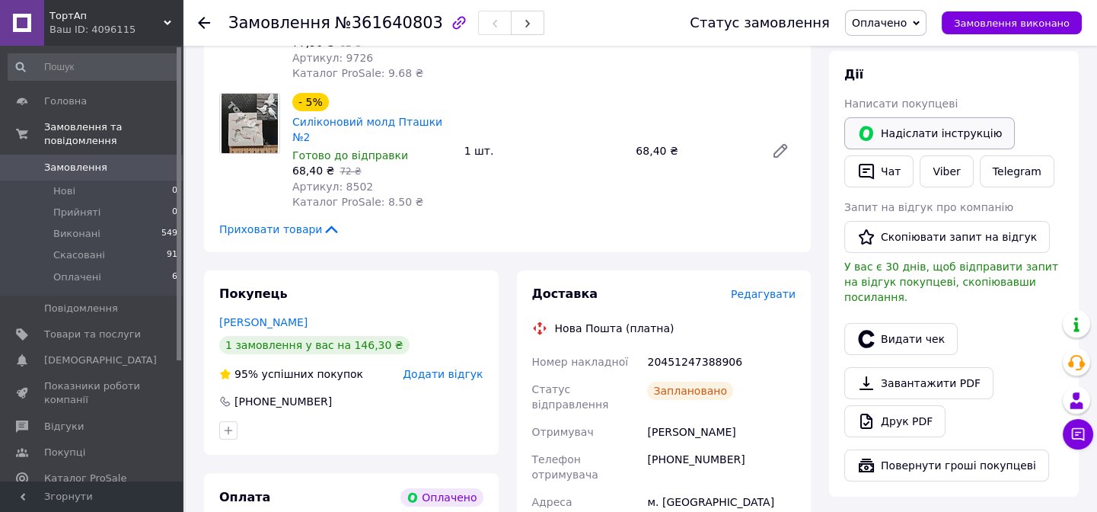
scroll to position [207, 0]
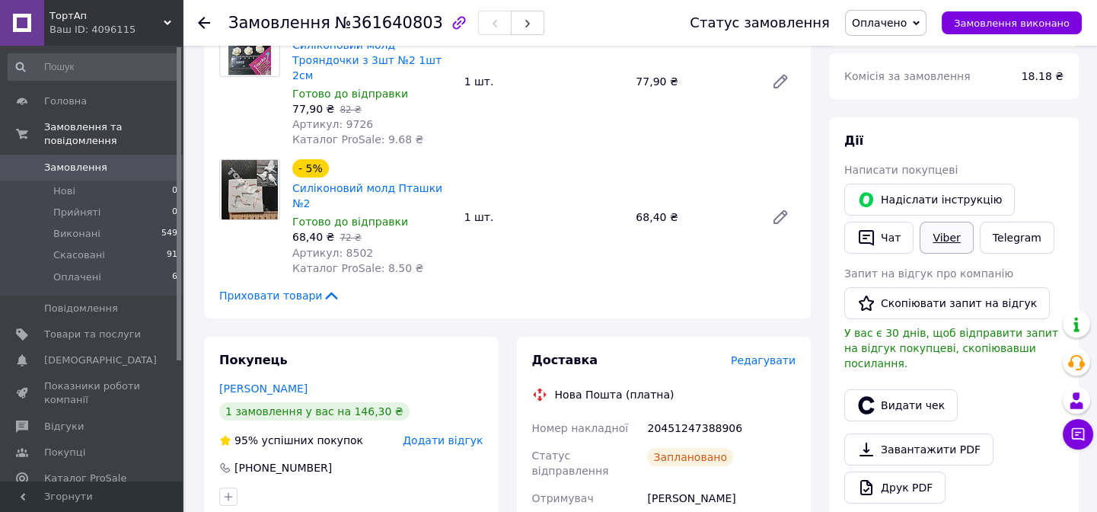
click at [936, 236] on link "Viber" at bounding box center [946, 238] width 53 height 32
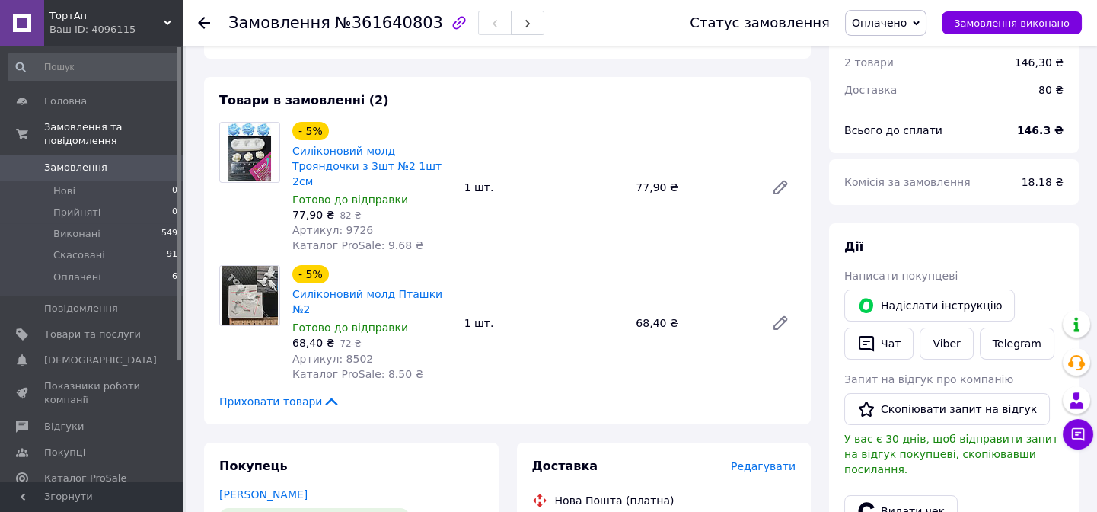
scroll to position [346, 0]
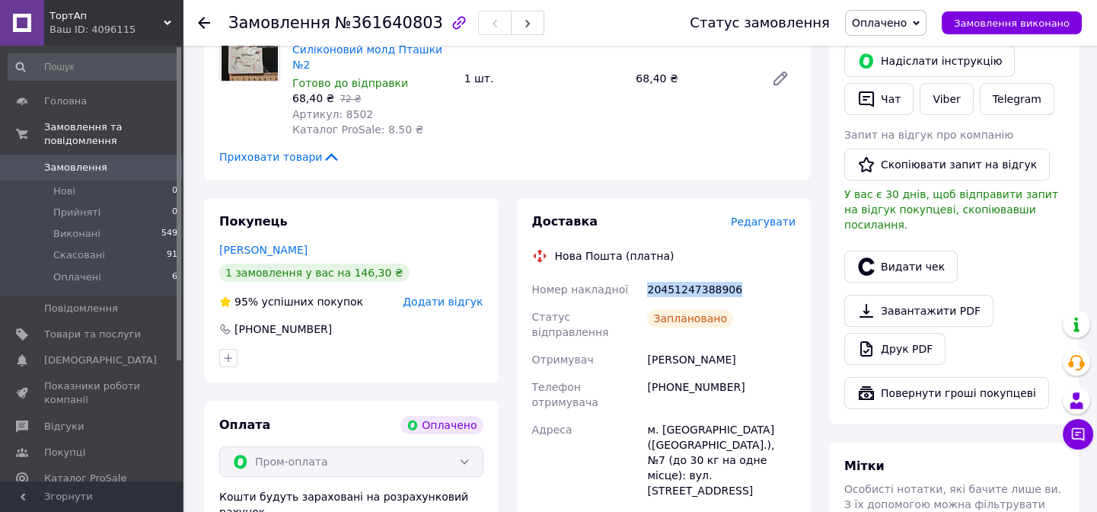
drag, startPoint x: 647, startPoint y: 258, endPoint x: 741, endPoint y: 257, distance: 93.7
click at [741, 276] on div "20451247388906" at bounding box center [721, 289] width 155 height 27
copy div "20451247388906"
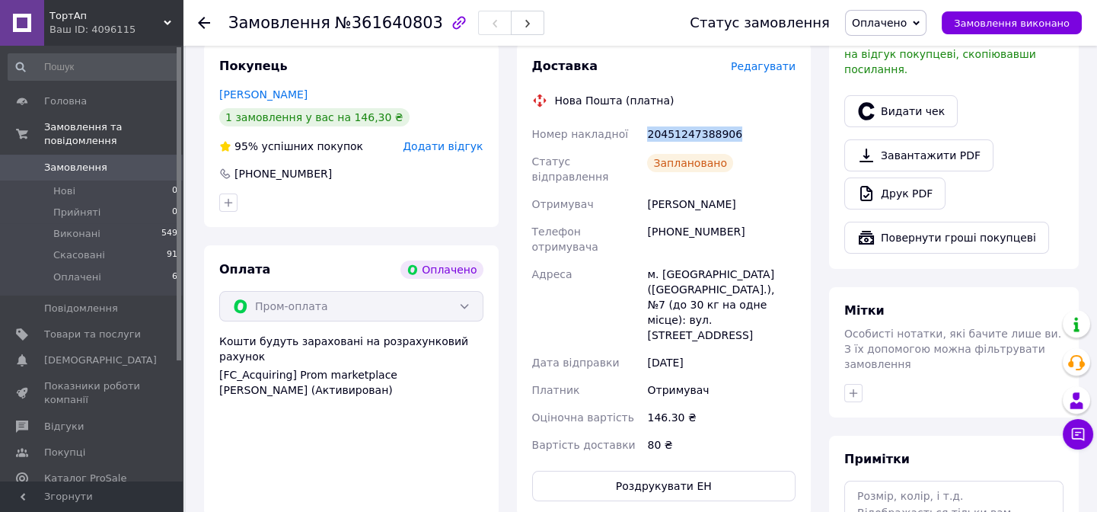
scroll to position [655, 0]
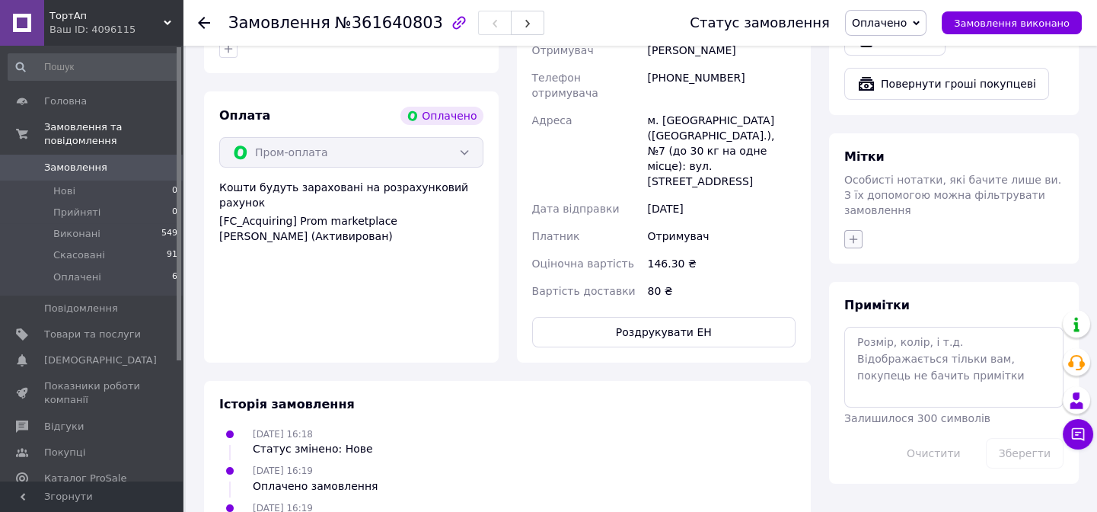
click at [855, 233] on icon "button" at bounding box center [854, 239] width 12 height 12
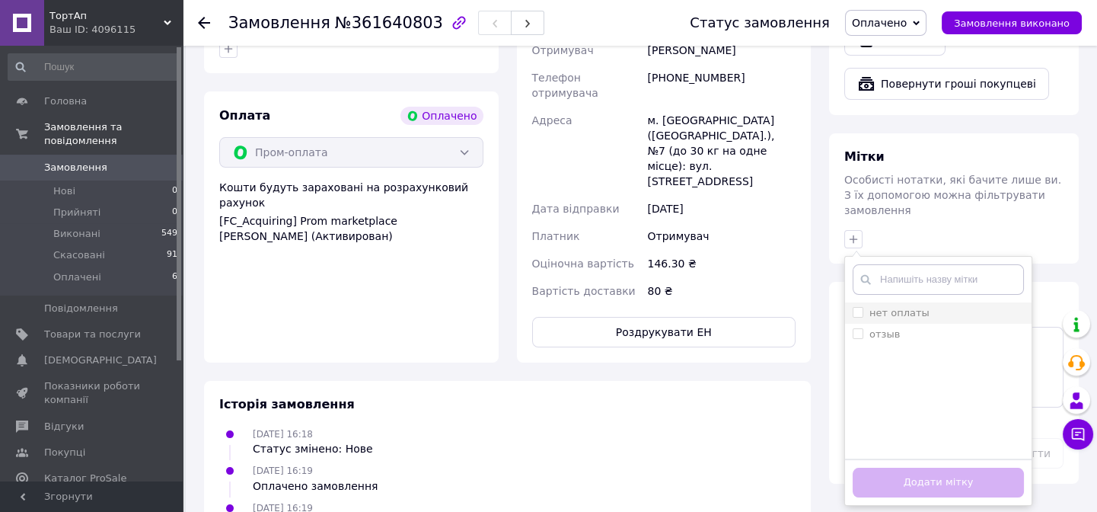
click at [868, 306] on label "нет оплаты" at bounding box center [891, 313] width 77 height 14
click at [863, 307] on input "нет оплаты" at bounding box center [858, 312] width 10 height 10
checkbox input "false"
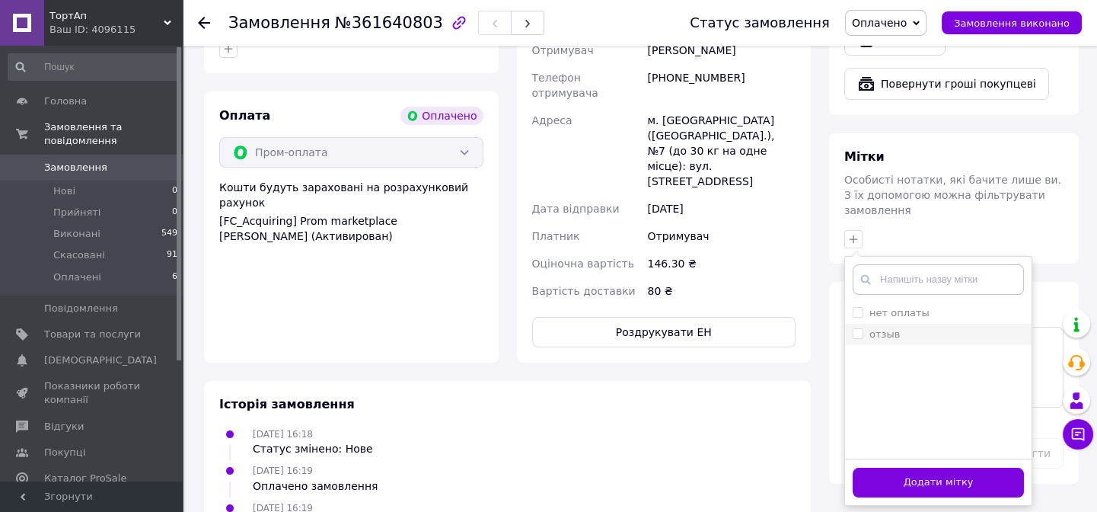
click at [870, 328] on label "отзыв" at bounding box center [885, 333] width 30 height 11
checkbox input "true"
click at [877, 307] on label "нет оплаты" at bounding box center [900, 312] width 60 height 11
checkbox input "true"
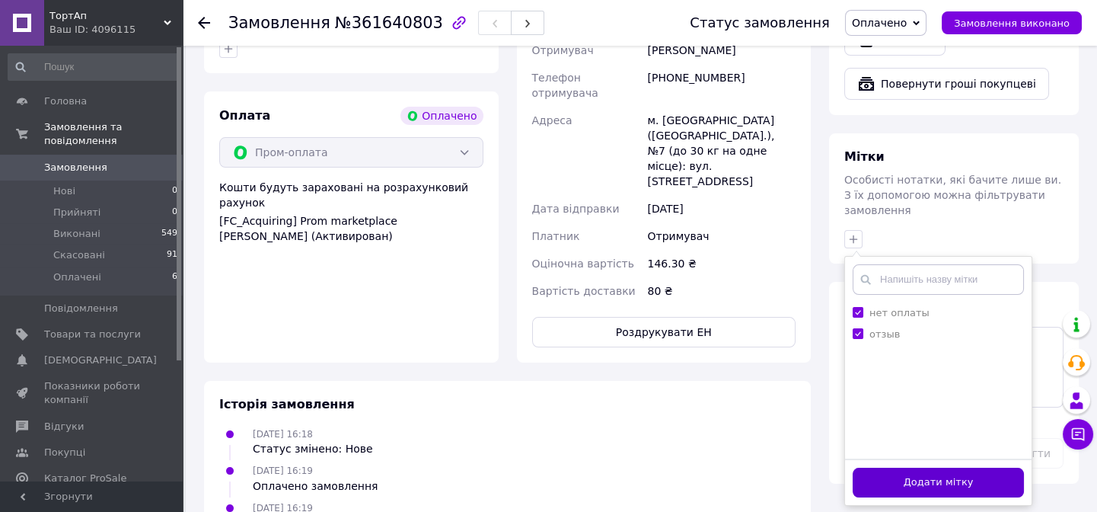
click at [941, 468] on button "Додати мітку" at bounding box center [938, 483] width 171 height 30
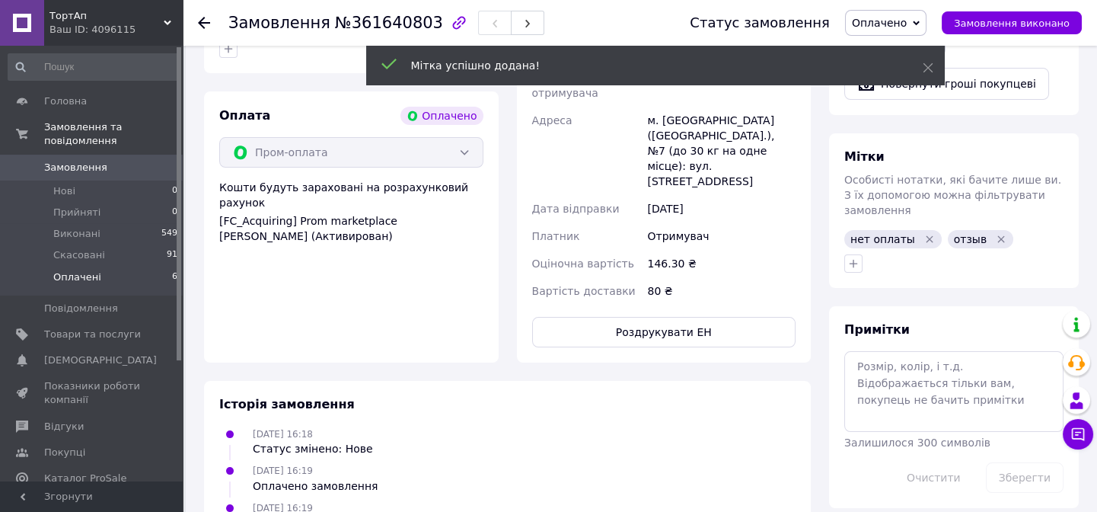
click at [81, 270] on span "Оплачені" at bounding box center [77, 277] width 48 height 14
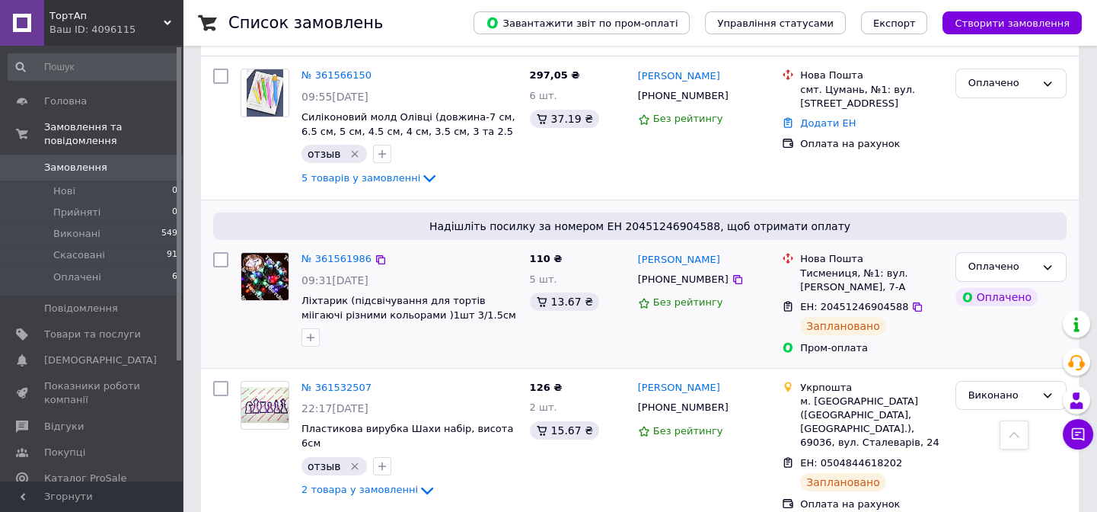
scroll to position [899, 0]
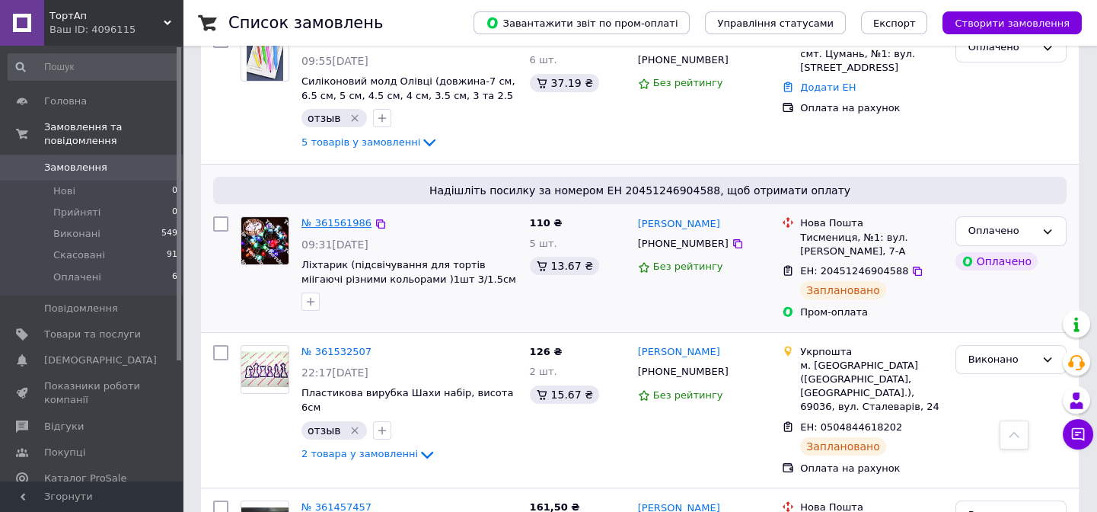
click at [340, 217] on link "№ 361561986" at bounding box center [337, 222] width 70 height 11
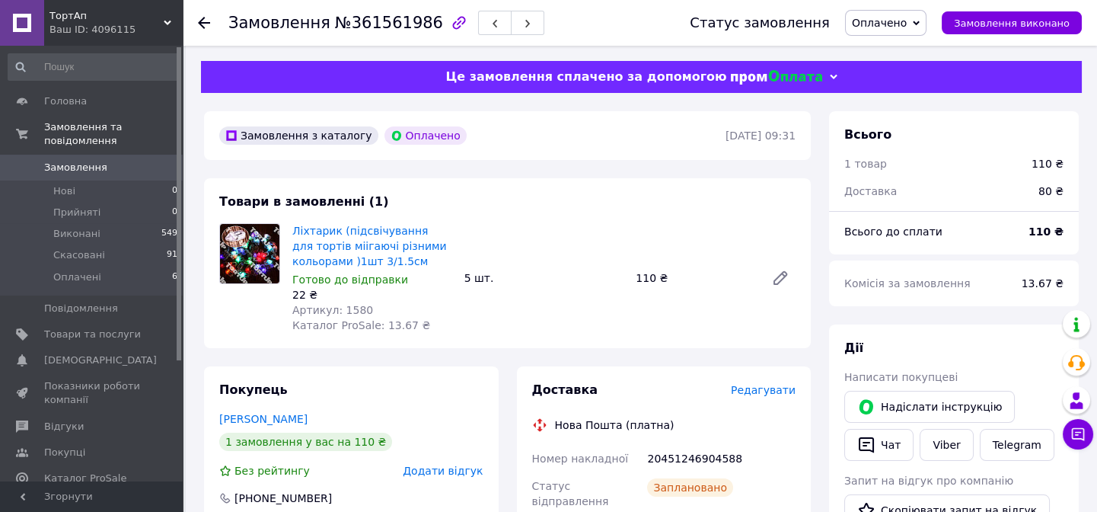
scroll to position [69, 0]
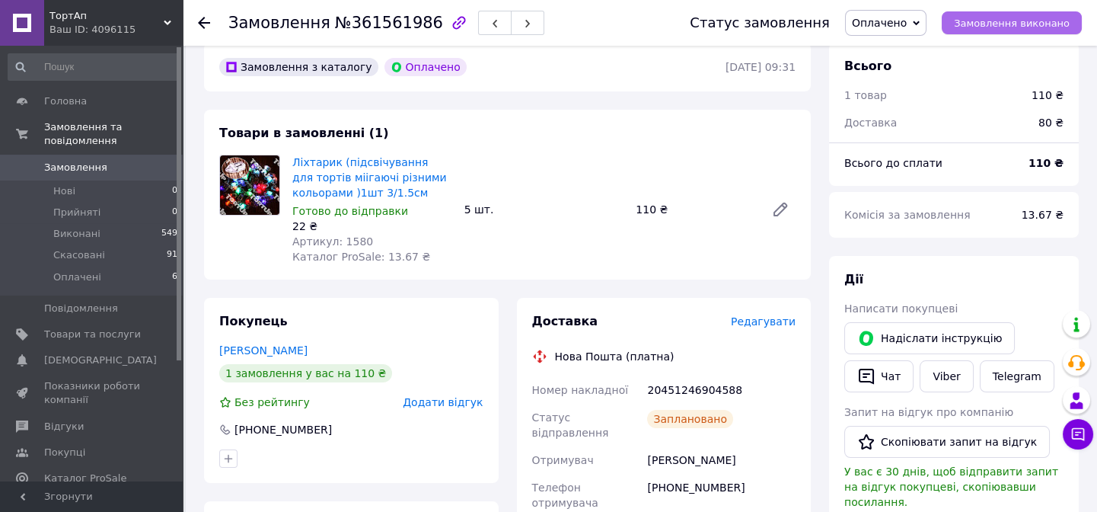
click at [1013, 22] on span "Замовлення виконано" at bounding box center [1012, 23] width 116 height 11
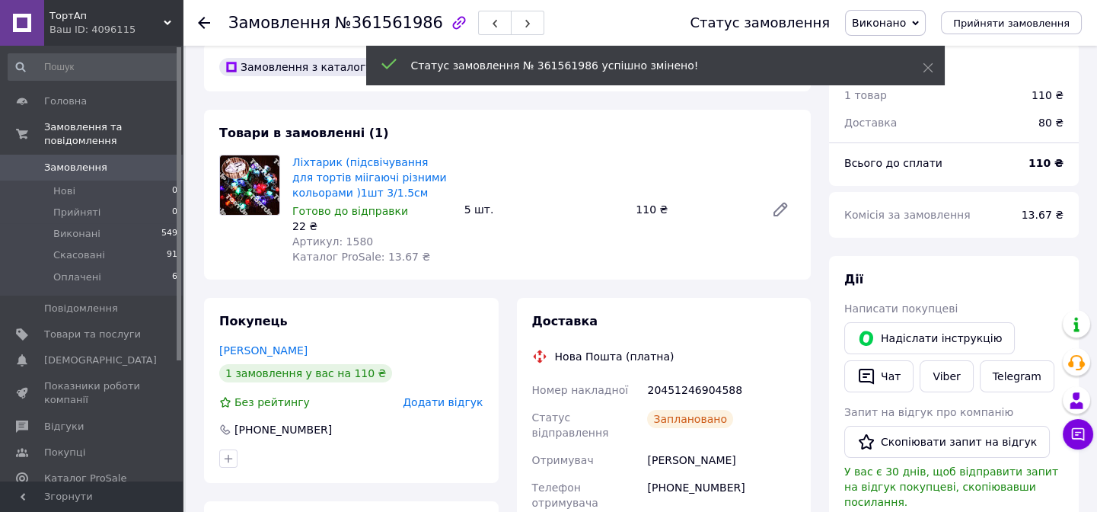
click at [948, 377] on link "Viber" at bounding box center [946, 376] width 53 height 32
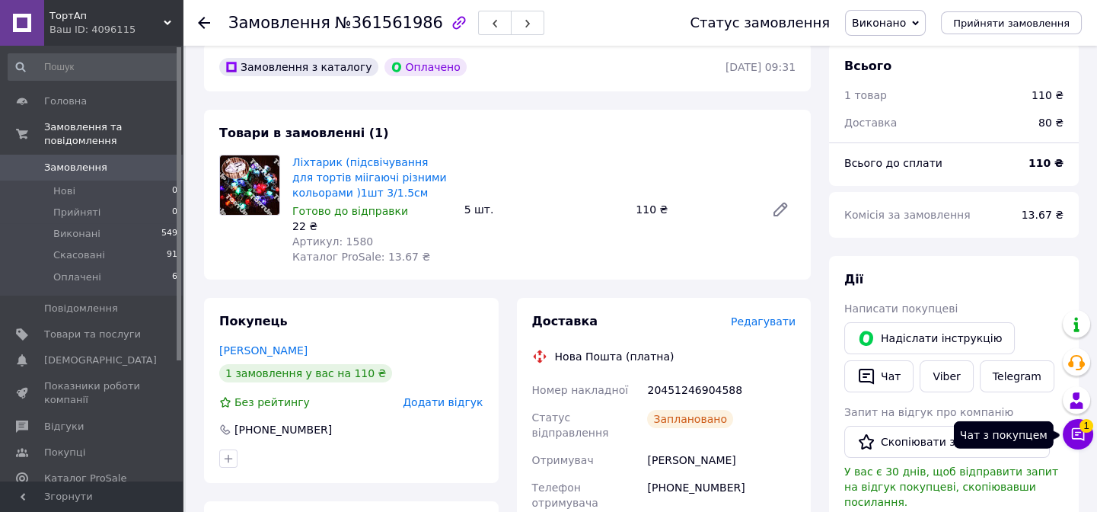
click at [1079, 433] on icon at bounding box center [1078, 433] width 15 height 15
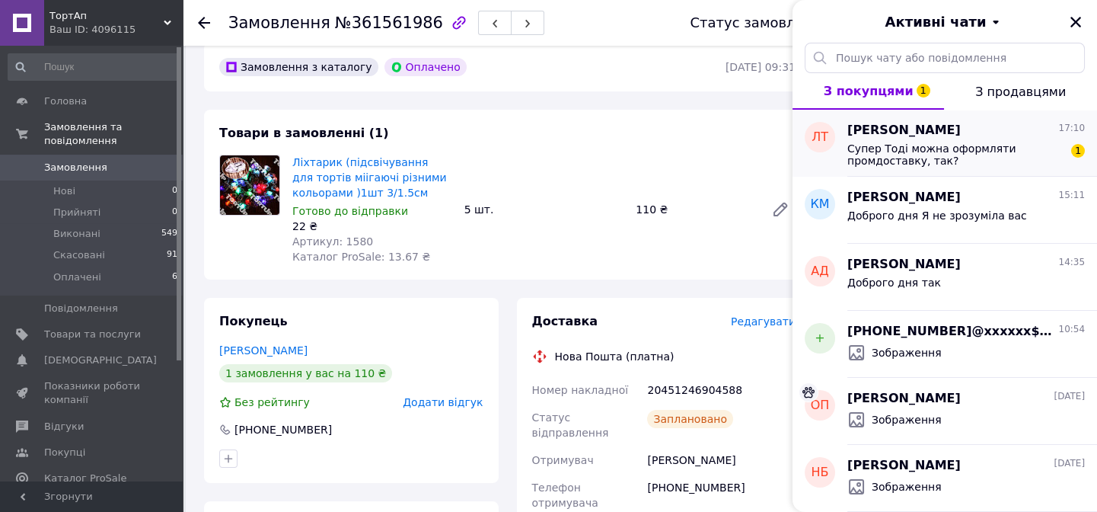
click at [944, 155] on span "Супер Тоді можна оформляти промдоставку, так?" at bounding box center [956, 154] width 216 height 24
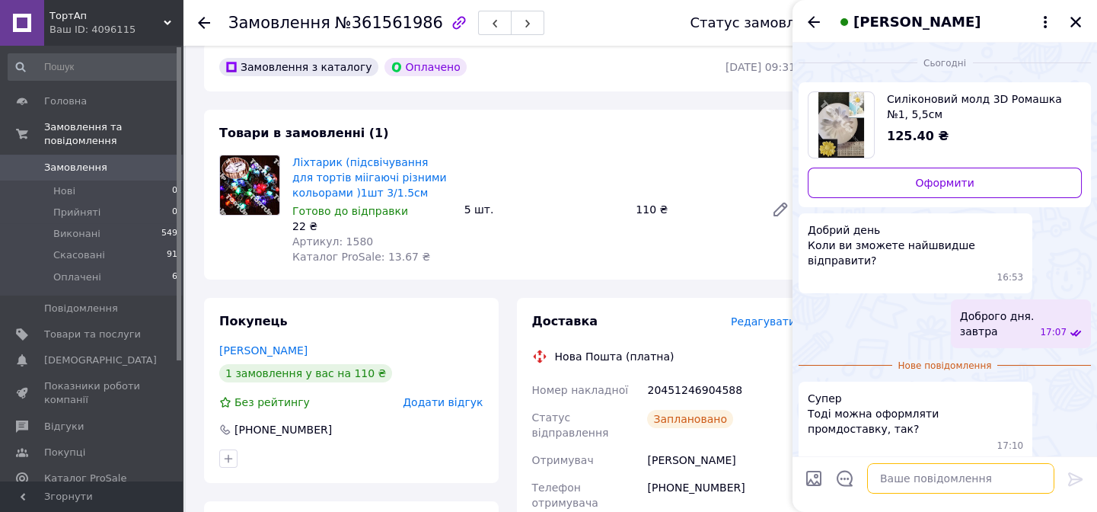
click at [955, 468] on textarea at bounding box center [960, 478] width 187 height 30
click at [905, 479] on textarea "так,оформлйте" at bounding box center [946, 478] width 218 height 30
click at [855, 477] on textarea "так,оформляйте" at bounding box center [946, 478] width 218 height 30
click at [958, 479] on textarea "Так,оформляйте" at bounding box center [946, 478] width 218 height 30
type textarea "Так,оформляйте."
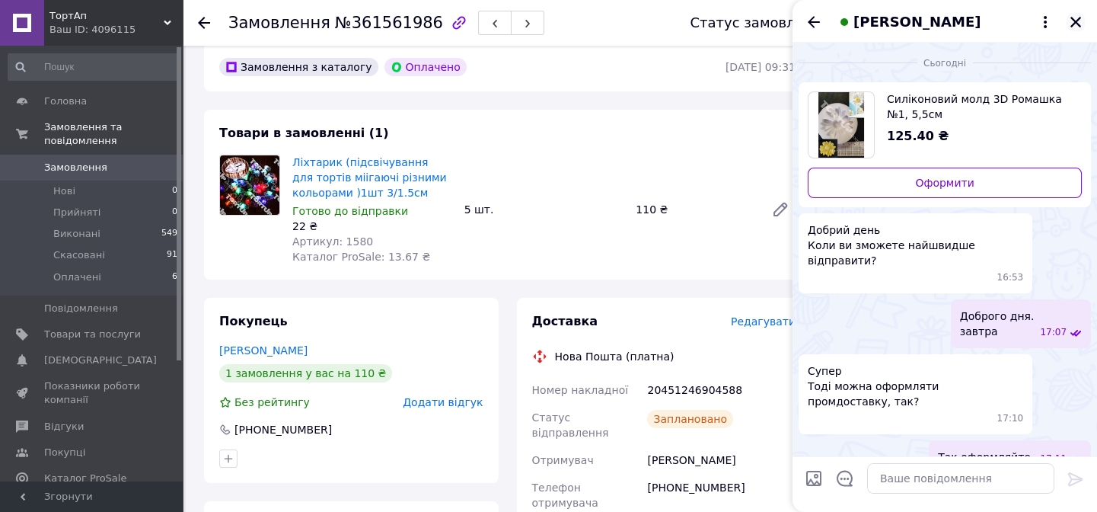
click at [1076, 21] on icon "Закрити" at bounding box center [1076, 22] width 11 height 11
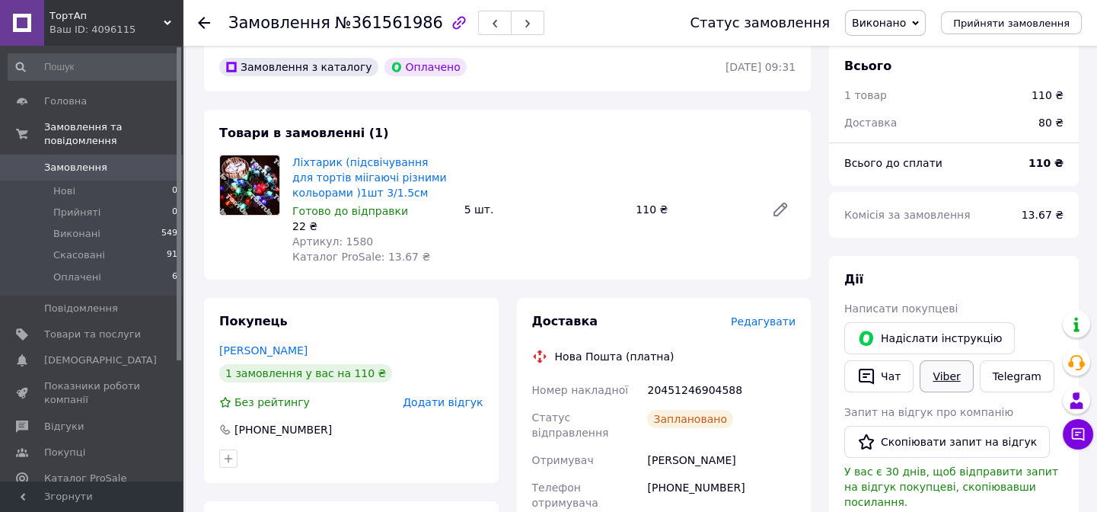
click at [947, 369] on link "Viber" at bounding box center [946, 376] width 53 height 32
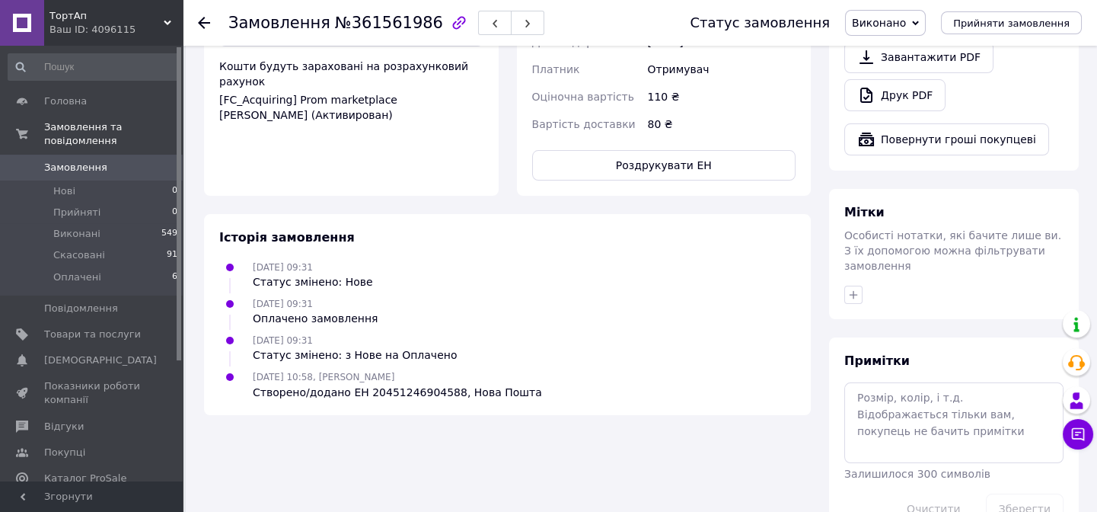
scroll to position [614, 0]
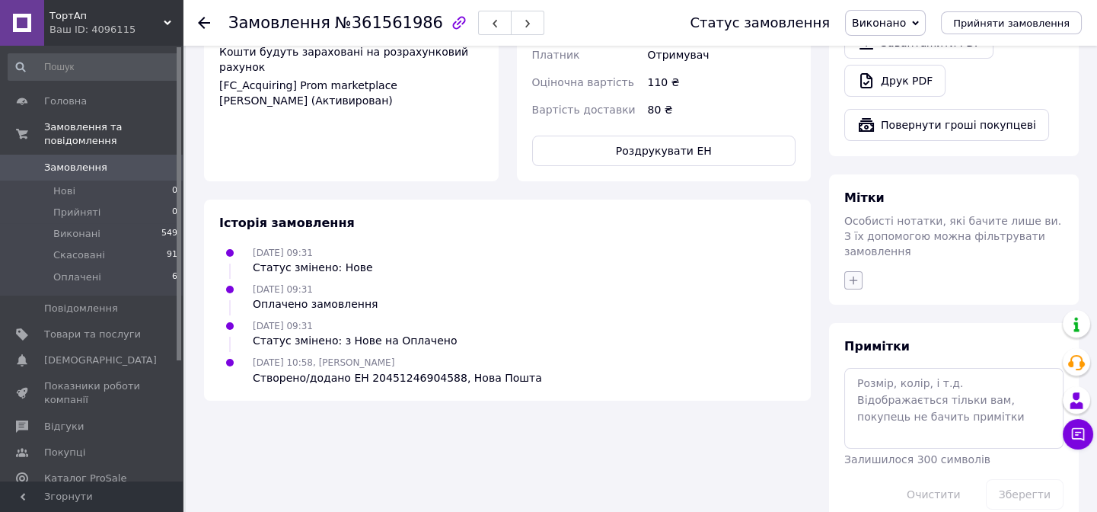
click at [853, 274] on icon "button" at bounding box center [854, 280] width 12 height 12
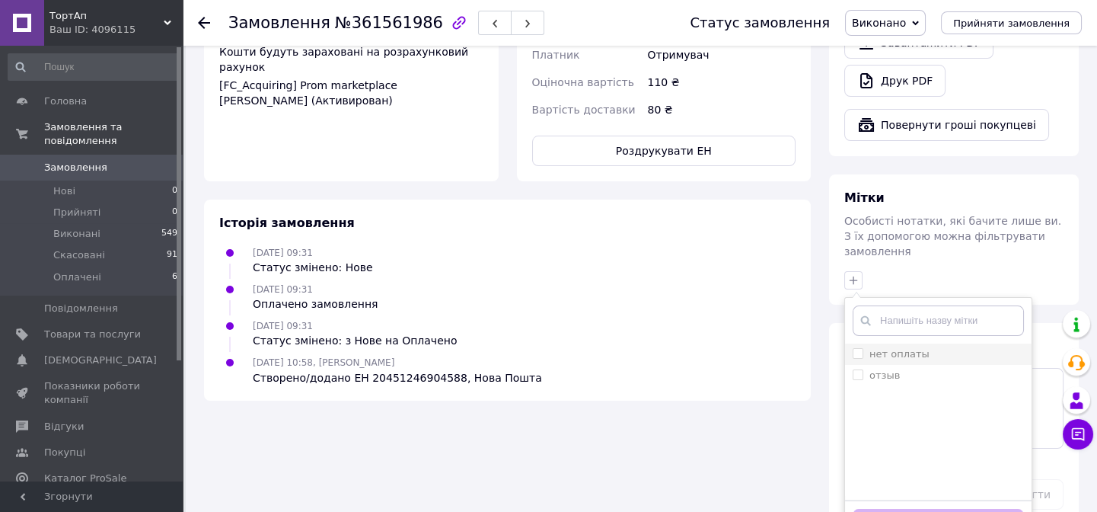
click at [896, 348] on label "нет оплаты" at bounding box center [900, 353] width 60 height 11
checkbox input "true"
drag, startPoint x: 895, startPoint y: 340, endPoint x: 948, endPoint y: 442, distance: 114.5
click at [895, 369] on label "отзыв" at bounding box center [885, 374] width 30 height 11
checkbox input "true"
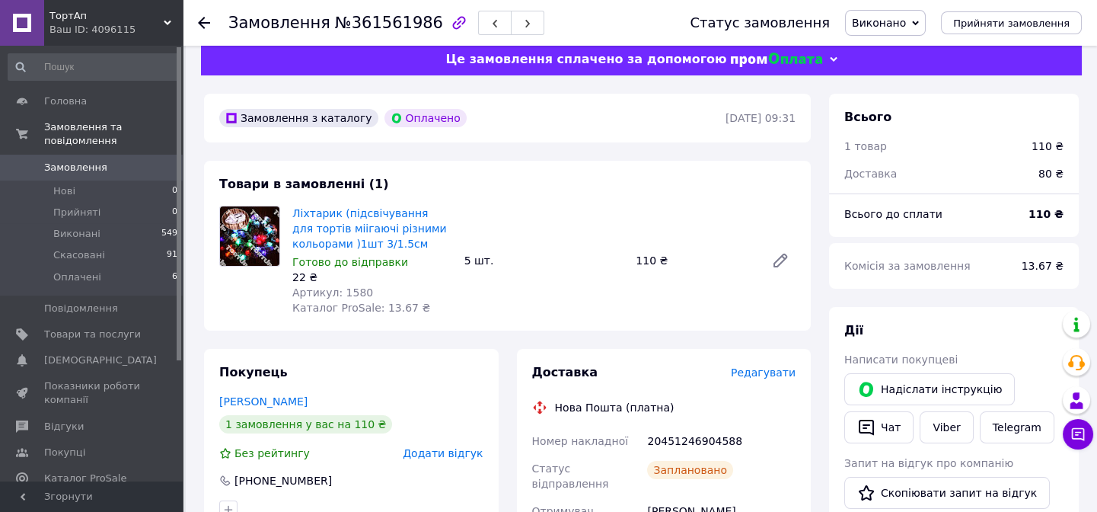
scroll to position [0, 0]
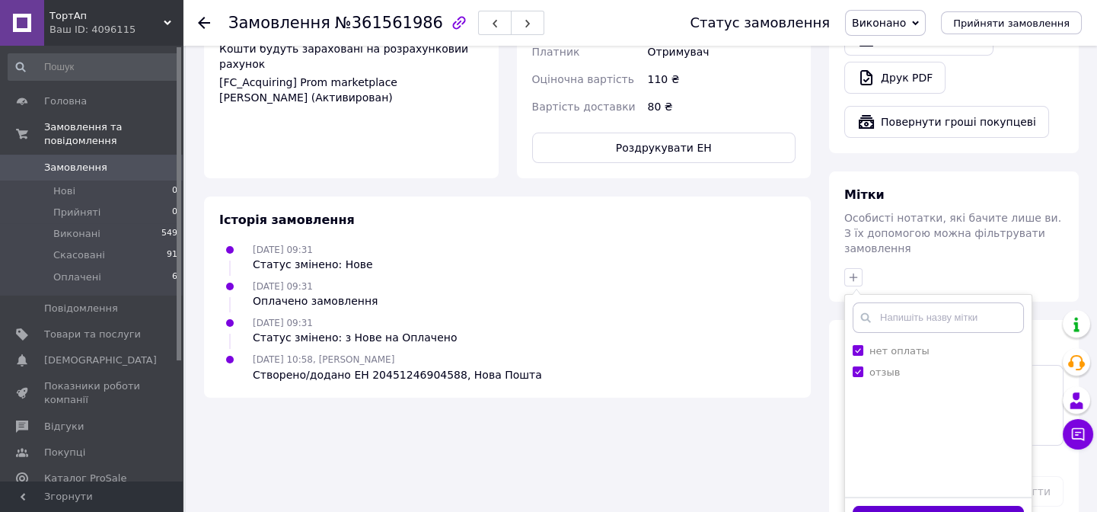
click at [960, 506] on button "Додати мітку" at bounding box center [938, 521] width 171 height 30
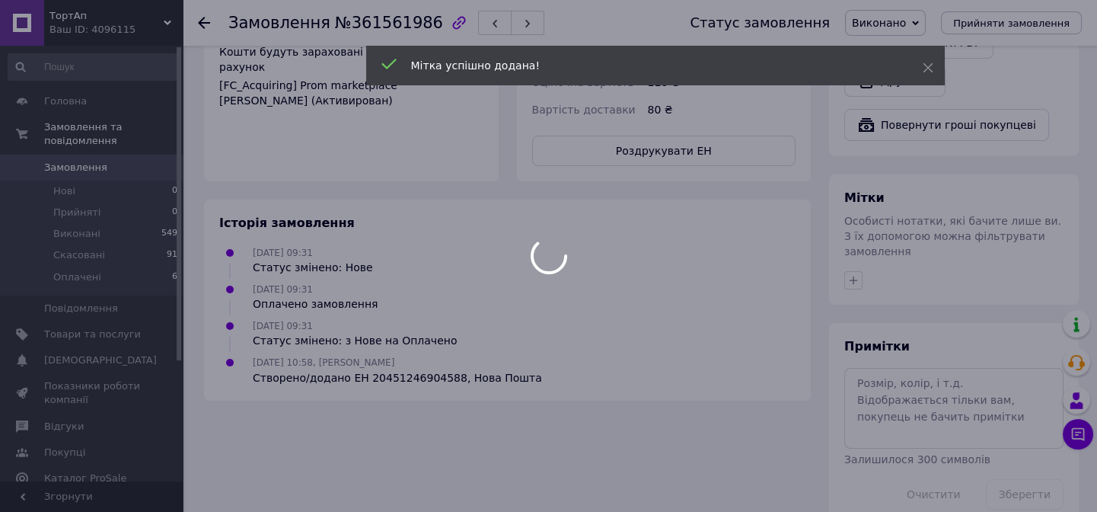
scroll to position [337, 0]
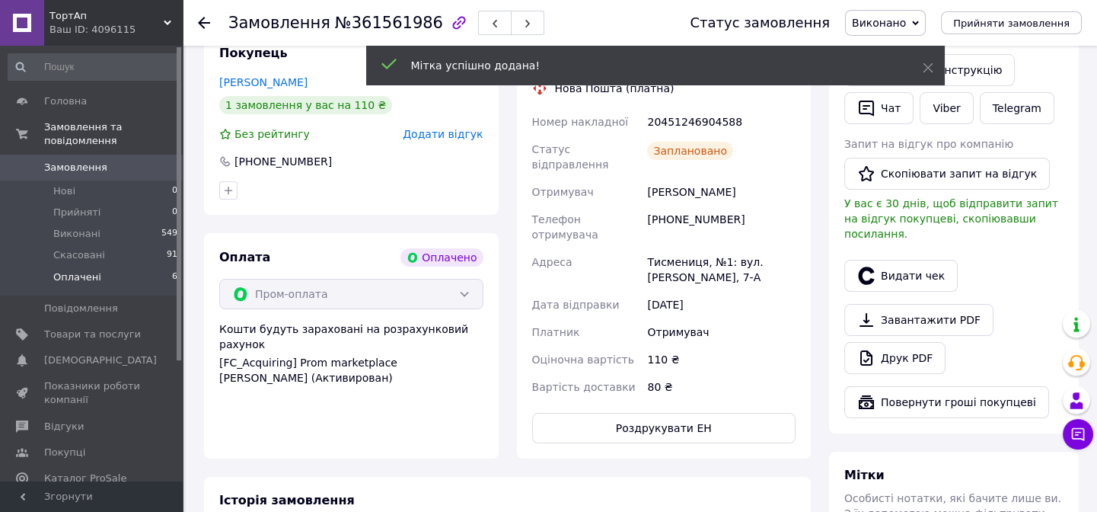
click at [76, 270] on span "Оплачені" at bounding box center [77, 277] width 48 height 14
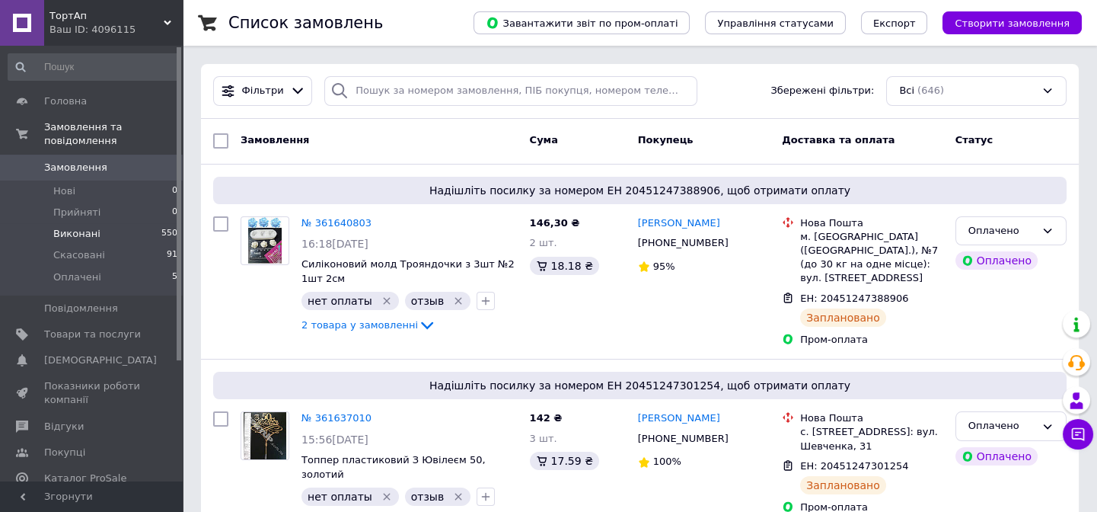
click at [75, 227] on span "Виконані" at bounding box center [76, 234] width 47 height 14
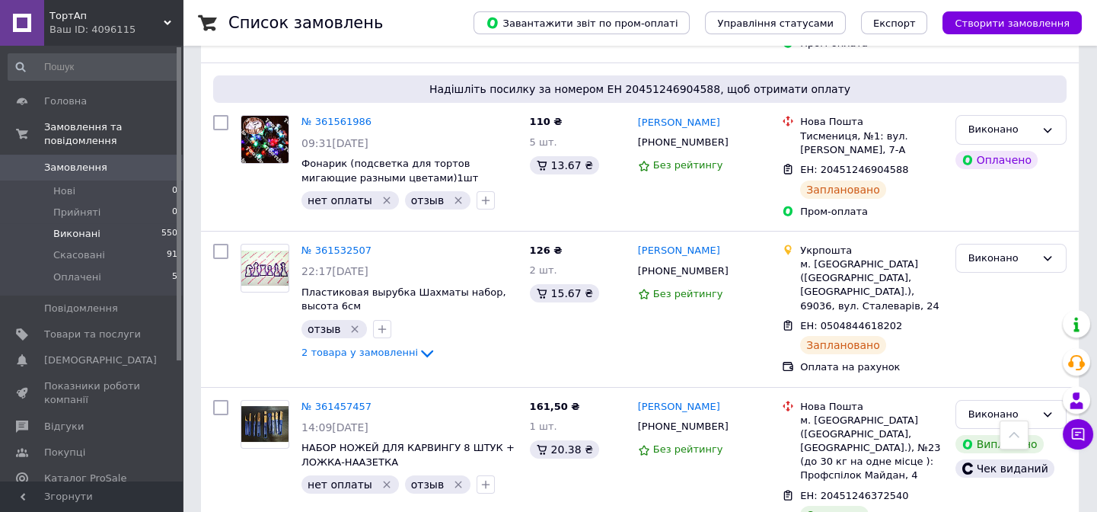
scroll to position [346, 0]
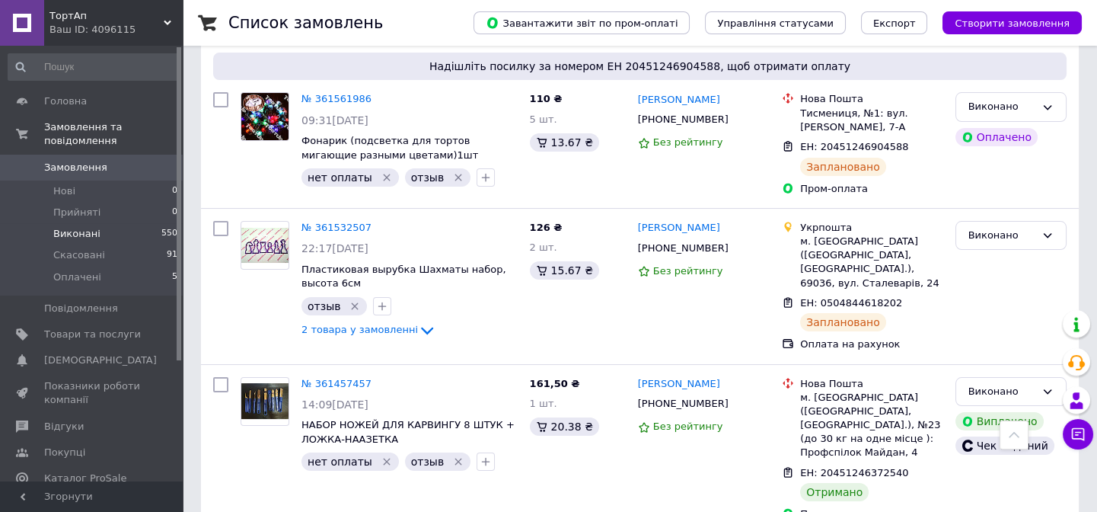
click at [82, 227] on span "Виконані" at bounding box center [76, 234] width 47 height 14
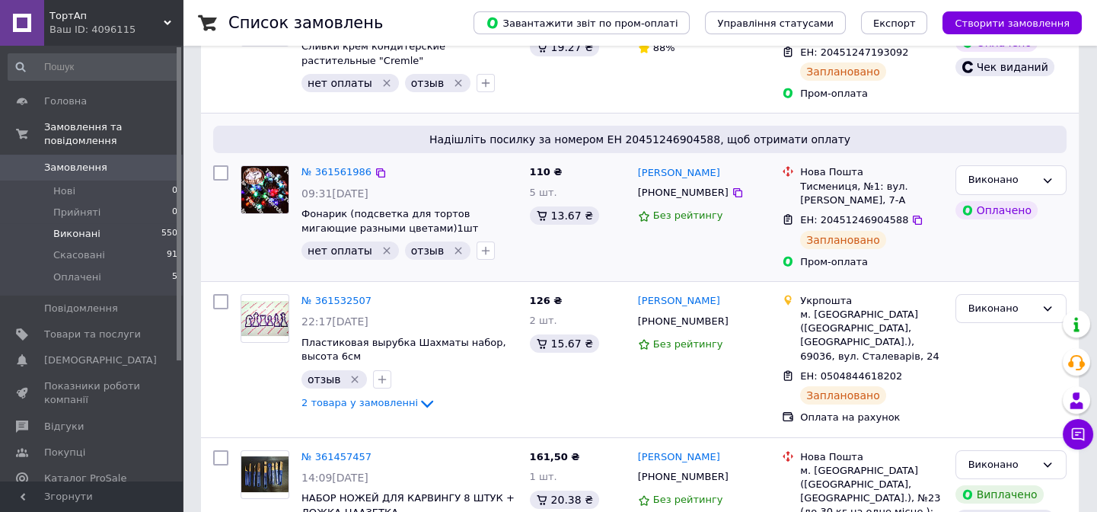
scroll to position [276, 0]
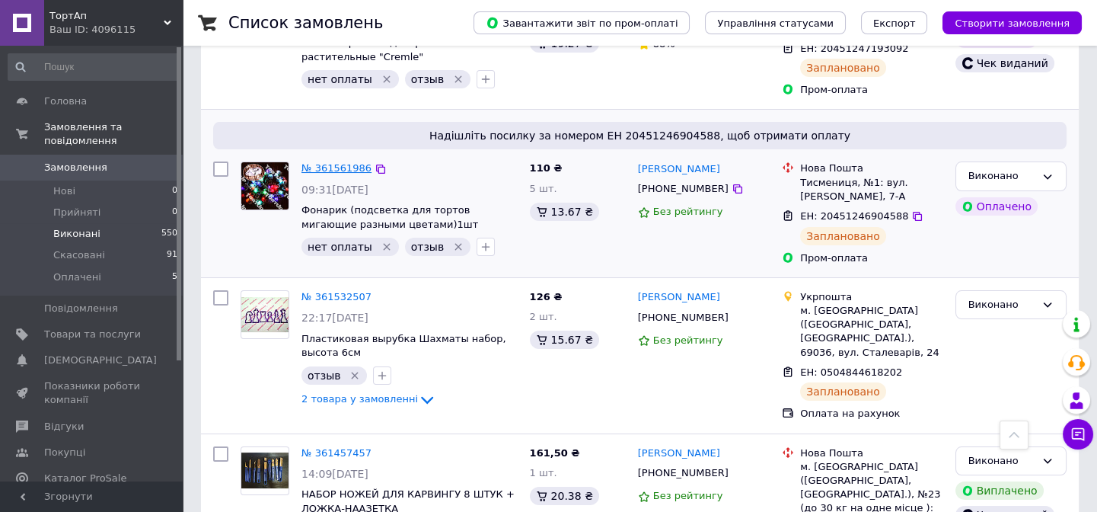
click at [328, 171] on link "№ 361561986" at bounding box center [337, 167] width 70 height 11
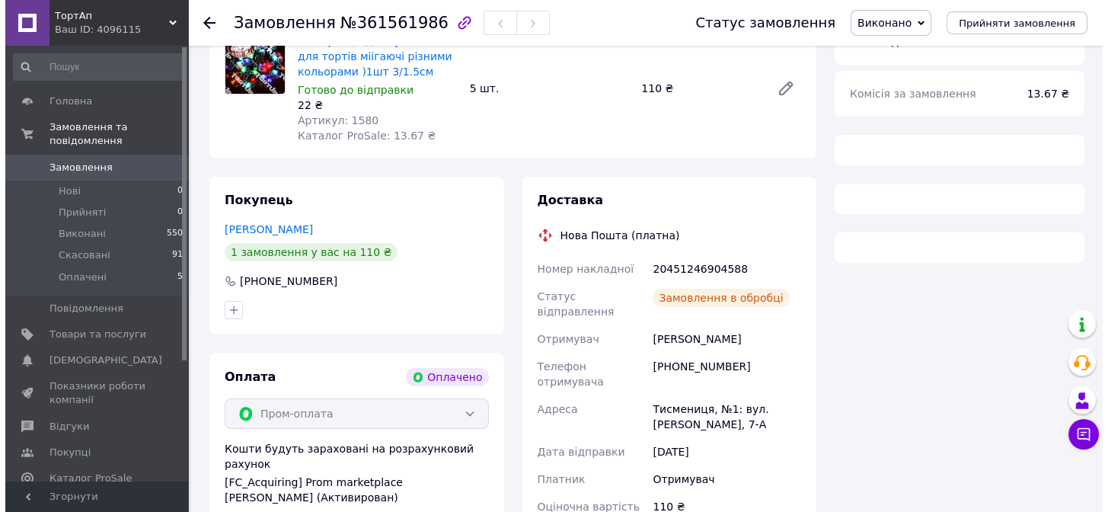
scroll to position [276, 0]
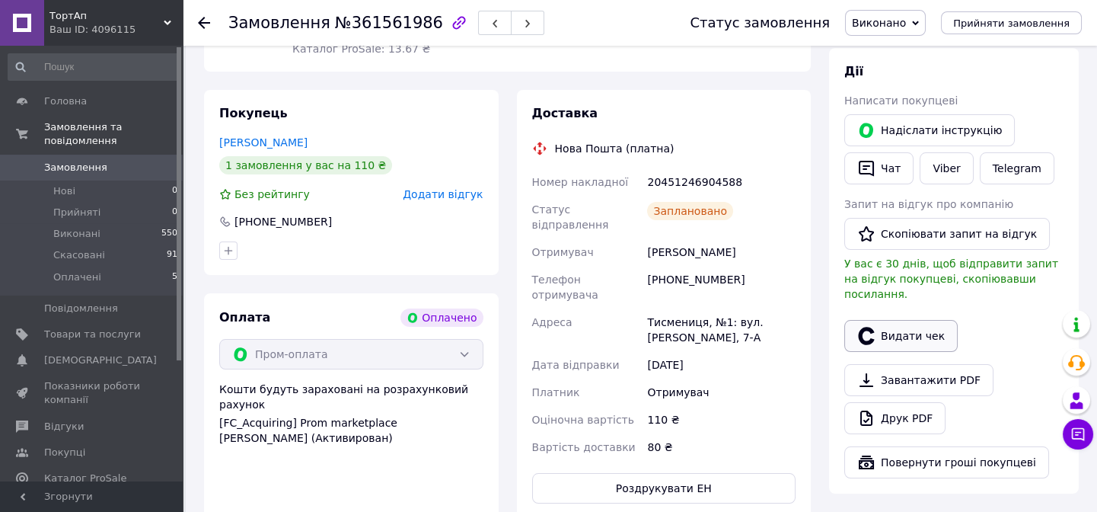
click at [906, 325] on button "Видати чек" at bounding box center [901, 336] width 113 height 32
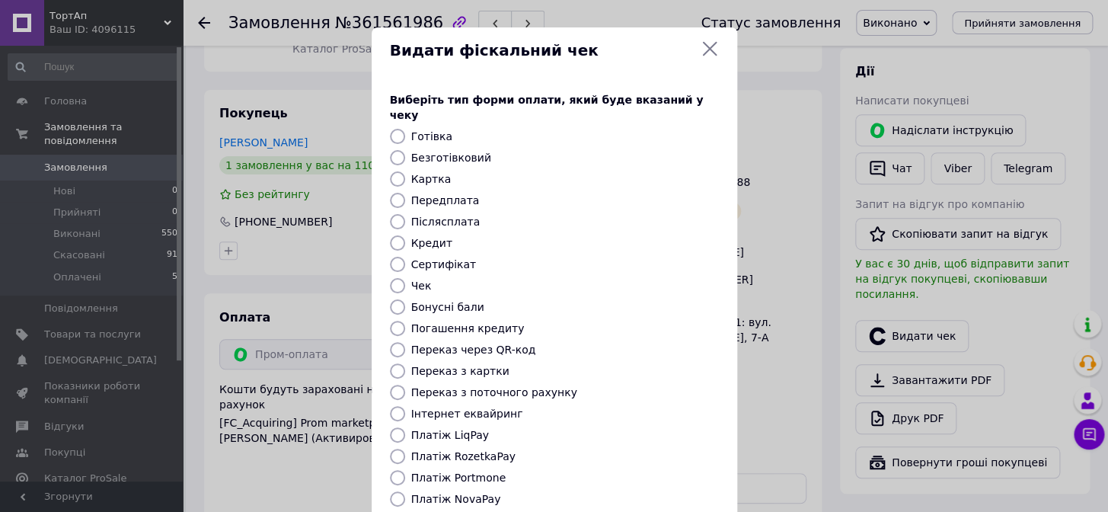
click at [489, 450] on label "Платіж RozetkaPay" at bounding box center [463, 456] width 104 height 12
click at [405, 449] on input "Платіж RozetkaPay" at bounding box center [397, 456] width 15 height 15
radio input "true"
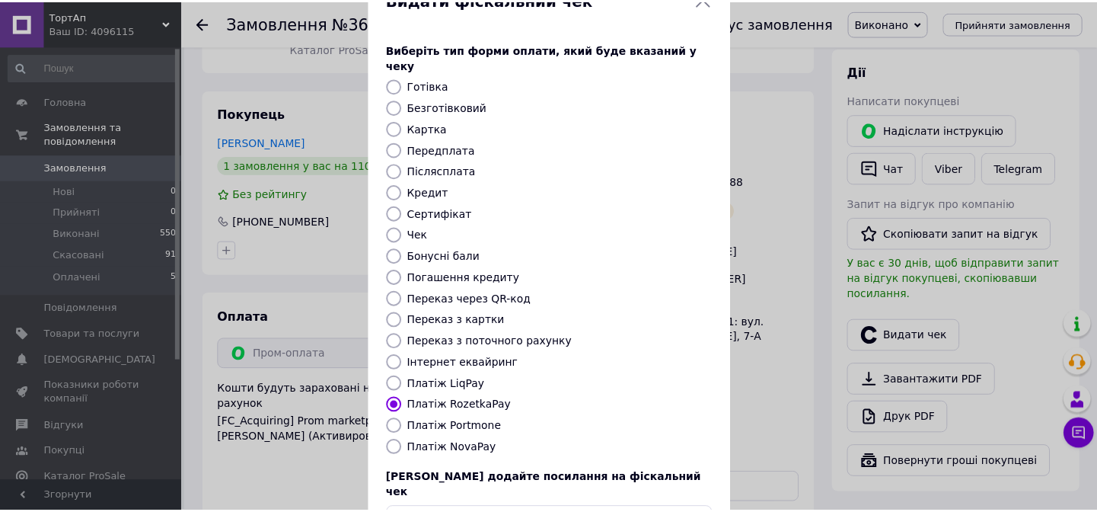
scroll to position [138, 0]
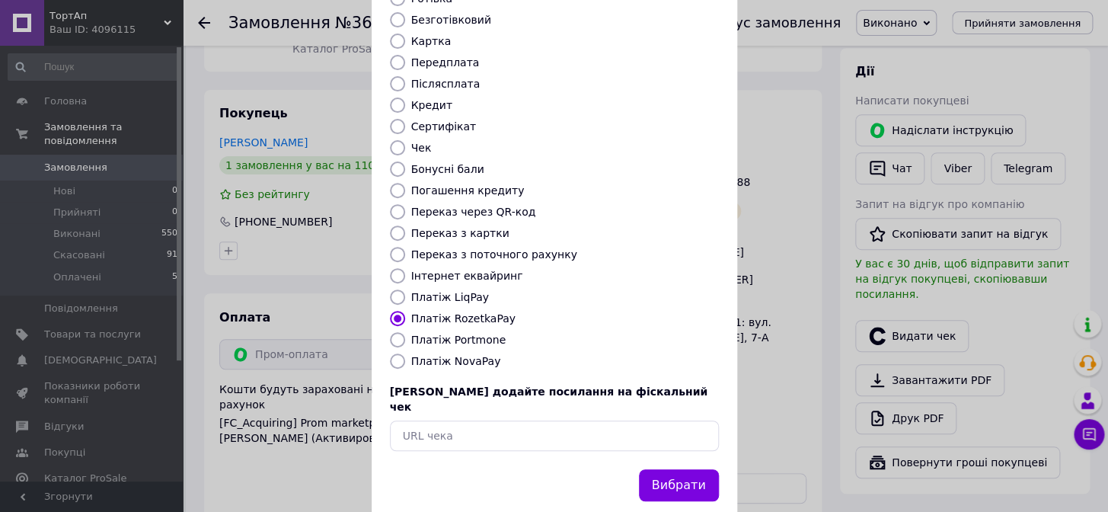
drag, startPoint x: 675, startPoint y: 458, endPoint x: 685, endPoint y: 455, distance: 10.6
click at [675, 469] on button "Вибрати" at bounding box center [679, 485] width 80 height 33
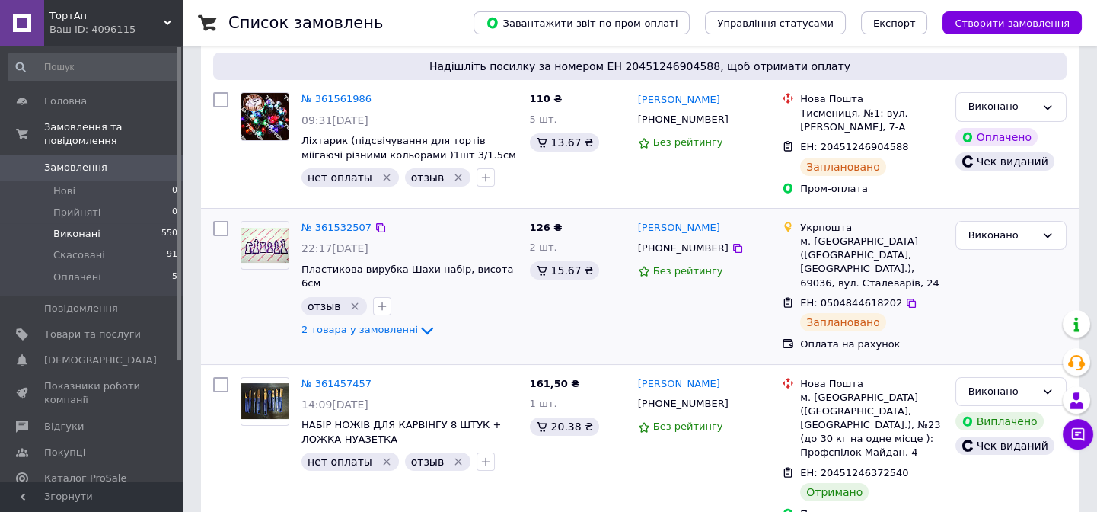
scroll to position [484, 0]
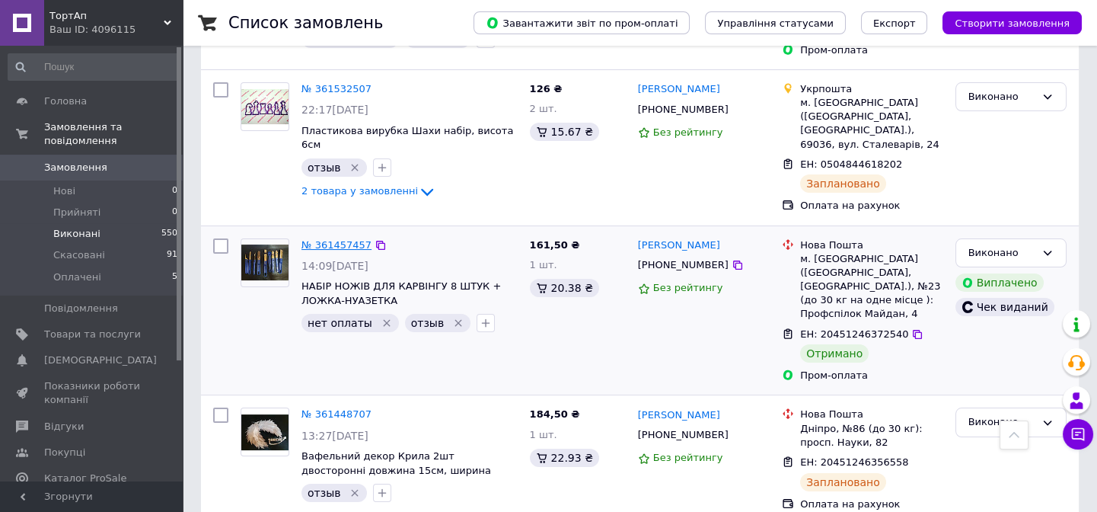
click at [340, 239] on link "№ 361457457" at bounding box center [337, 244] width 70 height 11
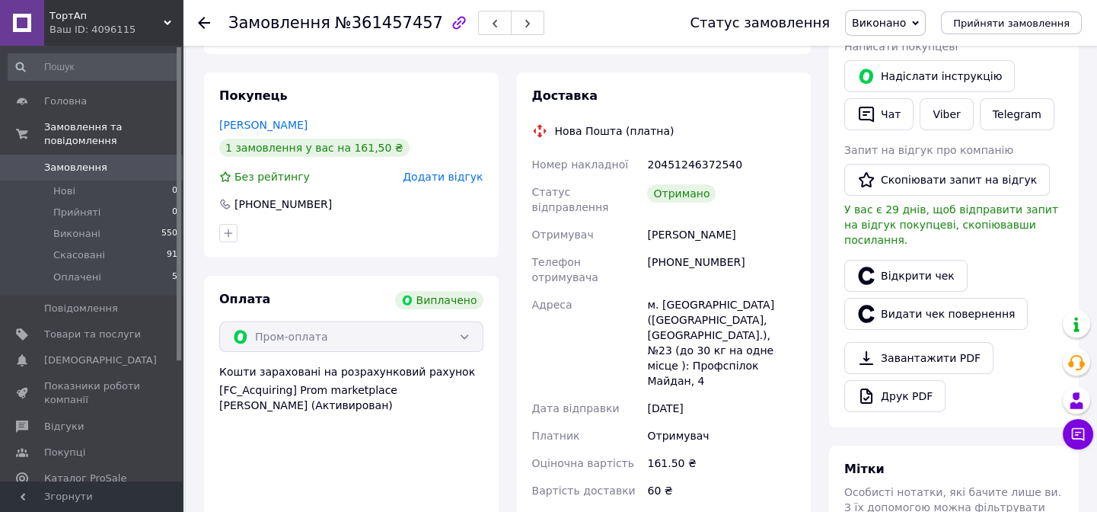
scroll to position [276, 0]
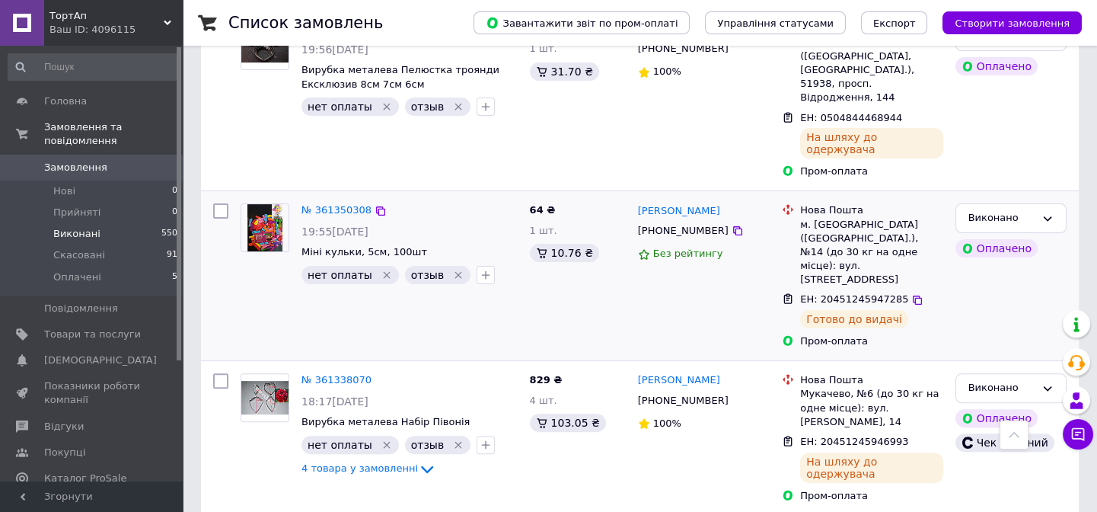
scroll to position [1177, 0]
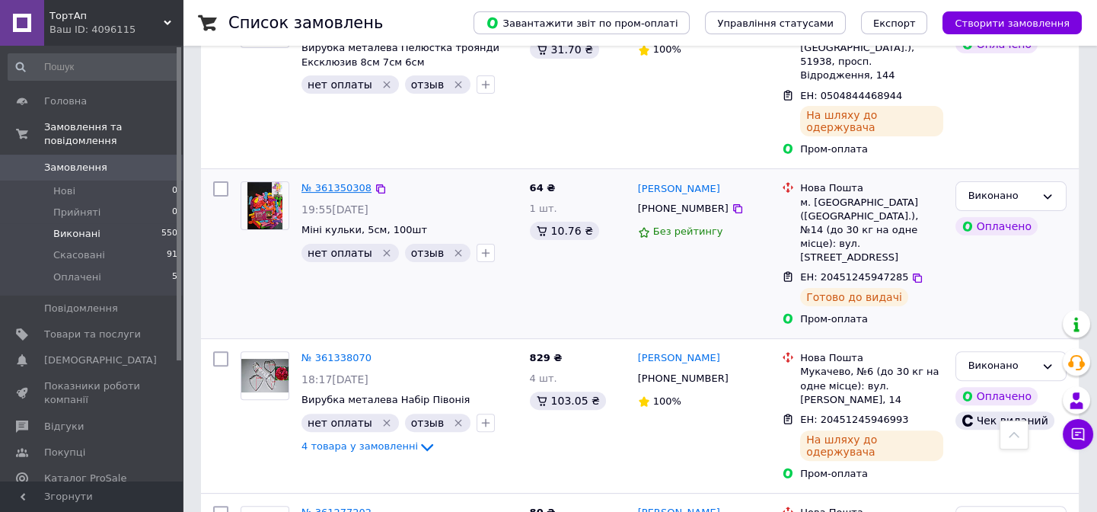
click at [321, 182] on link "№ 361350308" at bounding box center [337, 187] width 70 height 11
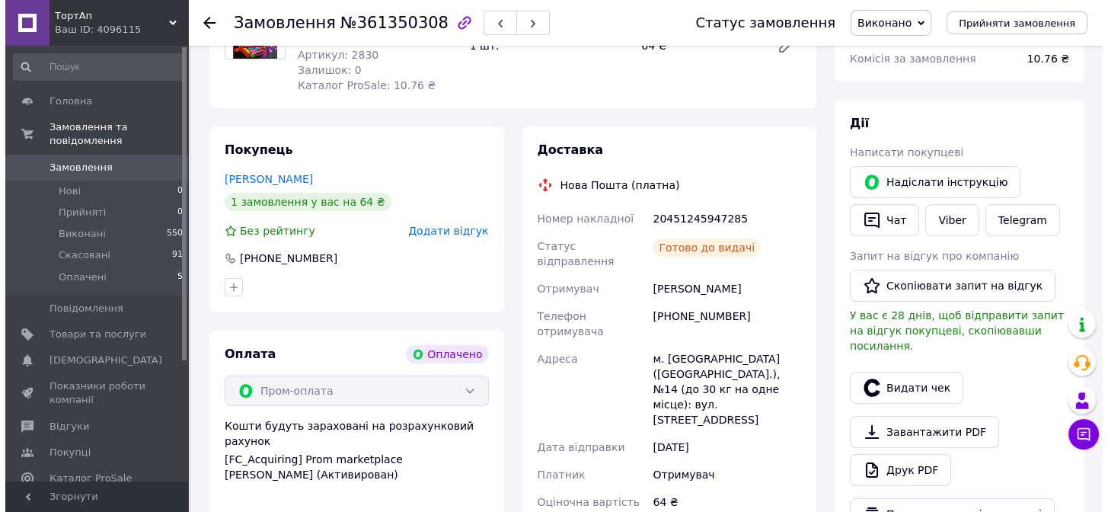
scroll to position [224, 0]
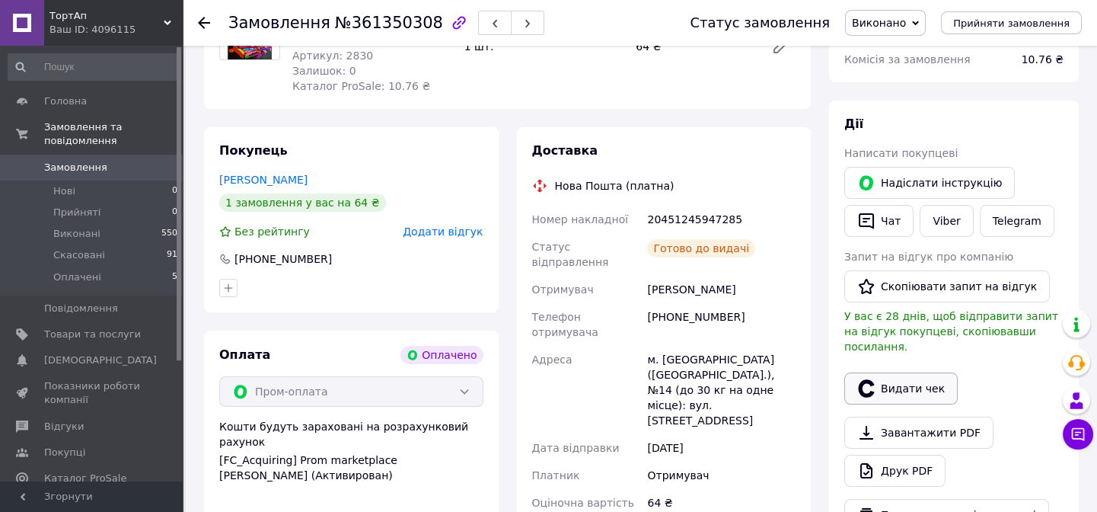
click at [915, 377] on button "Видати чек" at bounding box center [901, 388] width 113 height 32
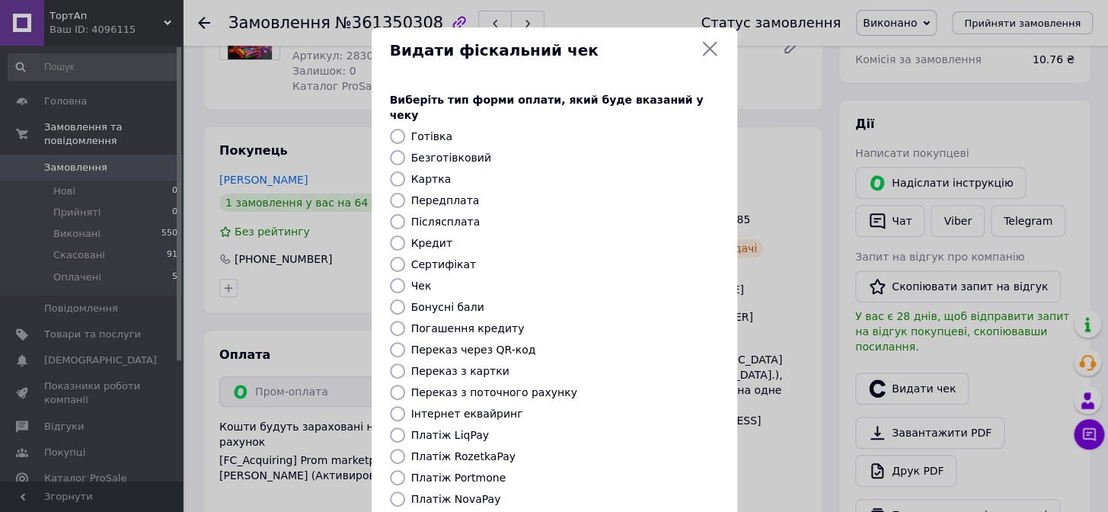
click at [495, 450] on label "Платіж RozetkaPay" at bounding box center [463, 456] width 104 height 12
click at [405, 449] on input "Платіж RozetkaPay" at bounding box center [397, 456] width 15 height 15
radio input "true"
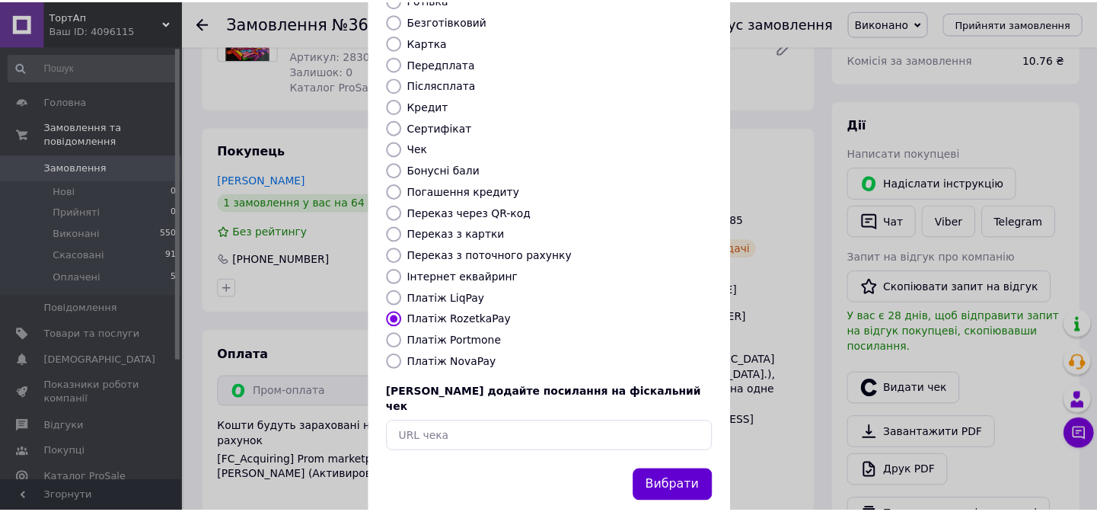
scroll to position [138, 0]
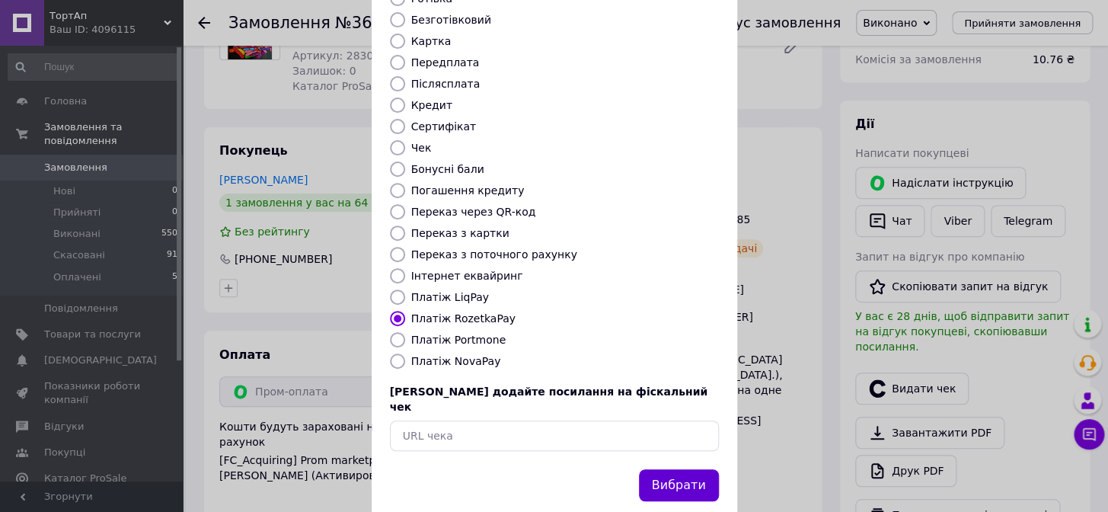
click at [660, 469] on button "Вибрати" at bounding box center [679, 485] width 80 height 33
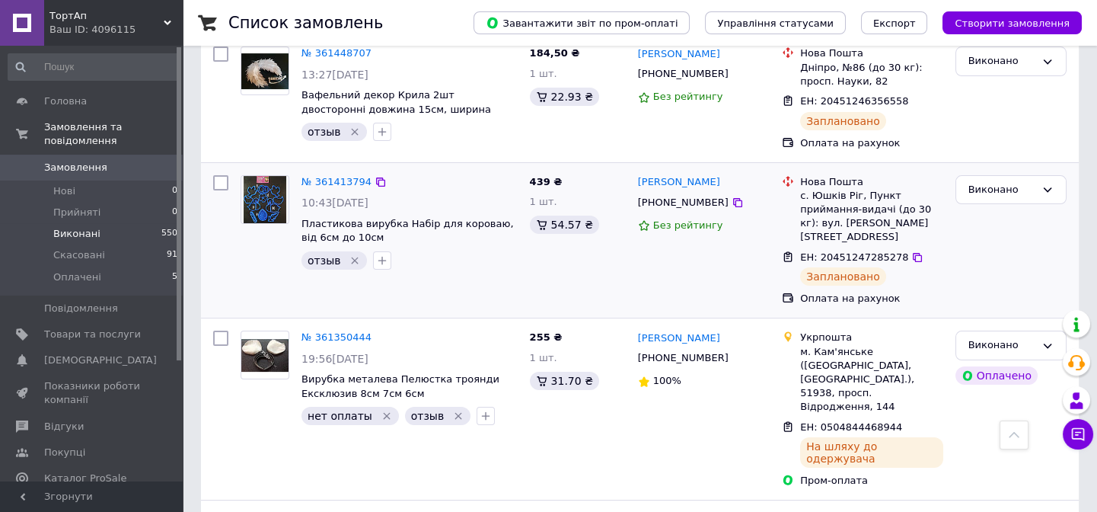
scroll to position [969, 0]
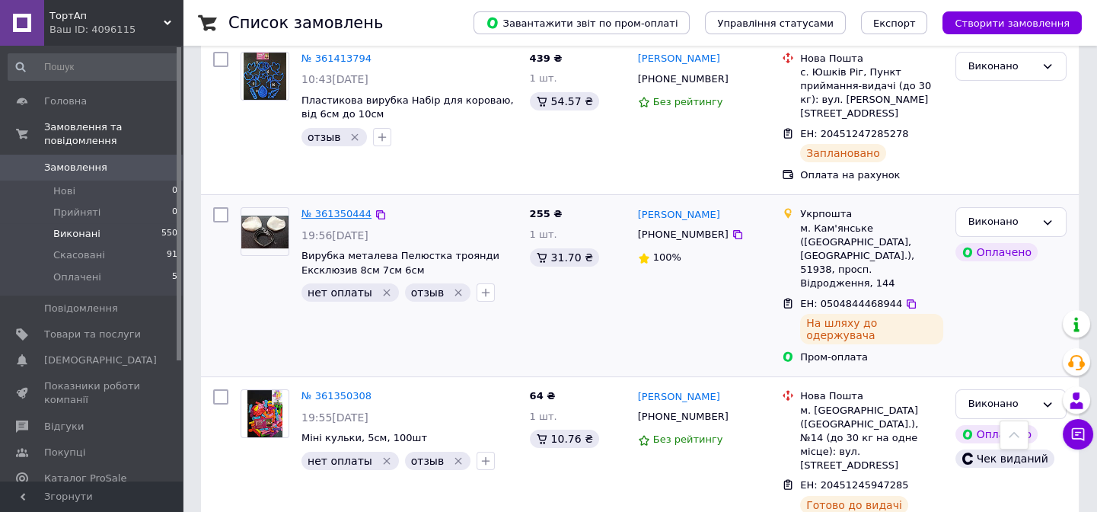
click at [343, 208] on link "№ 361350444" at bounding box center [337, 213] width 70 height 11
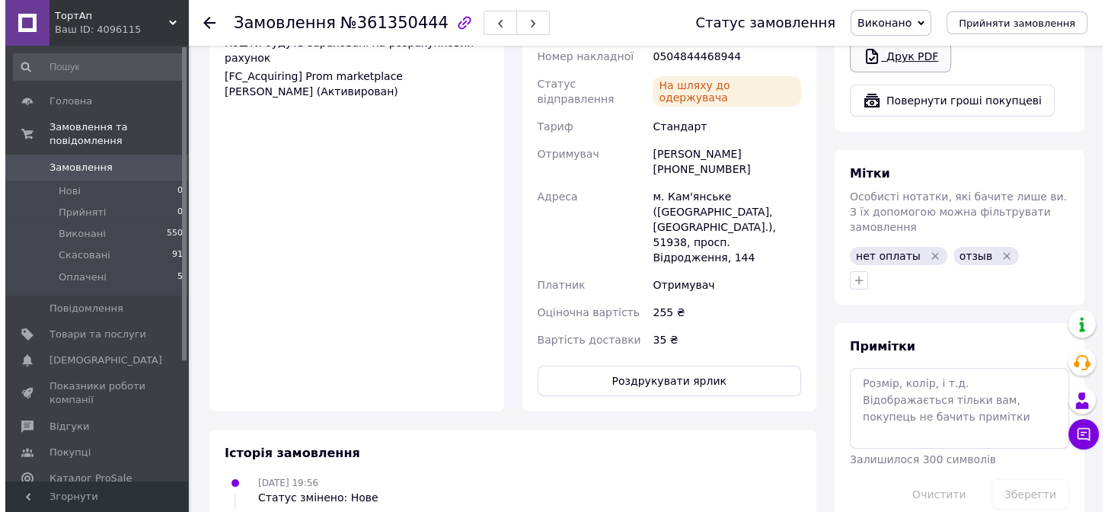
scroll to position [292, 0]
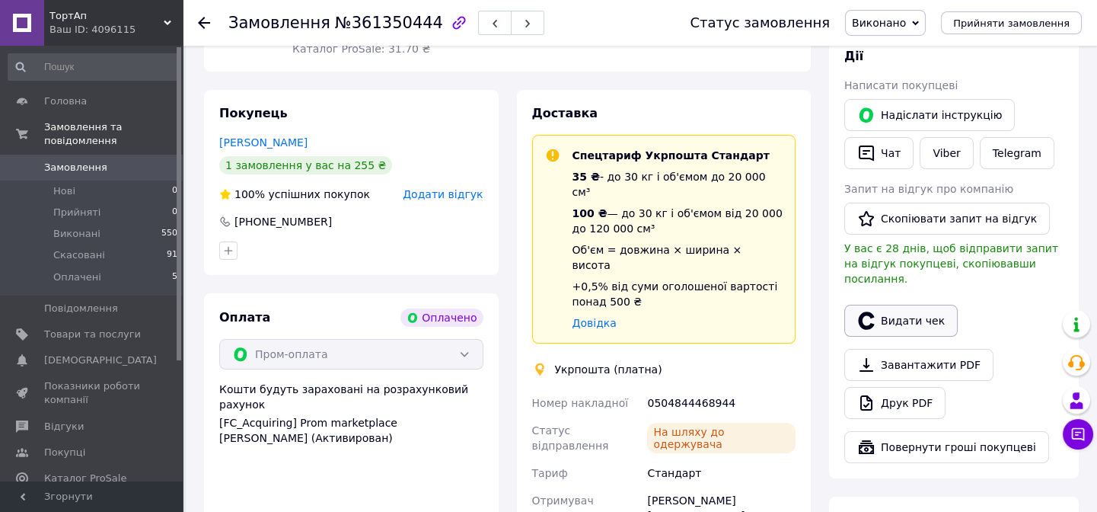
click at [905, 316] on button "Видати чек" at bounding box center [901, 321] width 113 height 32
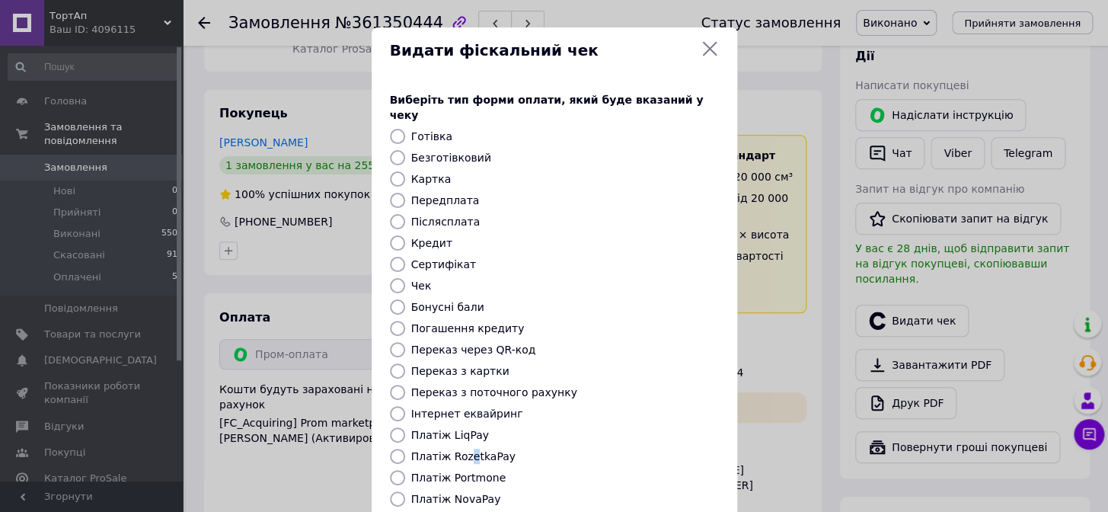
drag, startPoint x: 465, startPoint y: 442, endPoint x: 481, endPoint y: 444, distance: 16.9
click at [465, 450] on label "Платіж RozetkaPay" at bounding box center [463, 456] width 104 height 12
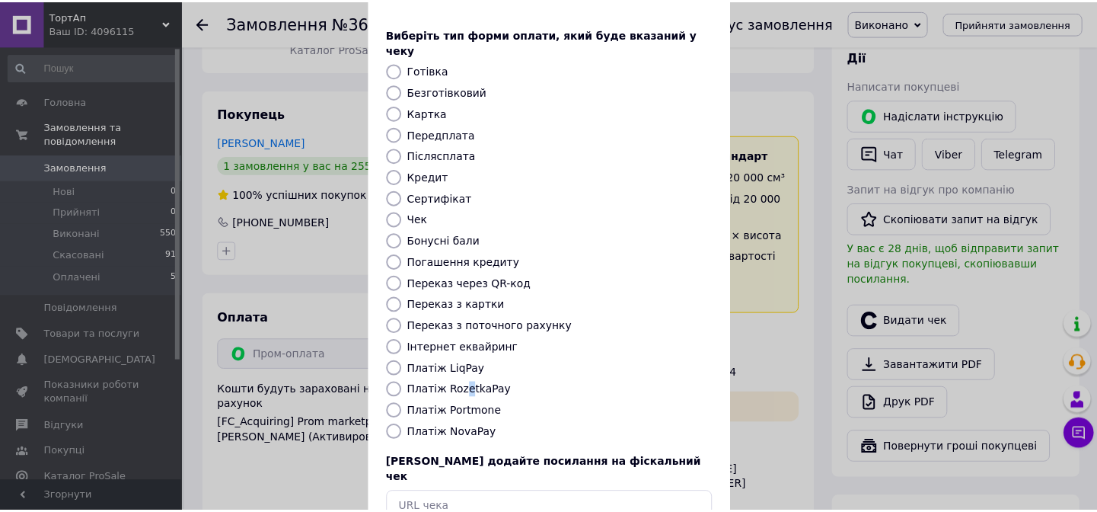
scroll to position [138, 0]
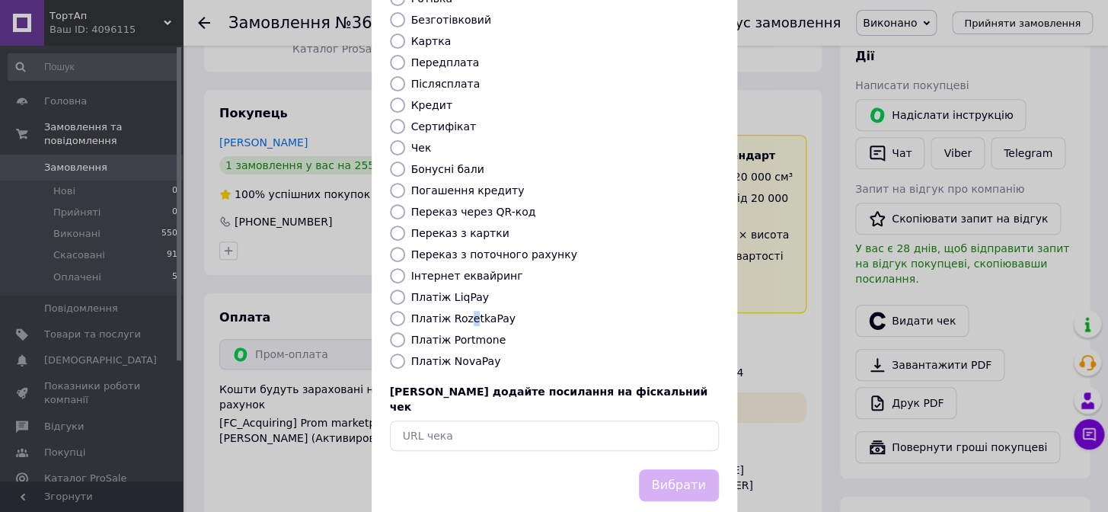
drag, startPoint x: 393, startPoint y: 297, endPoint x: 401, endPoint y: 302, distance: 9.5
click at [395, 311] on input "Платіж RozetkaPay" at bounding box center [397, 318] width 15 height 15
radio input "true"
click at [674, 469] on button "Вибрати" at bounding box center [679, 485] width 80 height 33
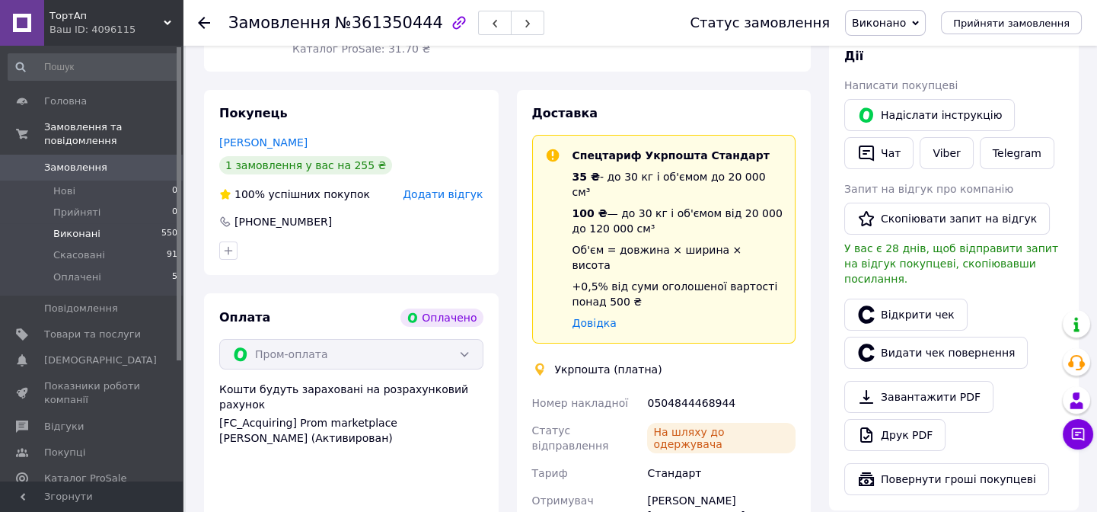
click at [75, 227] on span "Виконані" at bounding box center [76, 234] width 47 height 14
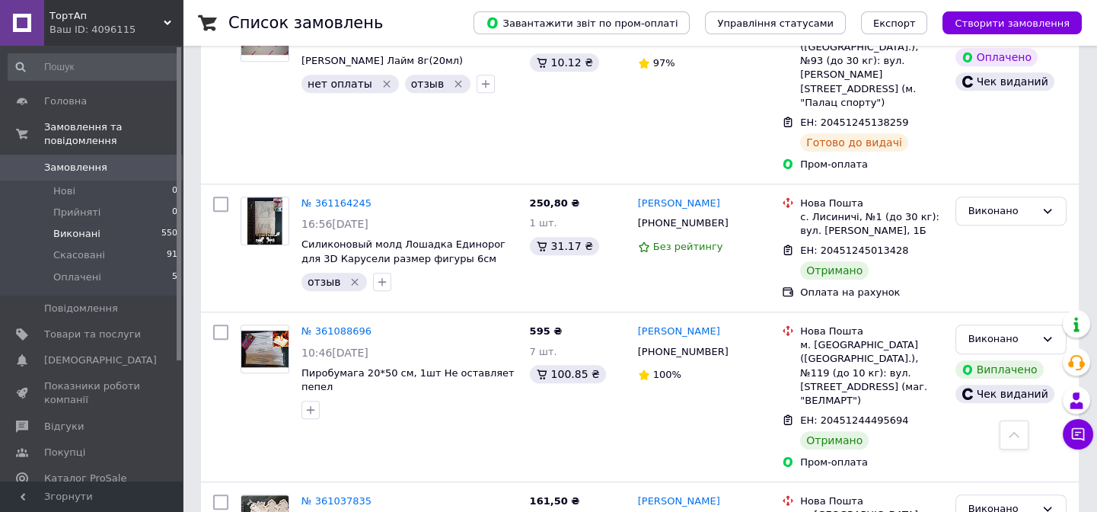
scroll to position [2492, 0]
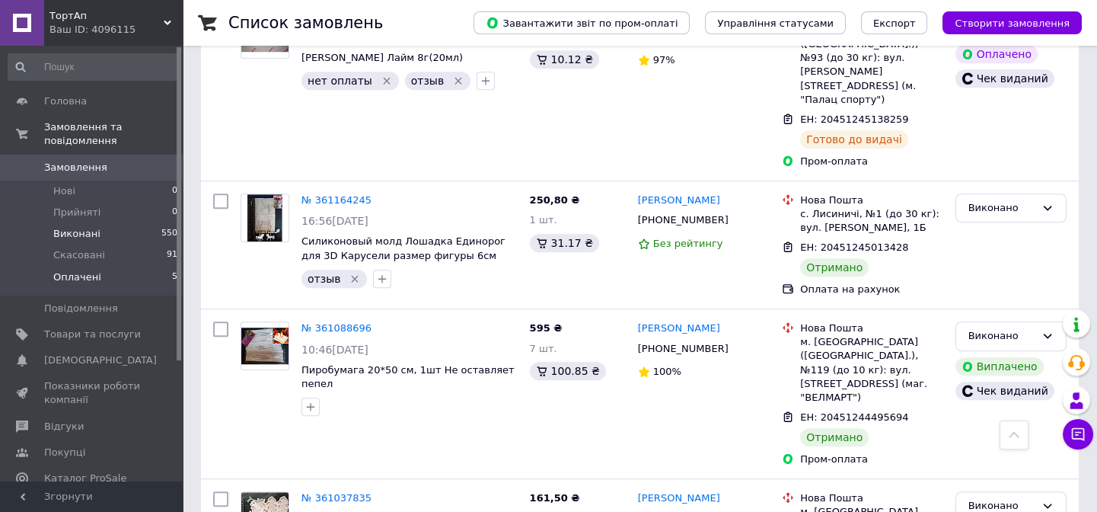
click at [61, 270] on span "Оплачені" at bounding box center [77, 277] width 48 height 14
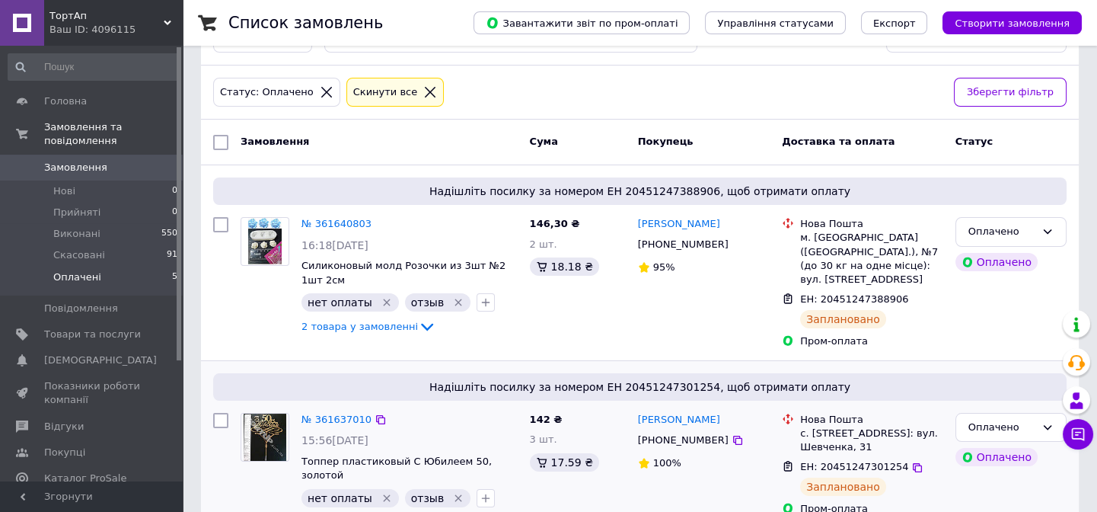
scroll to position [138, 0]
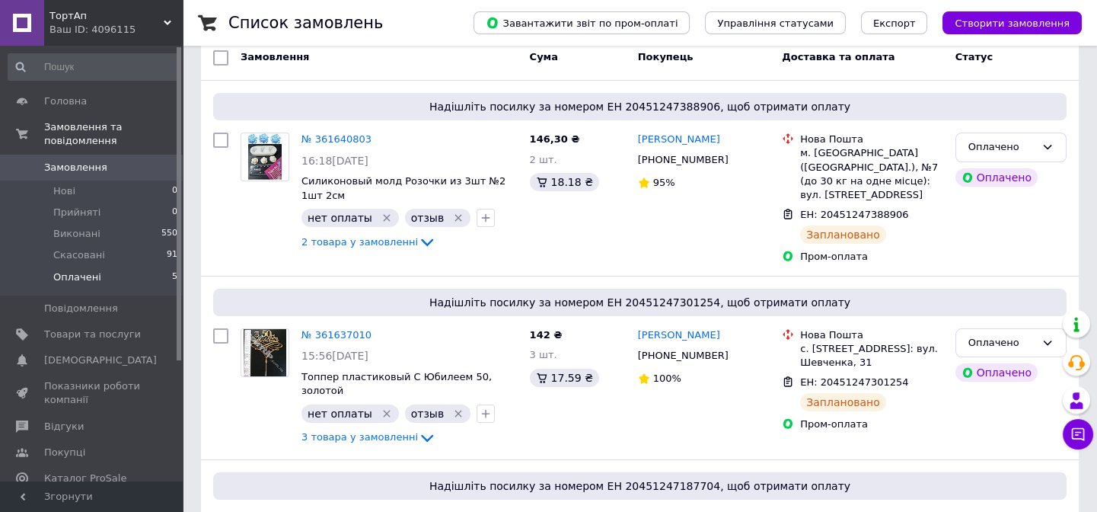
click at [60, 270] on span "Оплачені" at bounding box center [77, 277] width 48 height 14
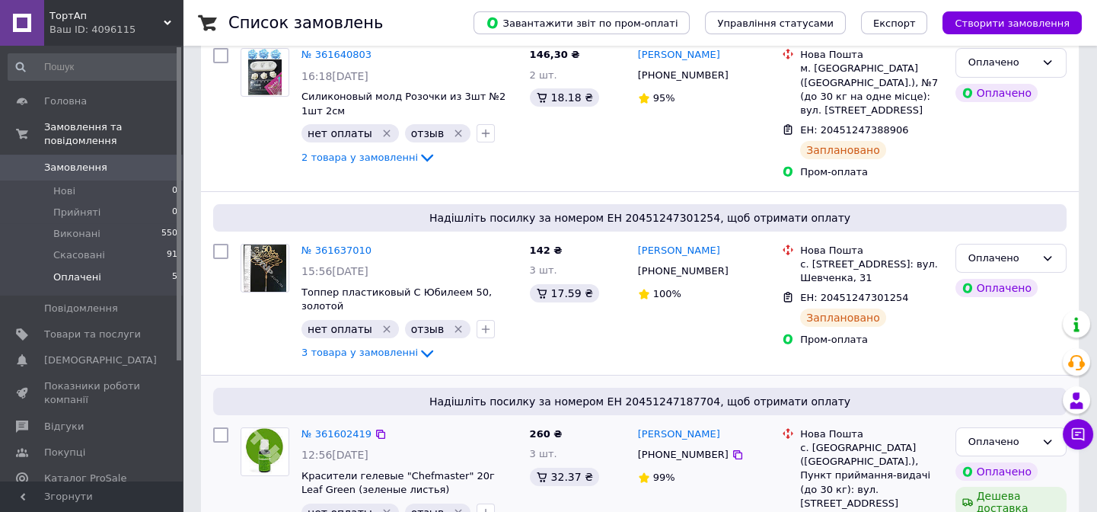
scroll to position [276, 0]
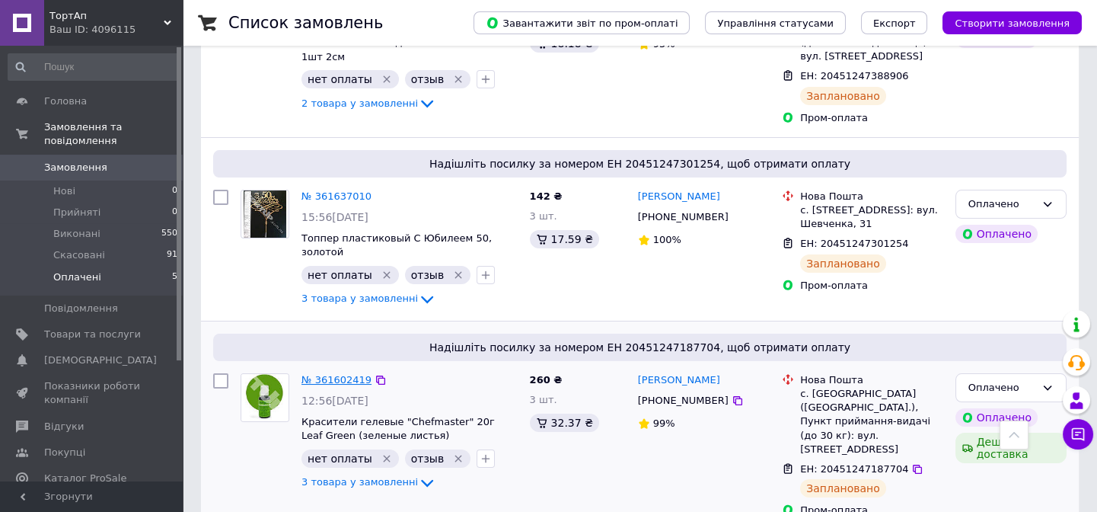
click at [333, 374] on link "№ 361602419" at bounding box center [337, 379] width 70 height 11
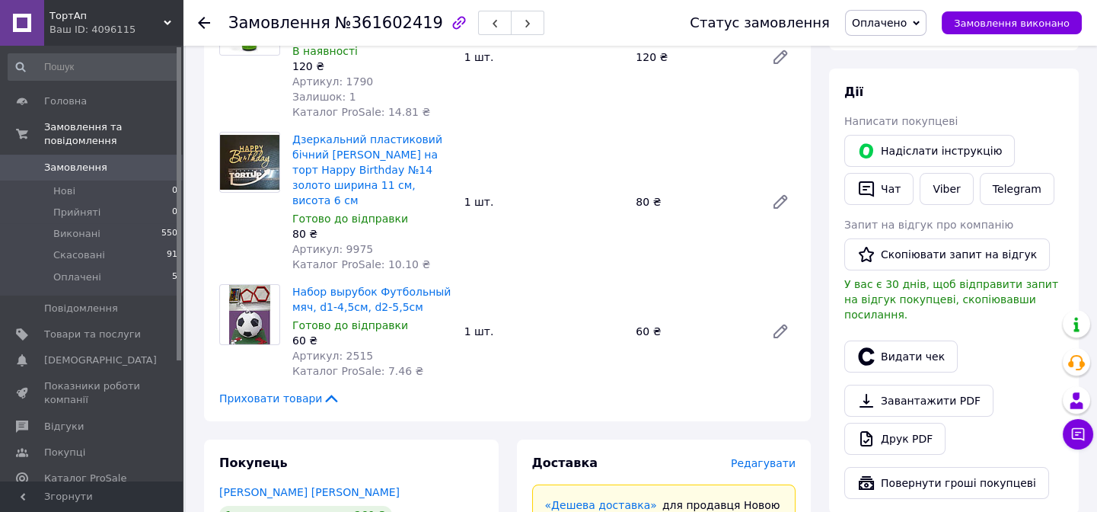
scroll to position [138, 0]
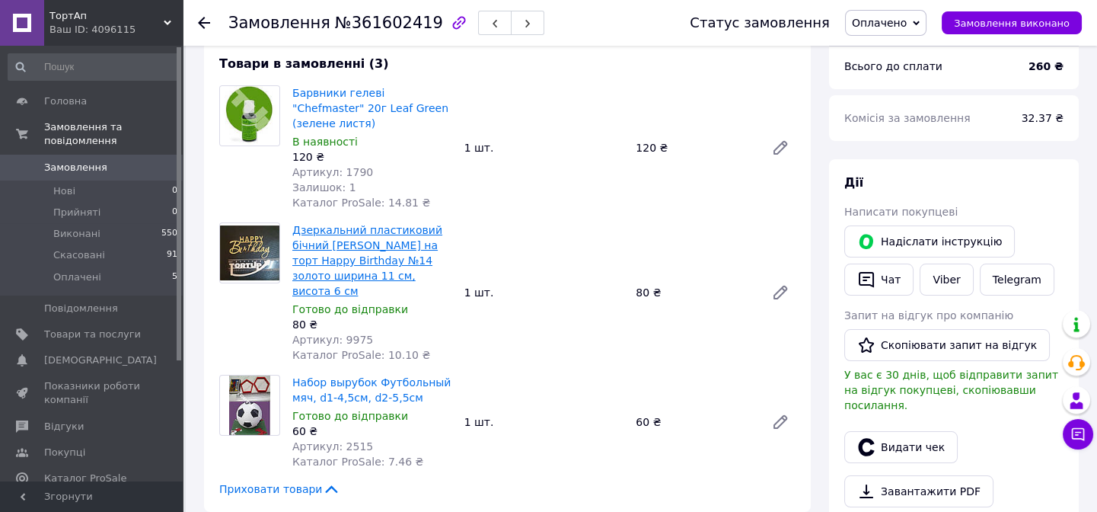
click at [327, 235] on link "Дзеркальний пластиковий бічний [PERSON_NAME] на торт Happy Birthday №14 золото …" at bounding box center [367, 260] width 150 height 73
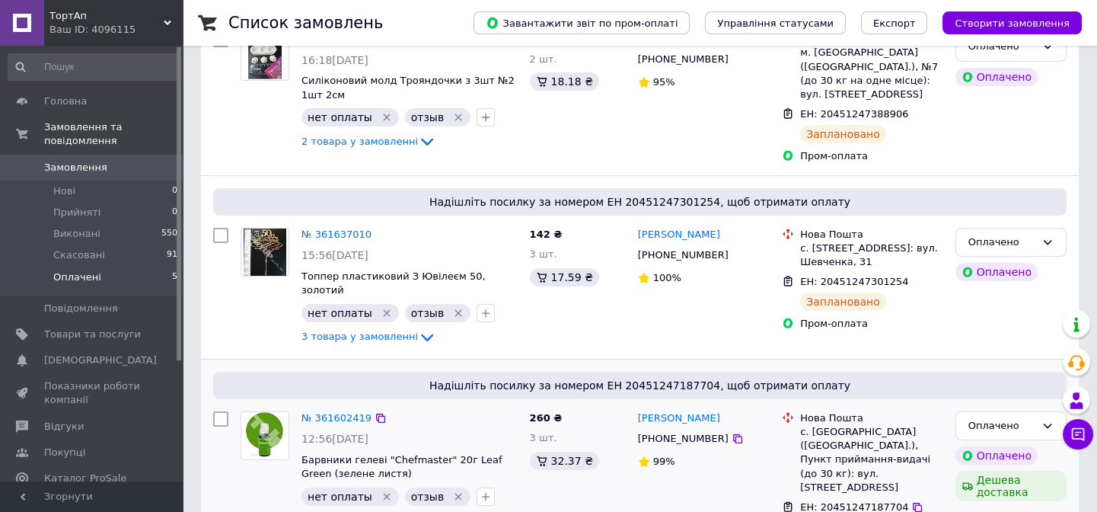
scroll to position [346, 0]
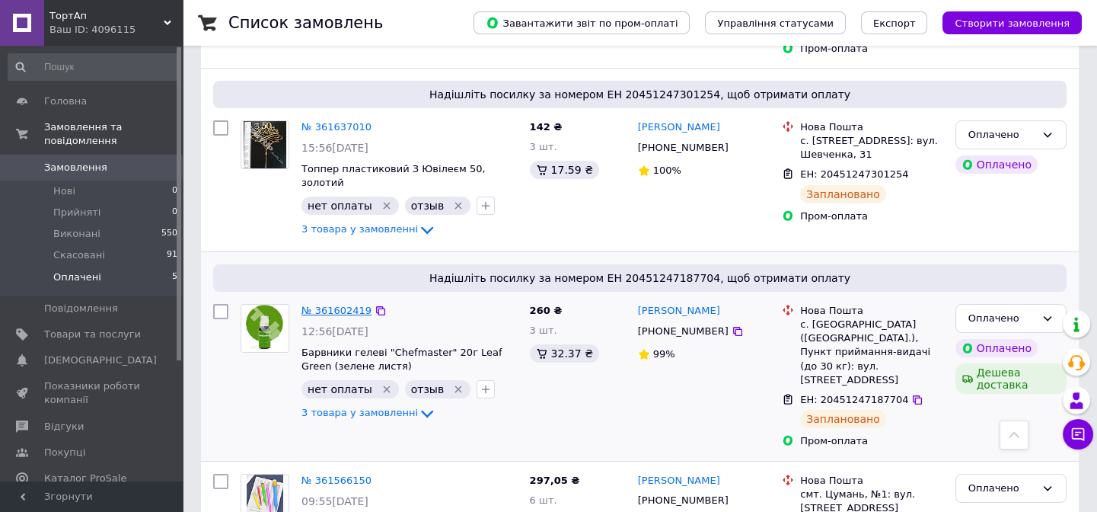
click at [321, 305] on link "№ 361602419" at bounding box center [337, 310] width 70 height 11
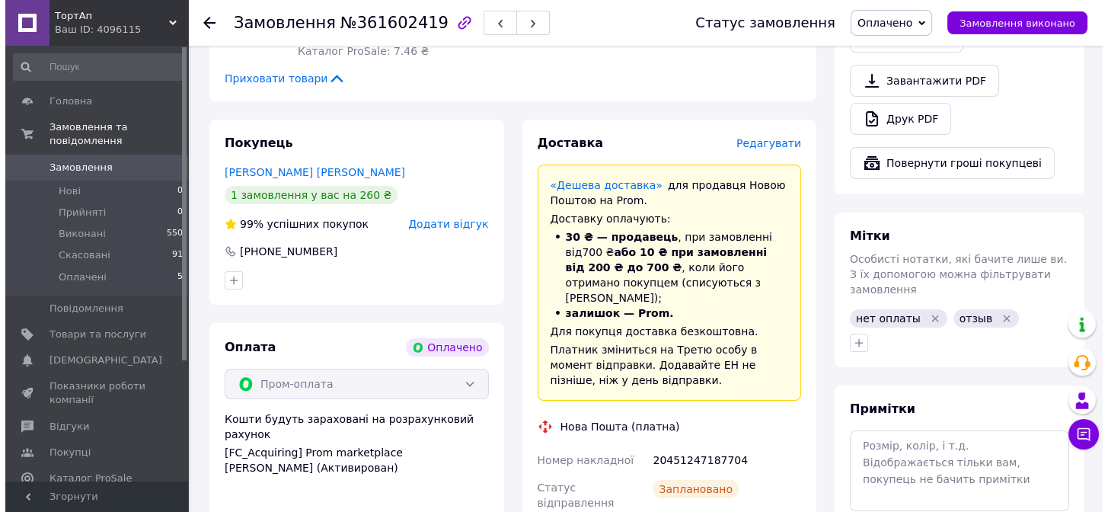
scroll to position [484, 0]
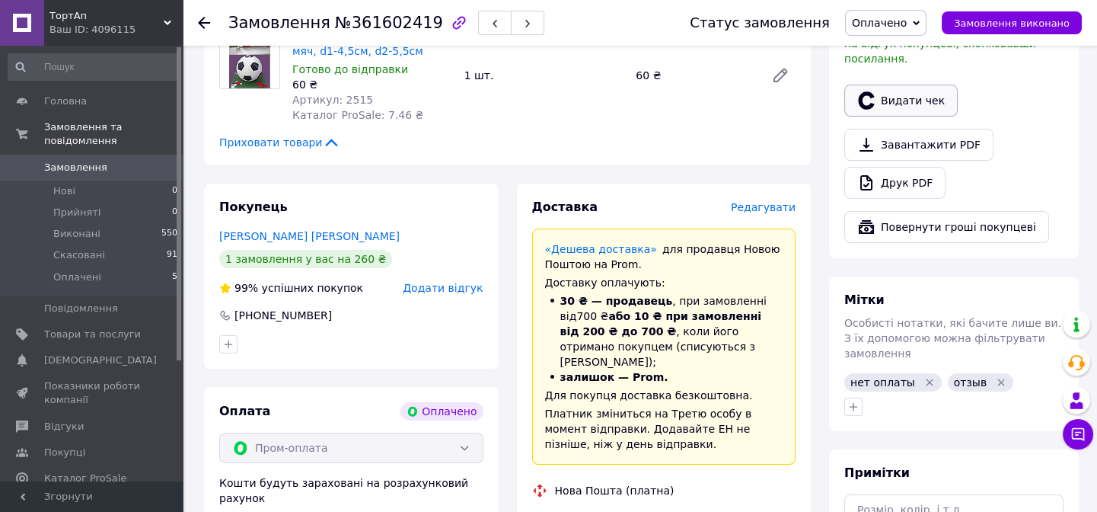
click at [902, 87] on button "Видати чек" at bounding box center [901, 101] width 113 height 32
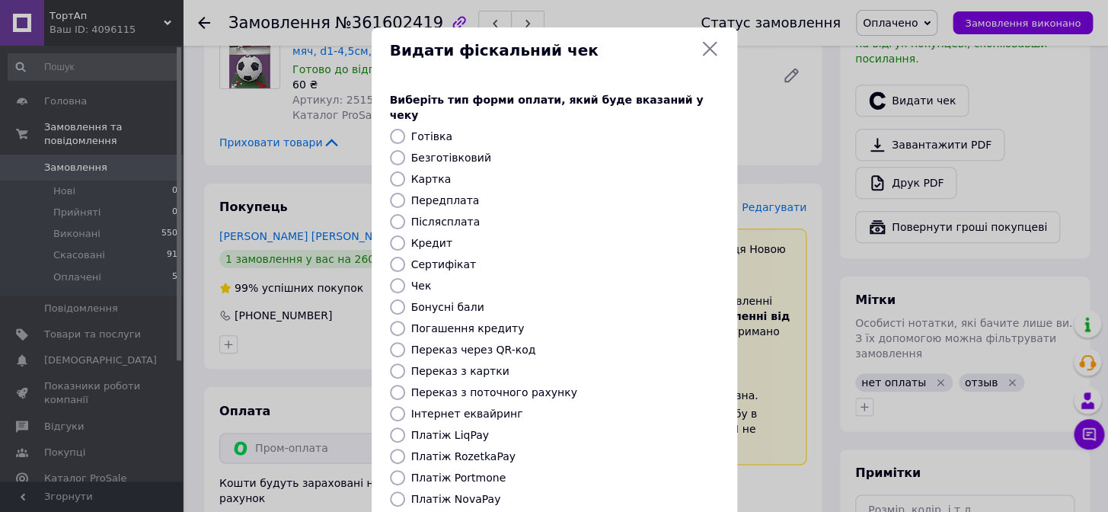
click at [457, 450] on label "Платіж RozetkaPay" at bounding box center [463, 456] width 104 height 12
click at [405, 449] on input "Платіж RozetkaPay" at bounding box center [397, 456] width 15 height 15
radio input "true"
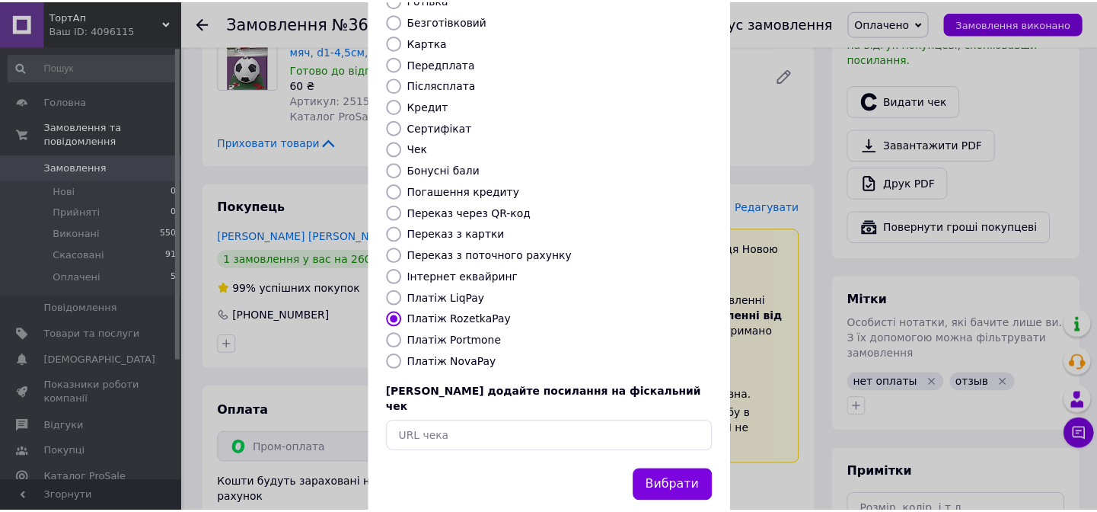
scroll to position [138, 0]
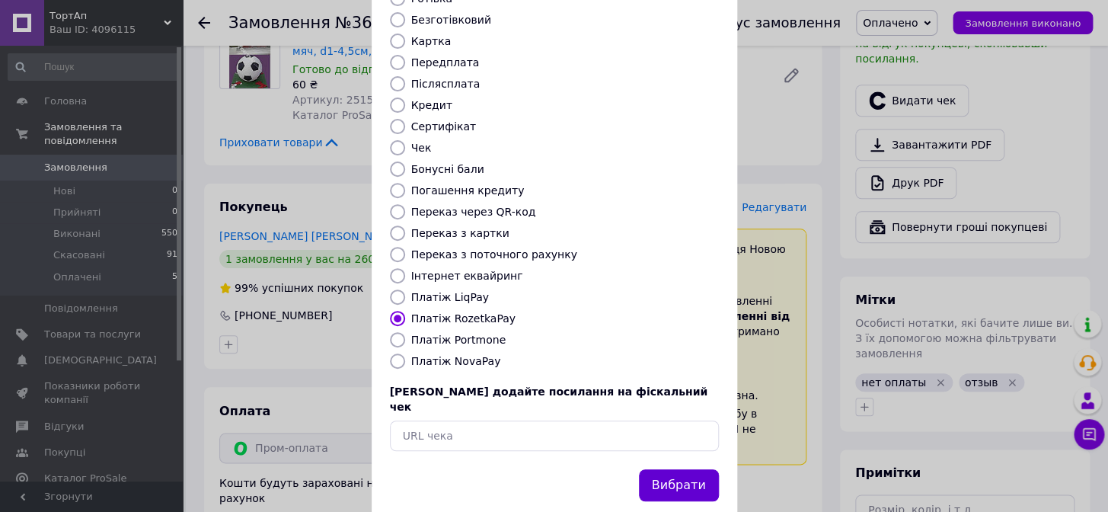
click at [688, 469] on button "Вибрати" at bounding box center [679, 485] width 80 height 33
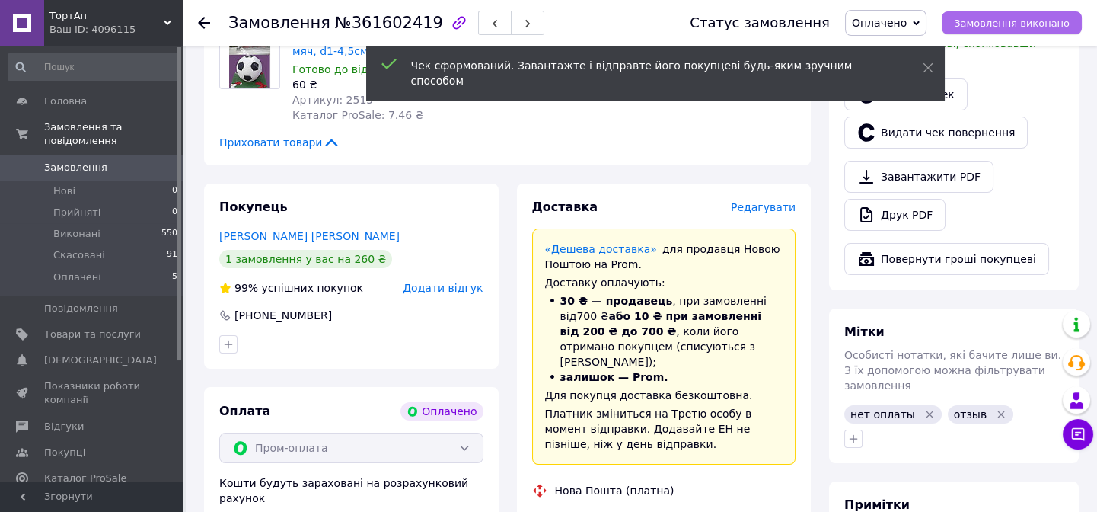
click at [1038, 18] on span "Замовлення виконано" at bounding box center [1012, 23] width 116 height 11
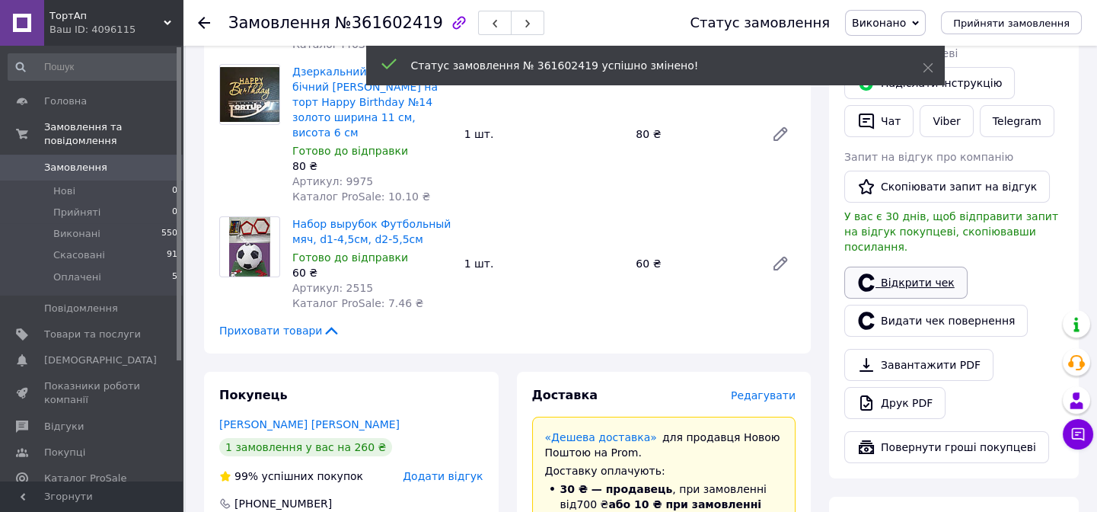
scroll to position [276, 0]
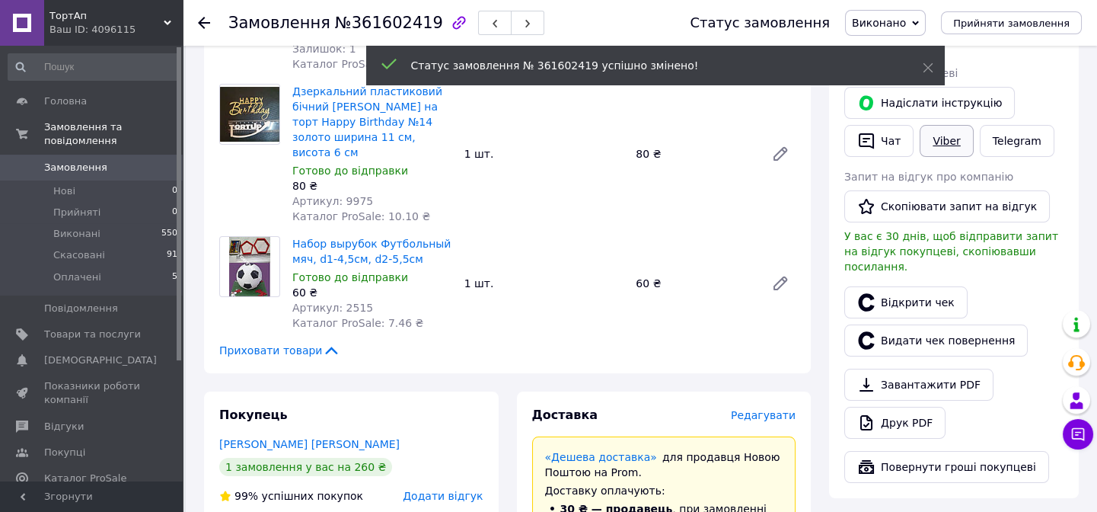
click at [942, 128] on link "Viber" at bounding box center [946, 141] width 53 height 32
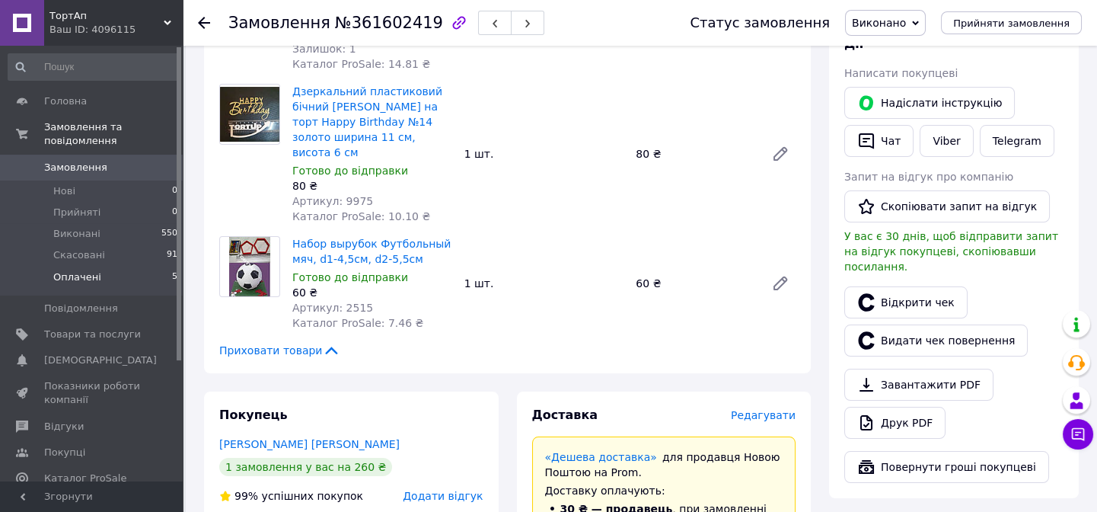
click at [79, 270] on span "Оплачені" at bounding box center [77, 277] width 48 height 14
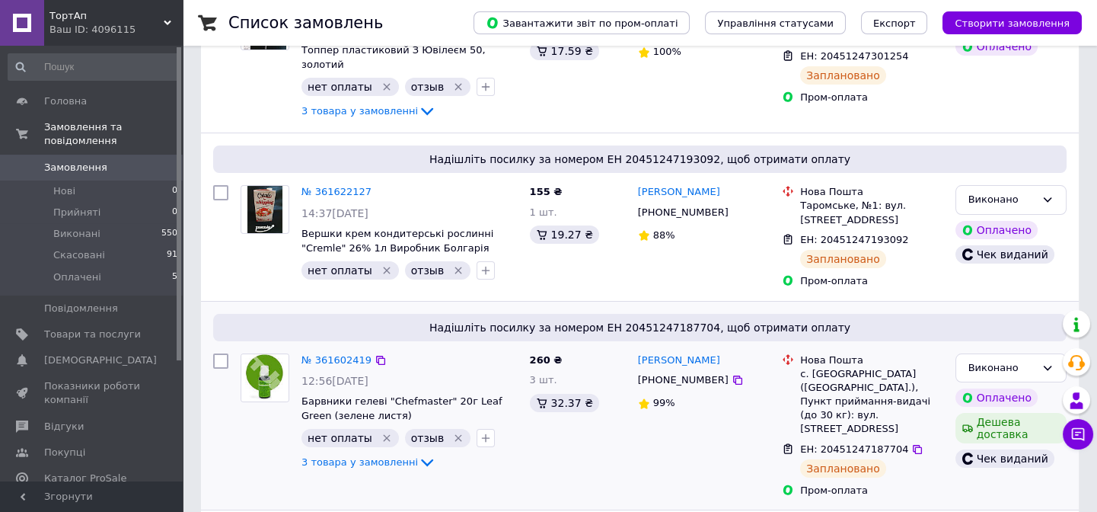
scroll to position [415, 0]
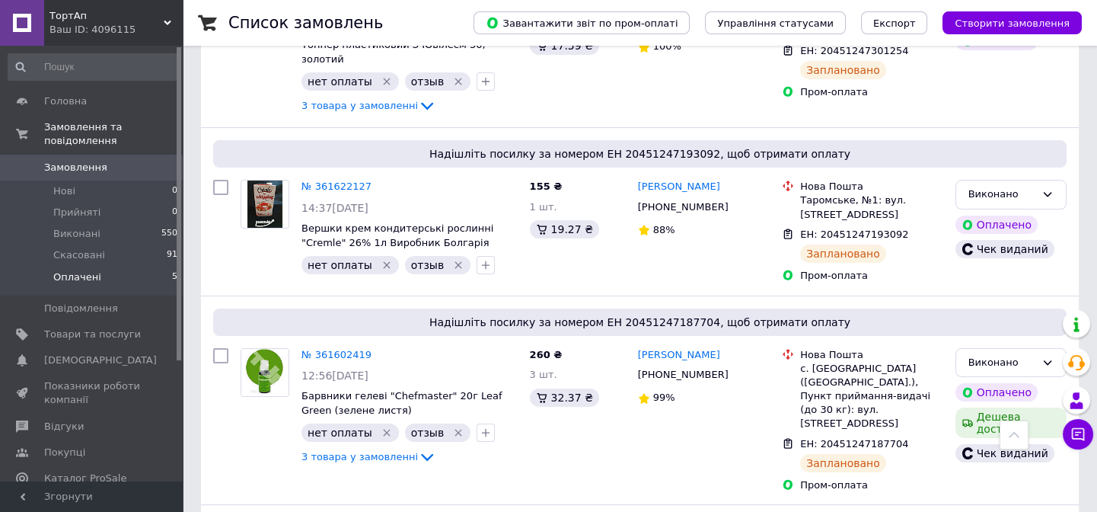
click at [59, 270] on span "Оплачені" at bounding box center [77, 277] width 48 height 14
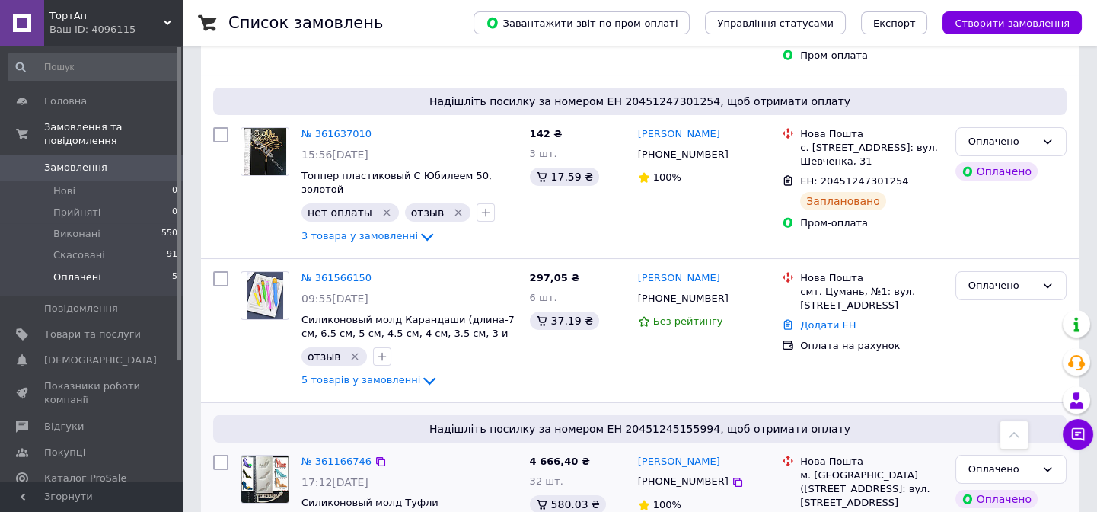
scroll to position [401, 0]
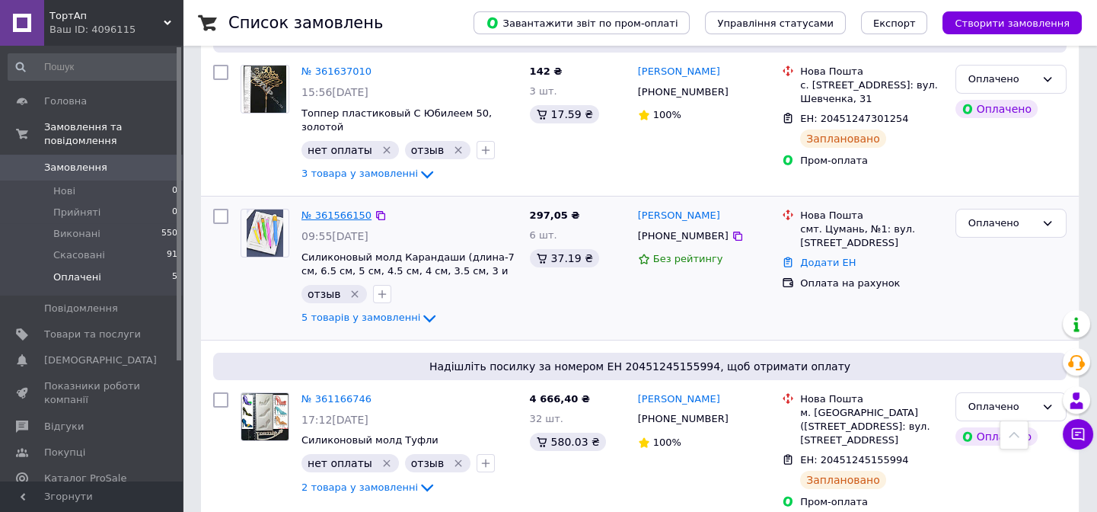
click at [348, 209] on link "№ 361566150" at bounding box center [337, 214] width 70 height 11
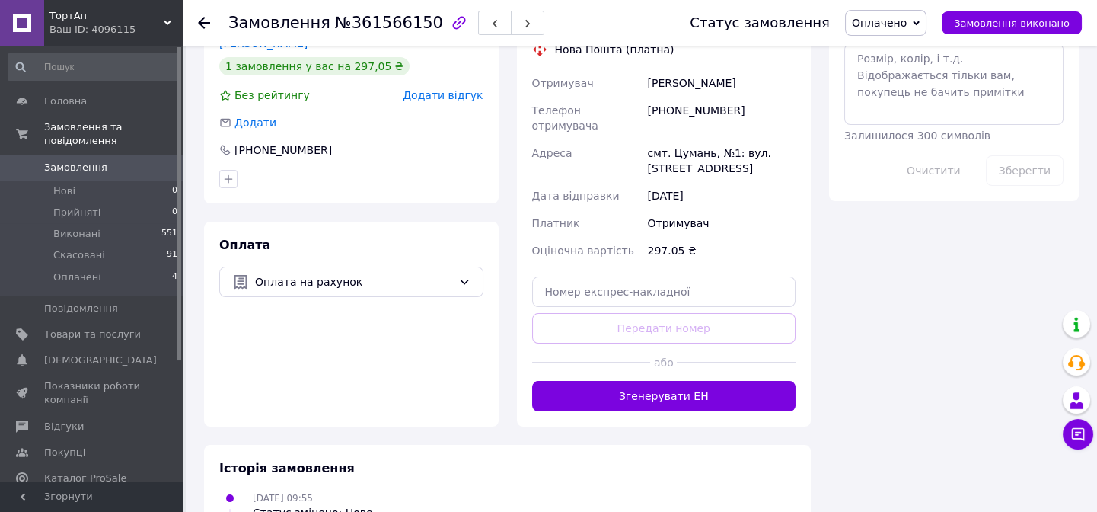
scroll to position [899, 0]
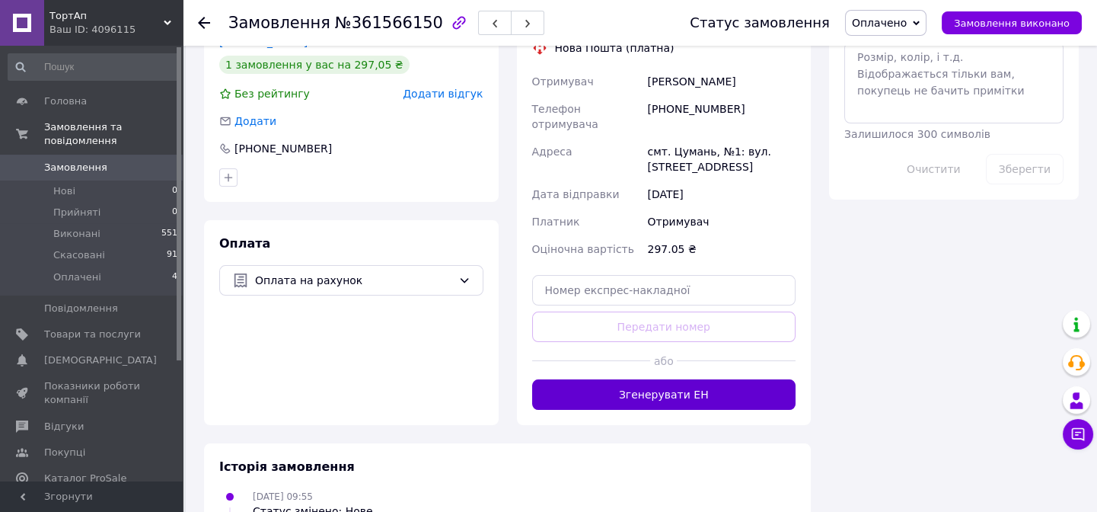
click at [738, 379] on button "Згенерувати ЕН" at bounding box center [664, 394] width 264 height 30
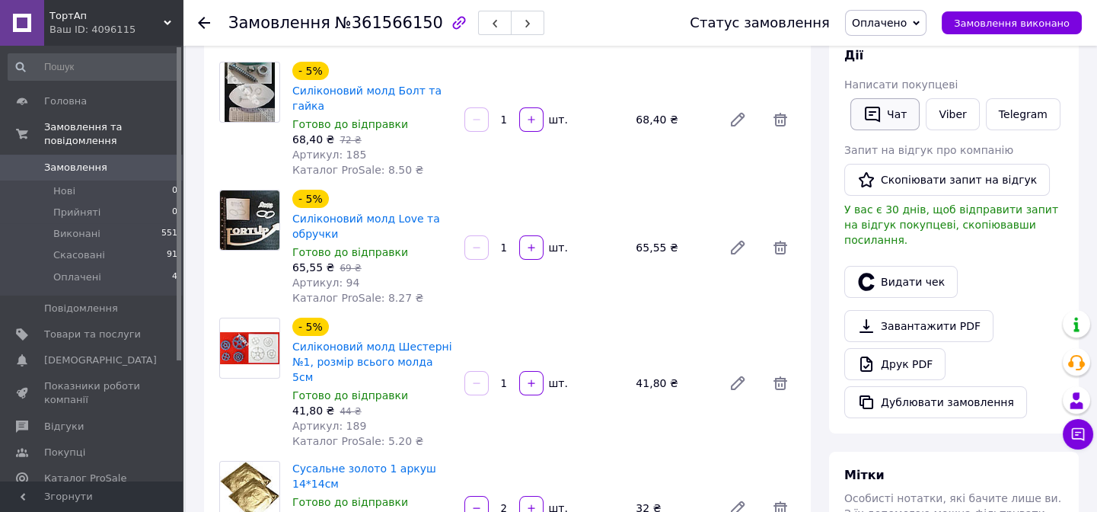
scroll to position [69, 0]
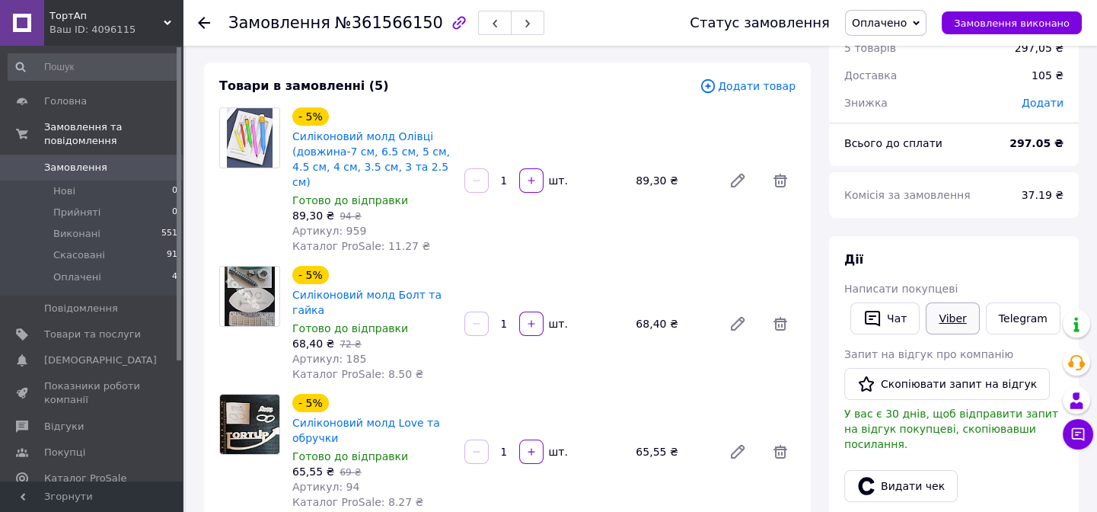
click at [939, 318] on link "Viber" at bounding box center [952, 318] width 53 height 32
click at [1026, 24] on span "Замовлення виконано" at bounding box center [1012, 23] width 116 height 11
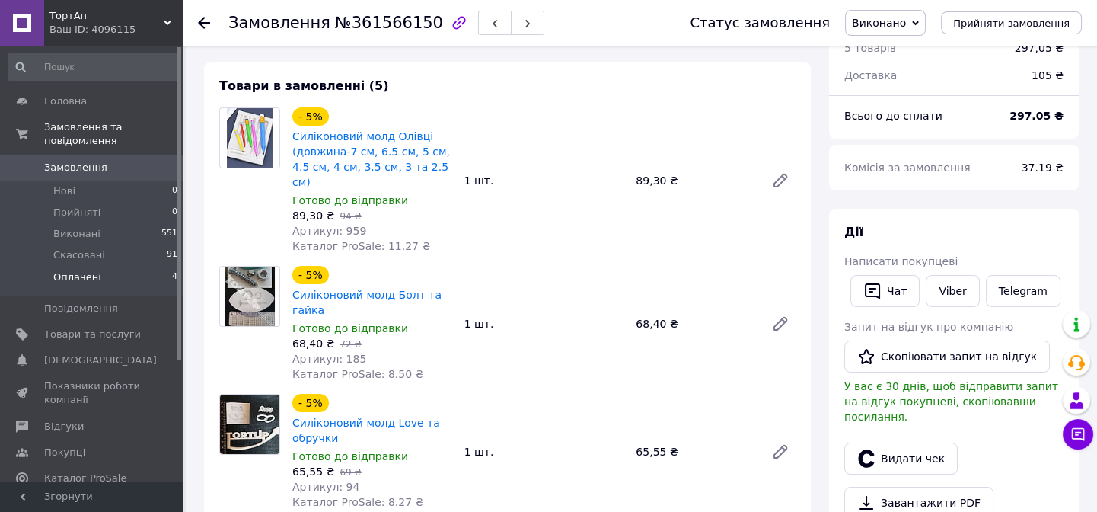
click at [77, 270] on span "Оплачені" at bounding box center [77, 277] width 48 height 14
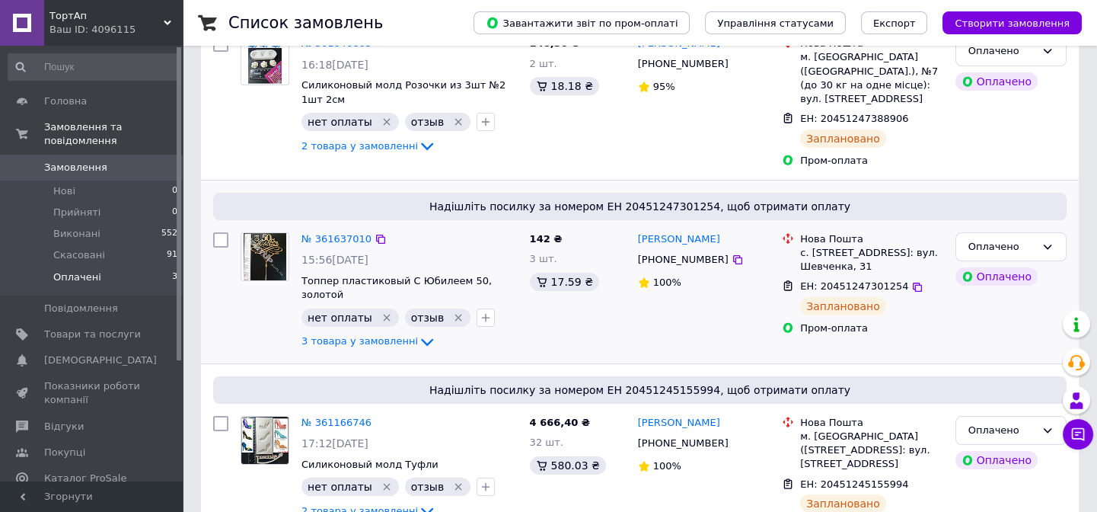
scroll to position [258, 0]
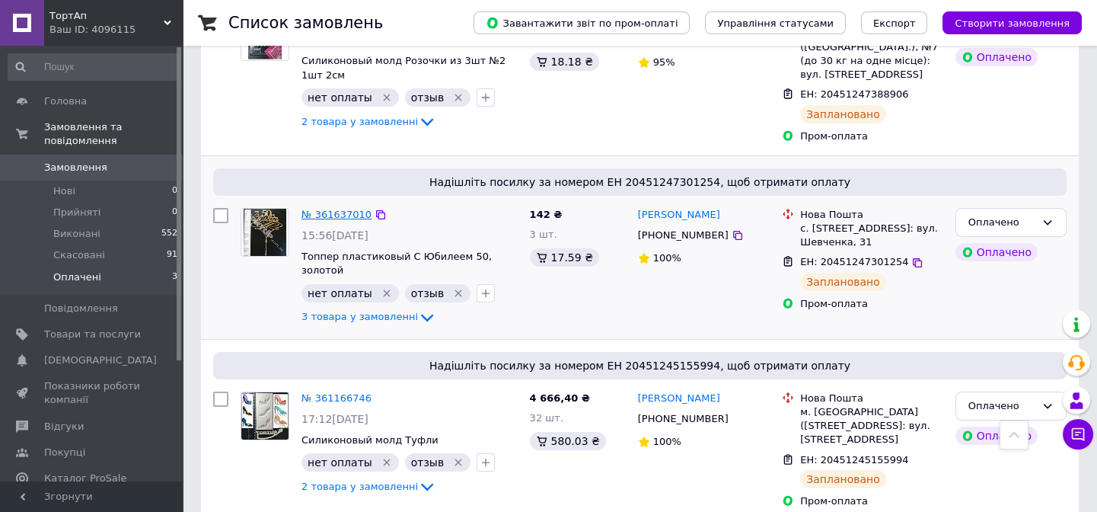
click at [334, 209] on link "№ 361637010" at bounding box center [337, 214] width 70 height 11
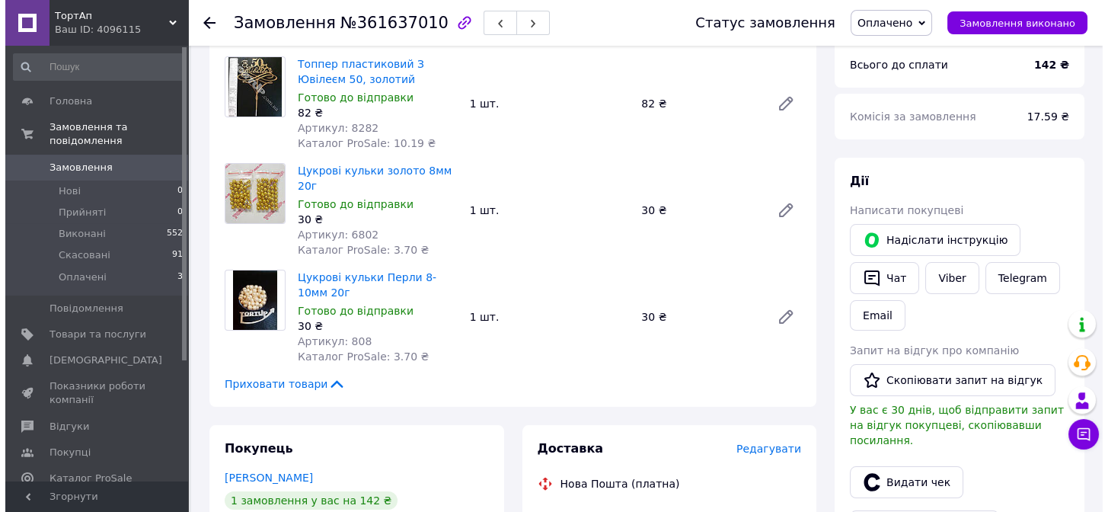
scroll to position [415, 0]
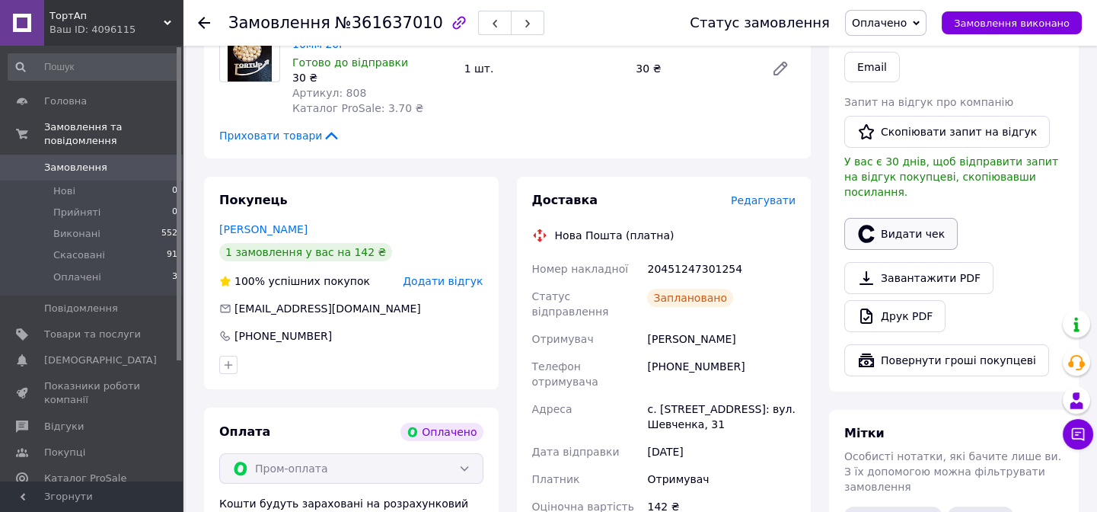
click at [891, 225] on button "Видати чек" at bounding box center [901, 234] width 113 height 32
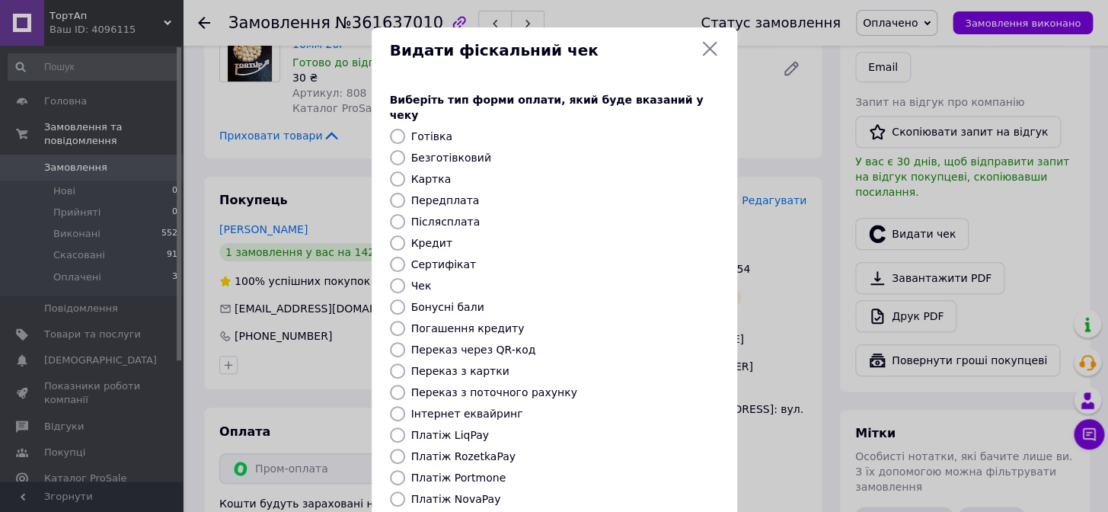
click at [464, 450] on label "Платіж RozetkaPay" at bounding box center [463, 456] width 104 height 12
click at [405, 449] on input "Платіж RozetkaPay" at bounding box center [397, 456] width 15 height 15
radio input "true"
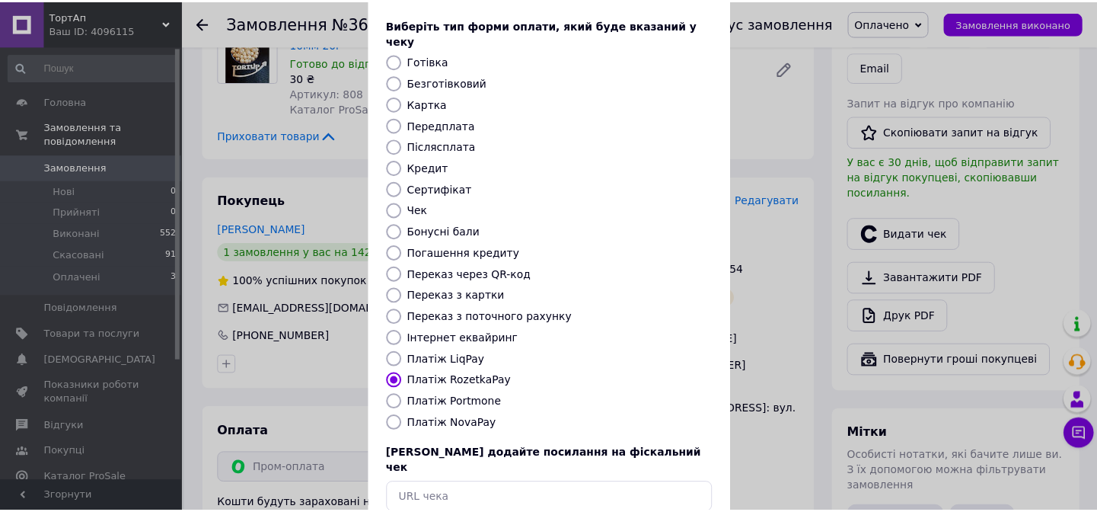
scroll to position [142, 0]
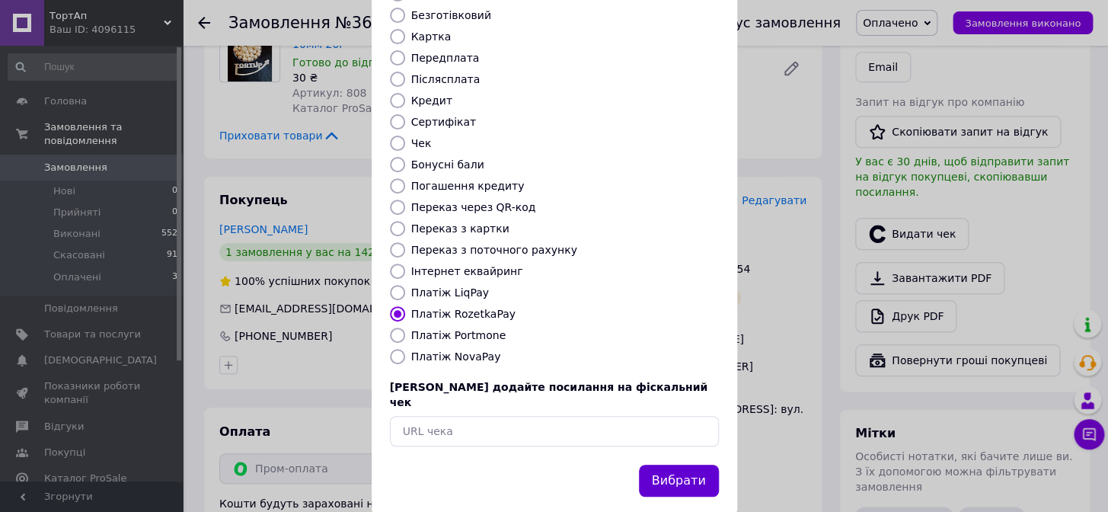
click at [692, 465] on button "Вибрати" at bounding box center [679, 481] width 80 height 33
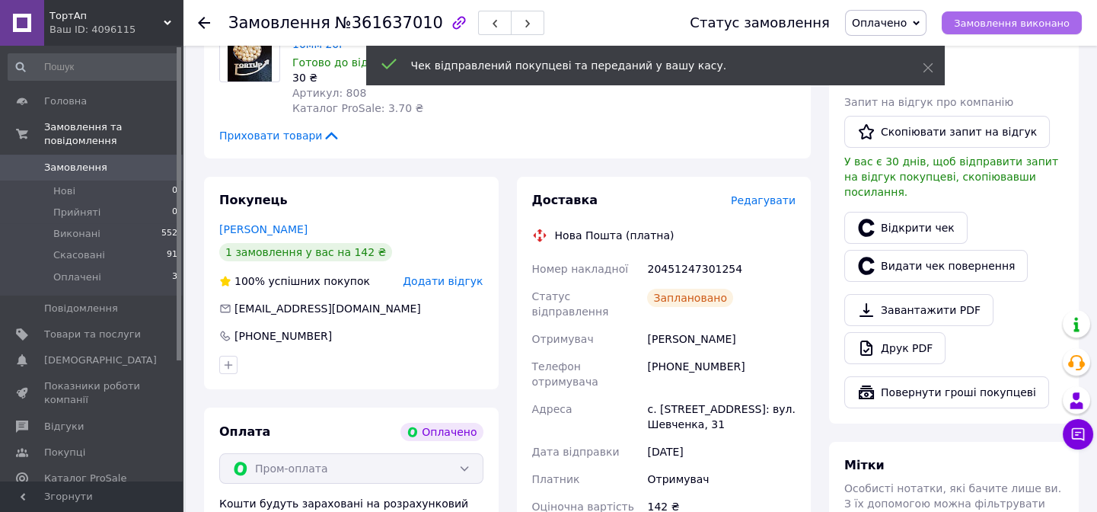
click at [1012, 22] on span "Замовлення виконано" at bounding box center [1012, 23] width 116 height 11
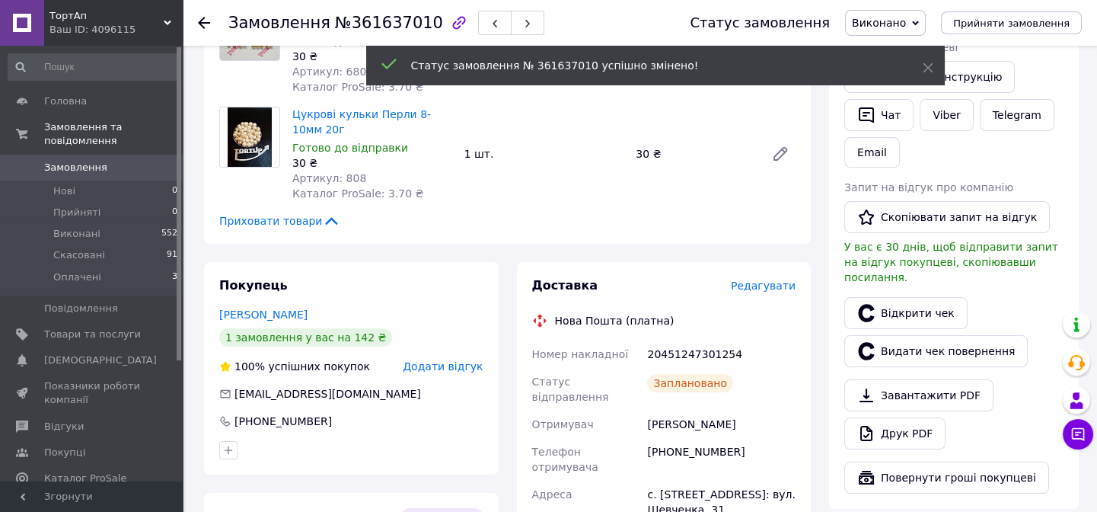
scroll to position [207, 0]
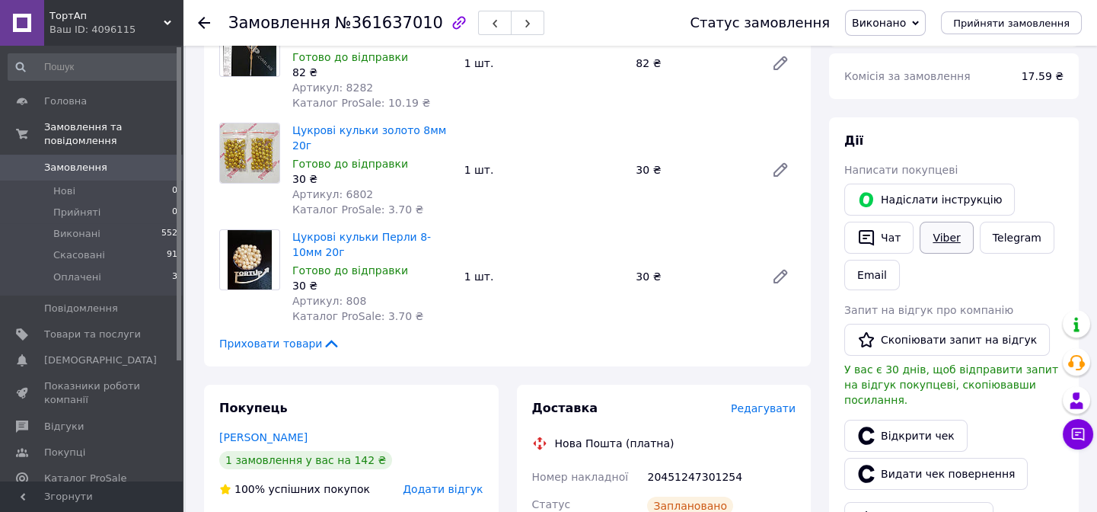
click at [931, 235] on link "Viber" at bounding box center [946, 238] width 53 height 32
click at [75, 270] on span "Оплачені" at bounding box center [77, 277] width 48 height 14
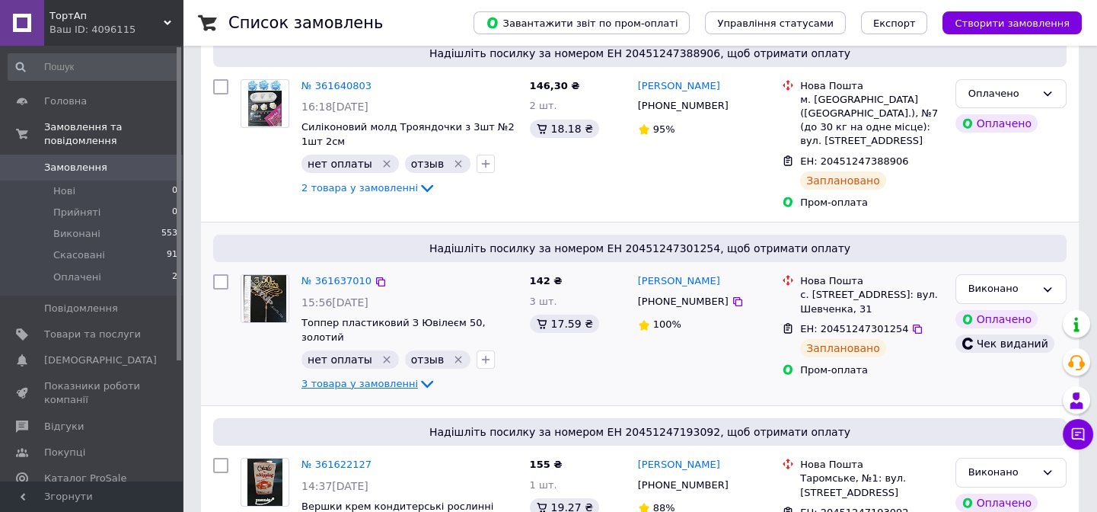
scroll to position [138, 0]
click at [83, 270] on span "Оплачені" at bounding box center [77, 277] width 48 height 14
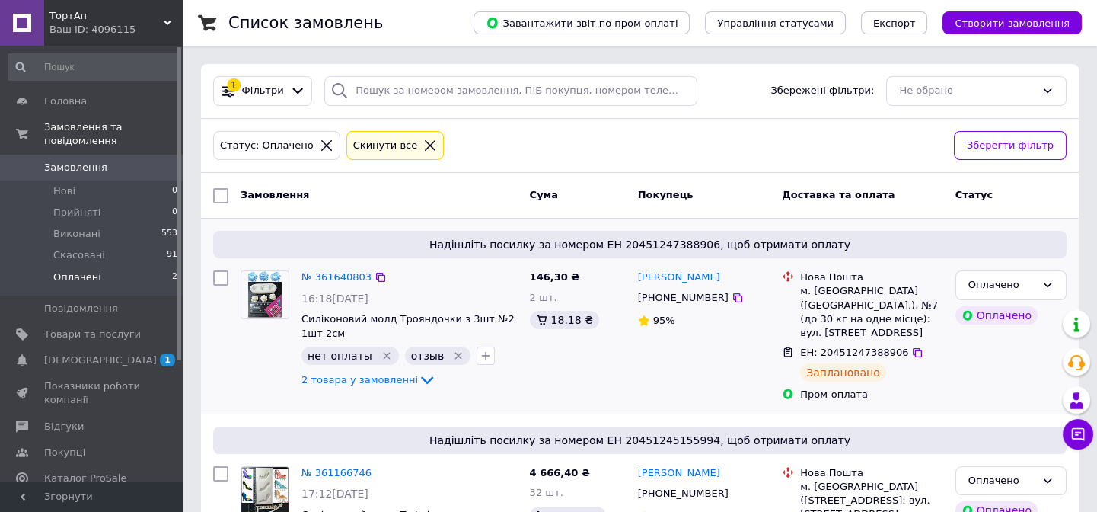
scroll to position [89, 0]
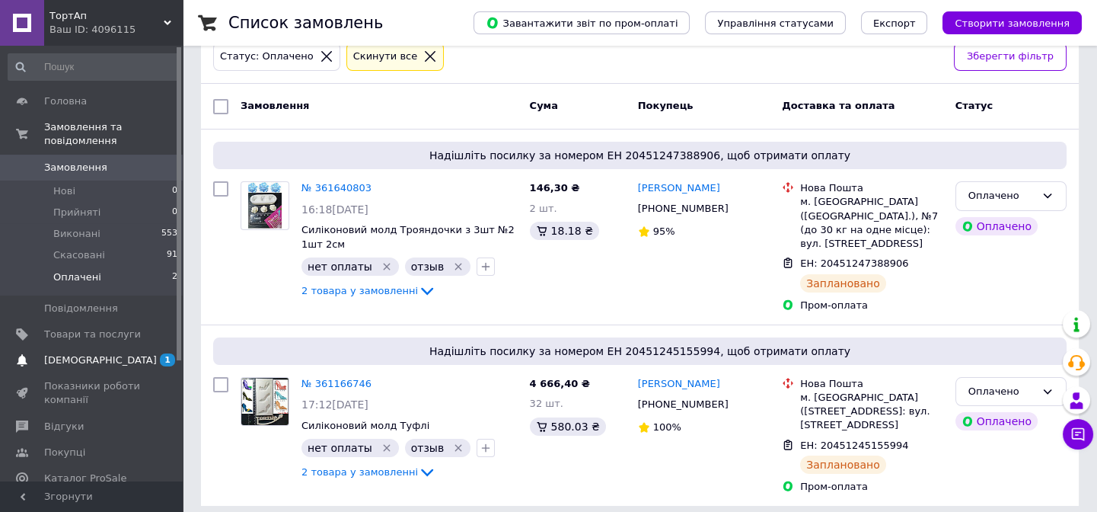
click at [88, 353] on span "[DEMOGRAPHIC_DATA]" at bounding box center [100, 360] width 113 height 14
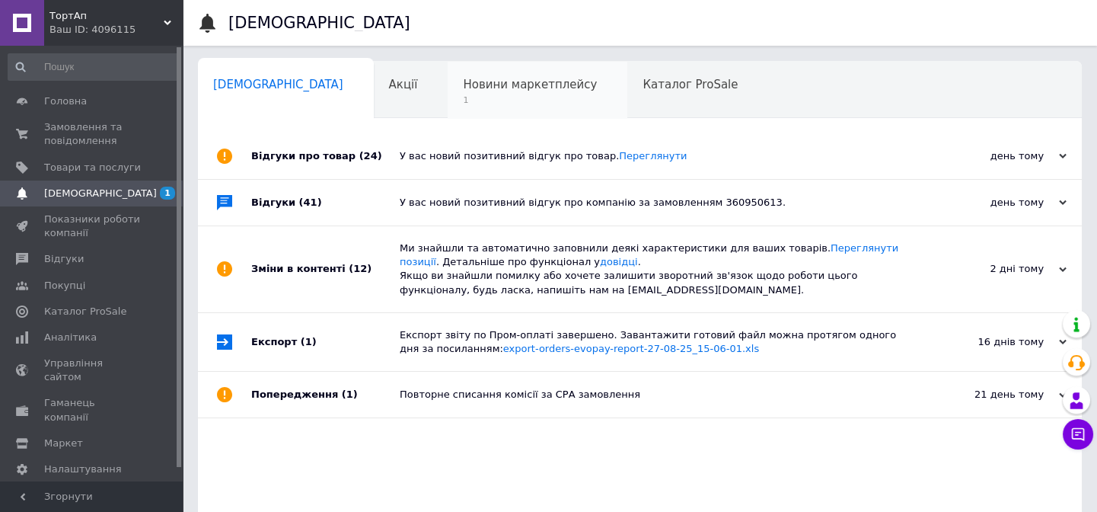
click at [463, 85] on span "Новини маркетплейсу" at bounding box center [530, 85] width 134 height 14
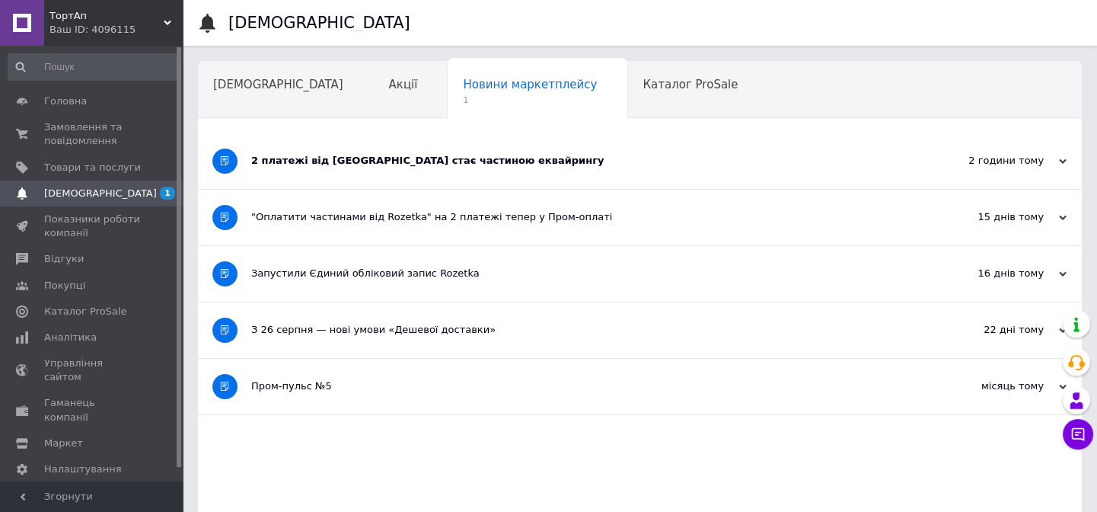
click at [433, 164] on div "2 платежі від Rozetka стає частиною еквайрингу" at bounding box center [582, 161] width 663 height 14
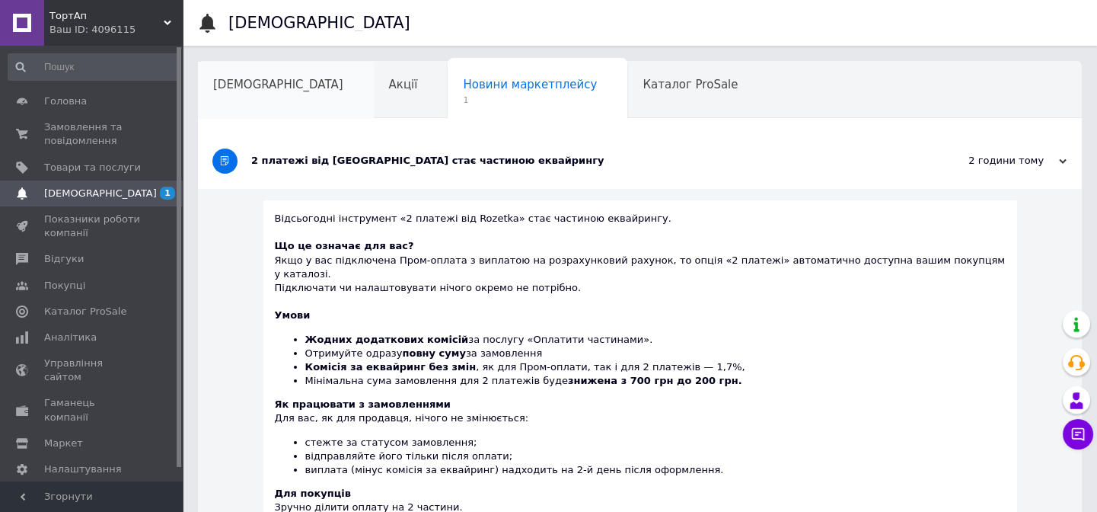
click at [228, 72] on div "[DEMOGRAPHIC_DATA]" at bounding box center [286, 91] width 176 height 58
